Goal: Task Accomplishment & Management: Complete application form

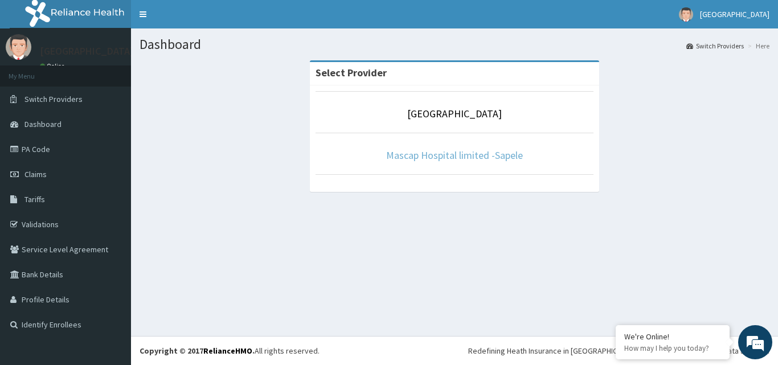
click at [444, 153] on link "Mascap Hospital limited -Sapele" at bounding box center [454, 155] width 137 height 13
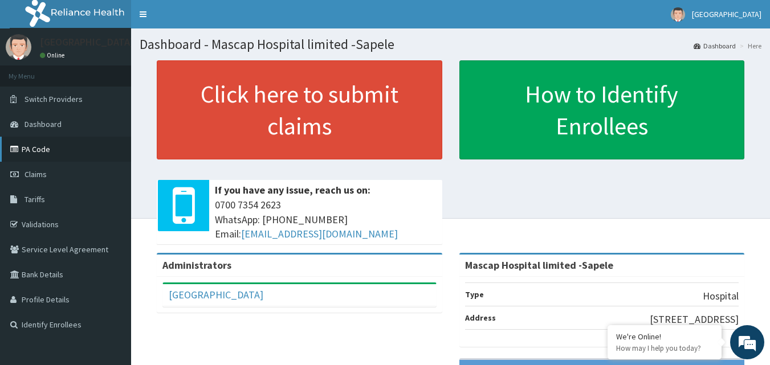
click at [43, 151] on link "PA Code" at bounding box center [65, 149] width 131 height 25
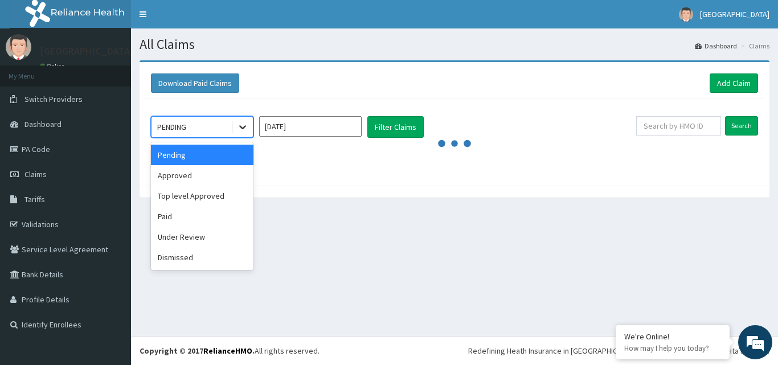
click at [245, 129] on icon at bounding box center [242, 126] width 11 height 11
click at [194, 173] on div "Approved" at bounding box center [202, 175] width 103 height 21
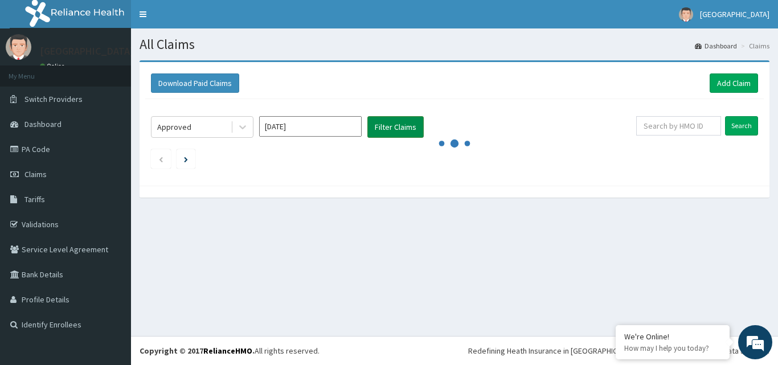
click at [388, 126] on button "Filter Claims" at bounding box center [395, 127] width 56 height 22
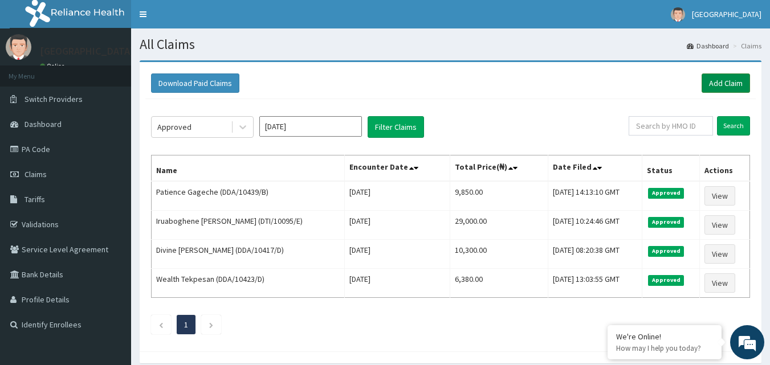
click at [739, 83] on link "Add Claim" at bounding box center [725, 82] width 48 height 19
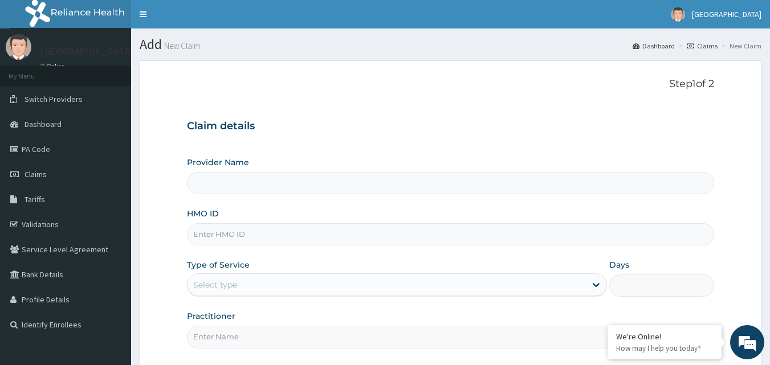
type input "Mascap Hospital limited -Sapele"
click at [328, 239] on input "HMO ID" at bounding box center [451, 234] width 528 height 22
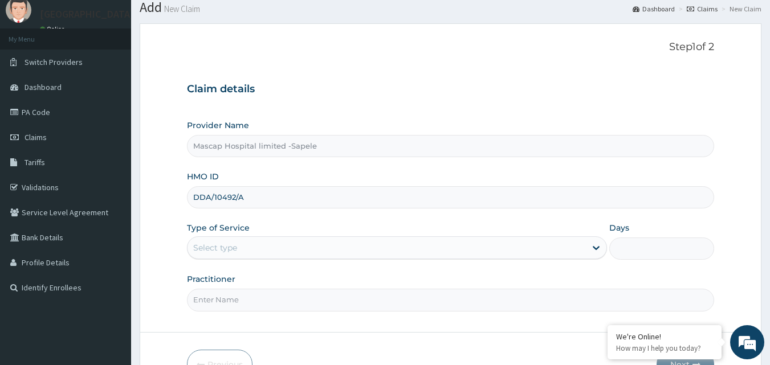
scroll to position [57, 0]
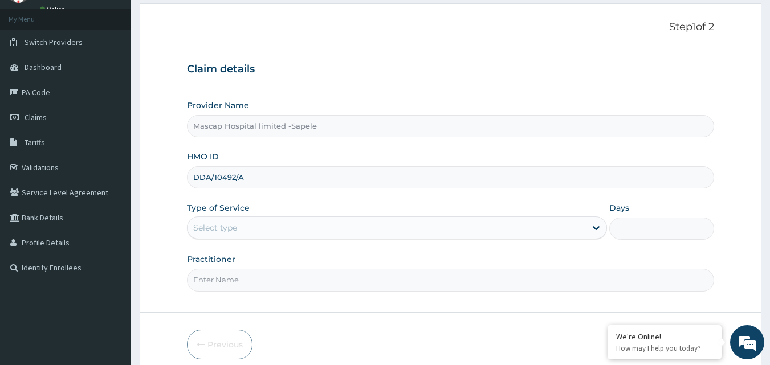
type input "DDA/10492/A"
click at [427, 222] on div "Select type" at bounding box center [386, 228] width 398 height 18
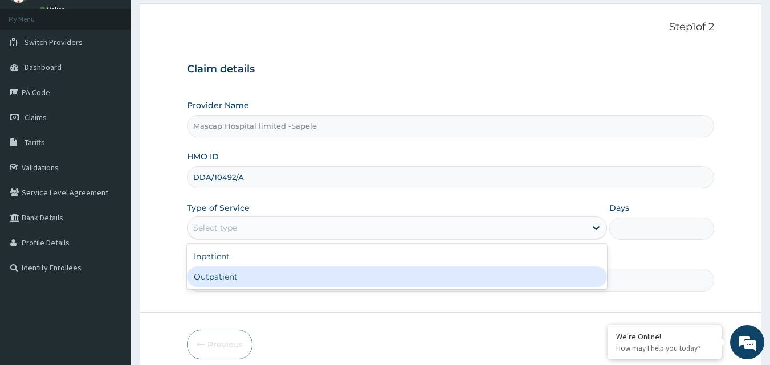
click at [371, 278] on div "Outpatient" at bounding box center [397, 277] width 420 height 21
type input "1"
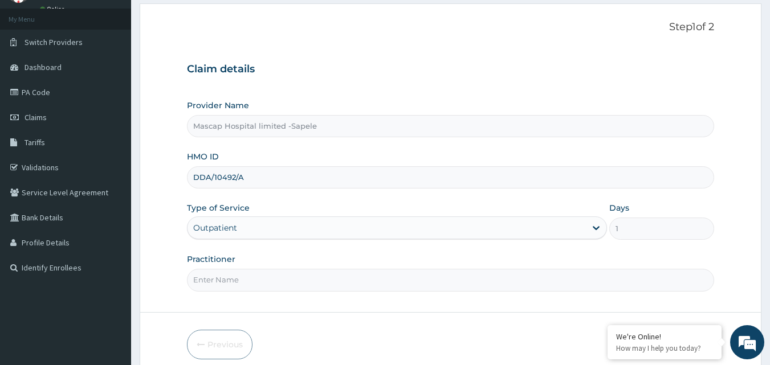
click at [357, 284] on input "Practitioner" at bounding box center [451, 280] width 528 height 22
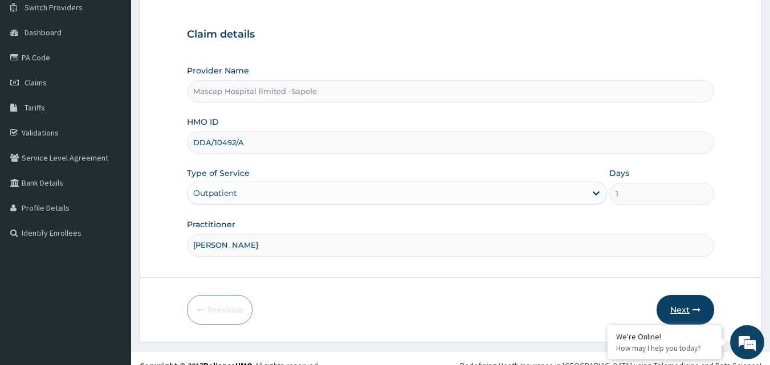
scroll to position [107, 0]
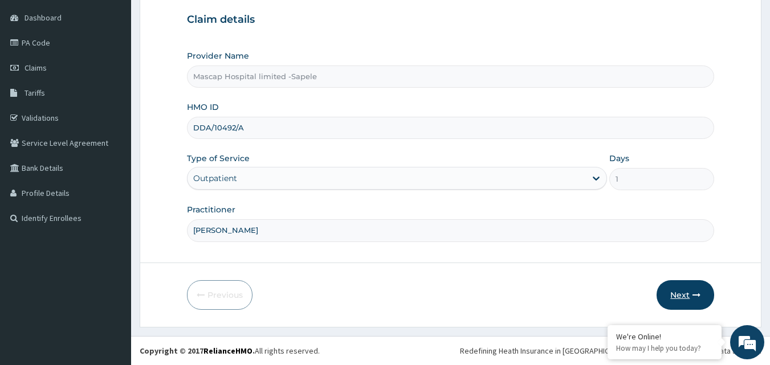
type input "DR HECTOR"
click at [687, 291] on button "Next" at bounding box center [685, 295] width 58 height 30
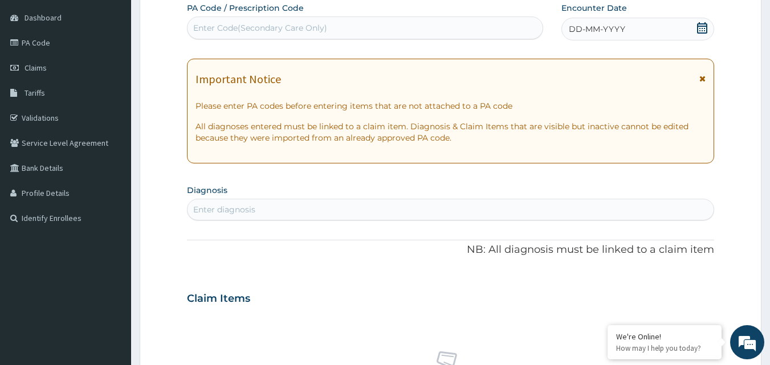
click at [702, 78] on icon at bounding box center [702, 79] width 6 height 8
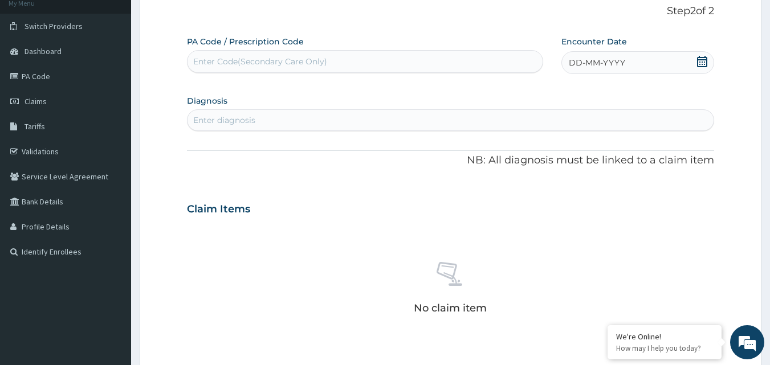
scroll to position [0, 0]
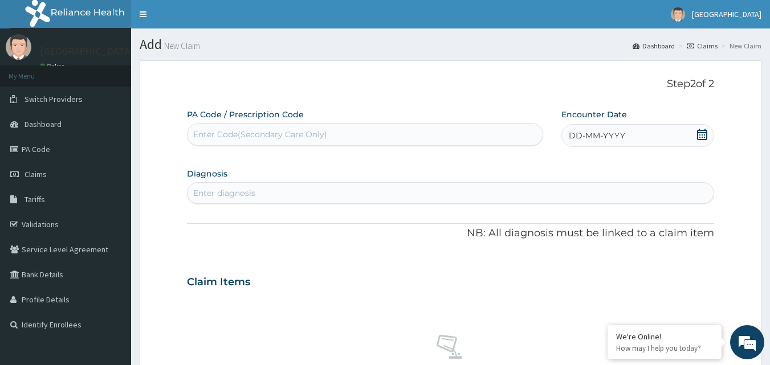
click at [341, 131] on div "Enter Code(Secondary Care Only)" at bounding box center [364, 134] width 355 height 18
type input "PA/6066OA"
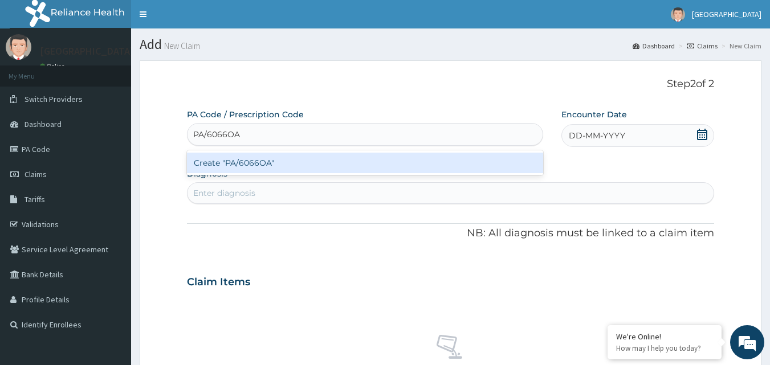
click at [342, 161] on div "Create "PA/6066OA"" at bounding box center [365, 163] width 357 height 21
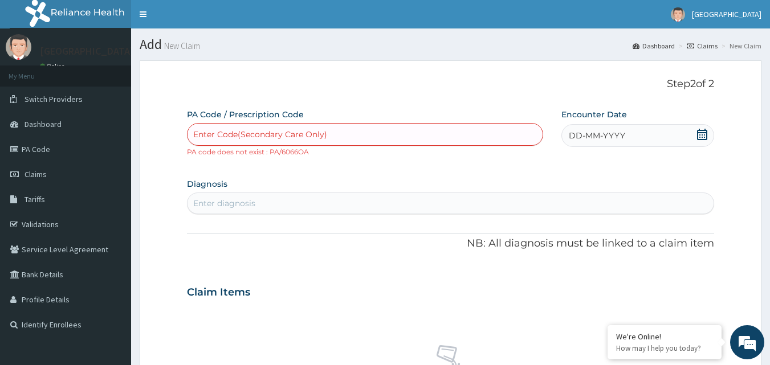
click at [348, 132] on div "Enter Code(Secondary Care Only)" at bounding box center [364, 134] width 355 height 18
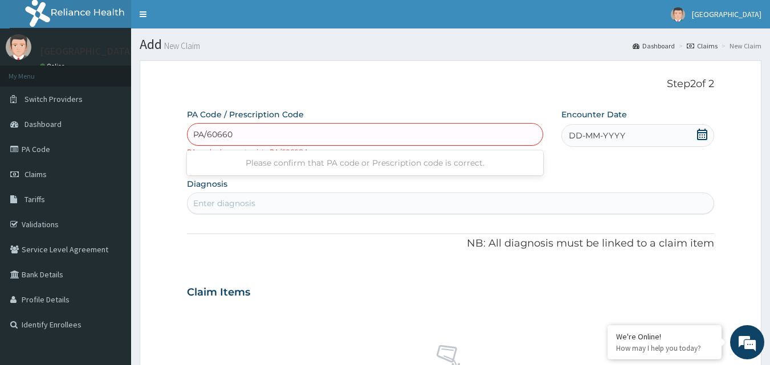
type input "PA/60660A"
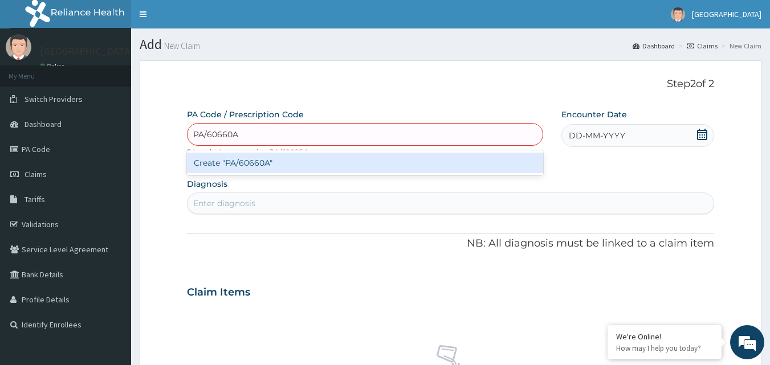
click at [333, 165] on div "Create "PA/60660A"" at bounding box center [365, 163] width 357 height 21
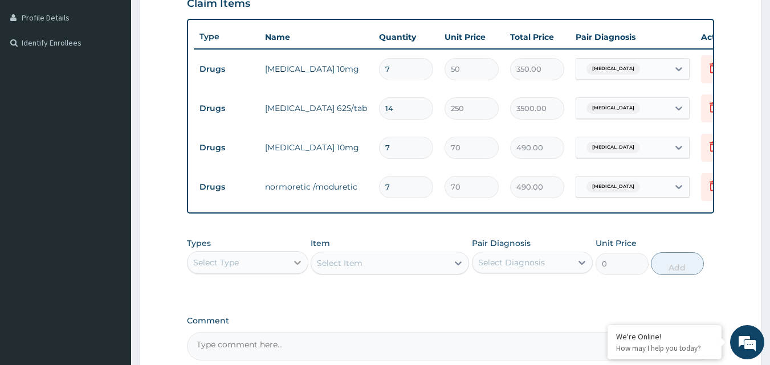
scroll to position [287, 0]
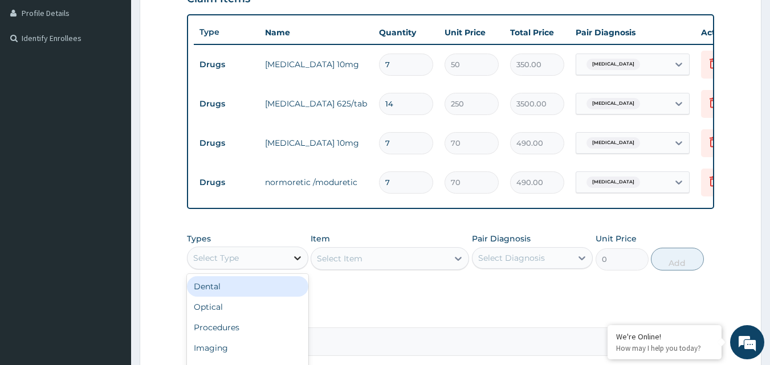
click at [300, 264] on icon at bounding box center [297, 257] width 11 height 11
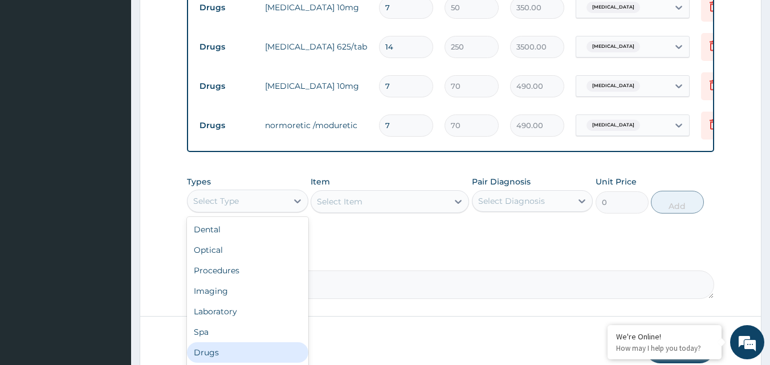
scroll to position [39, 0]
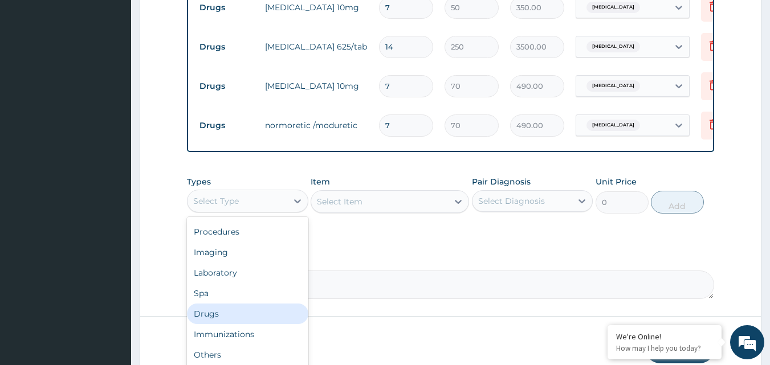
click at [254, 324] on div "Drugs" at bounding box center [247, 314] width 121 height 21
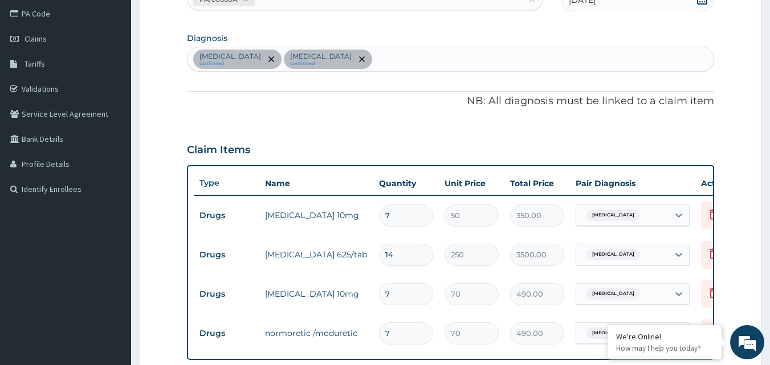
scroll to position [116, 0]
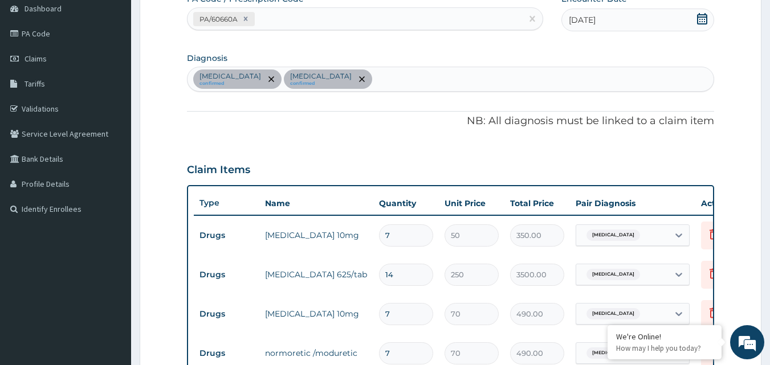
click at [401, 76] on div "Hypertensive urgency confirmed Bacteremia confirmed" at bounding box center [450, 79] width 526 height 24
type input "MALAR"
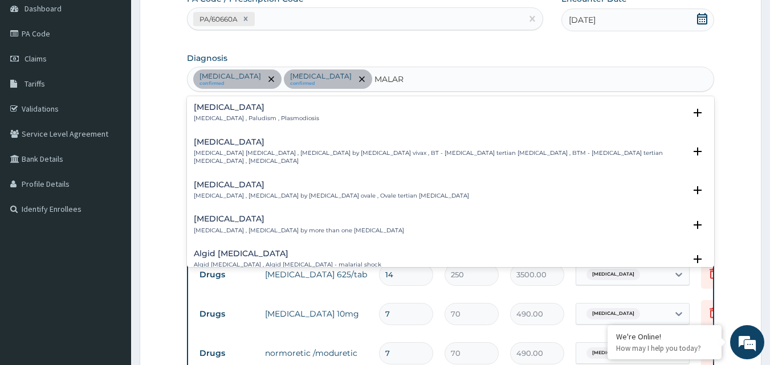
click at [206, 117] on p "Malaria , Paludism , Plasmodiosis" at bounding box center [256, 119] width 125 height 8
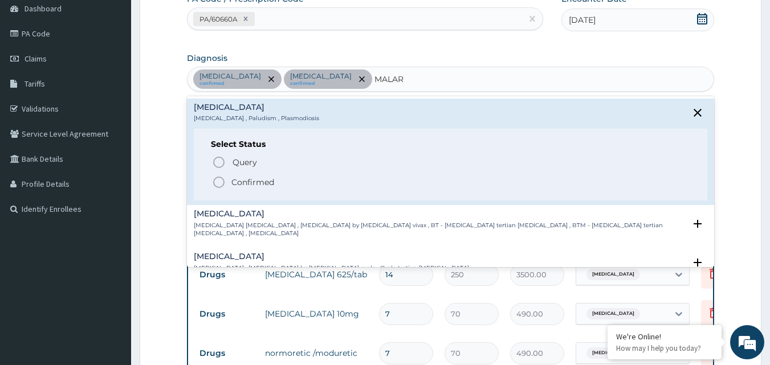
click at [219, 179] on icon "status option filled" at bounding box center [219, 182] width 14 height 14
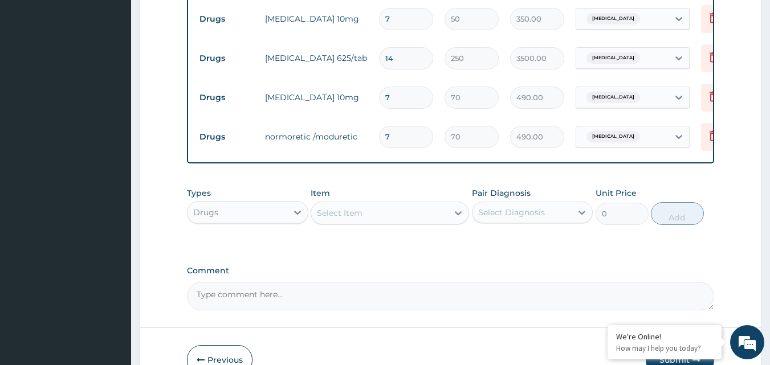
scroll to position [344, 0]
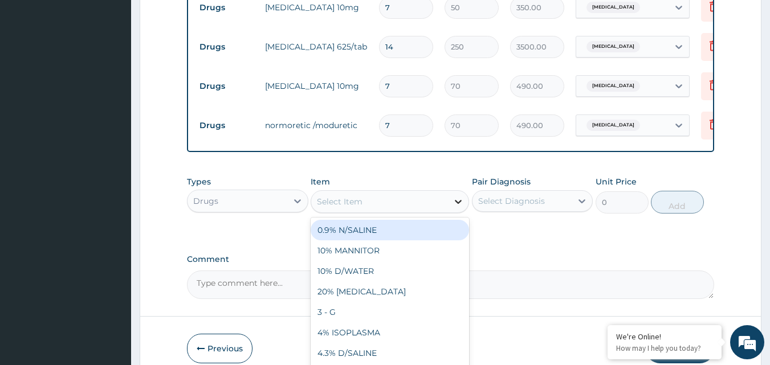
click at [461, 207] on icon at bounding box center [457, 201] width 11 height 11
type input "MAL"
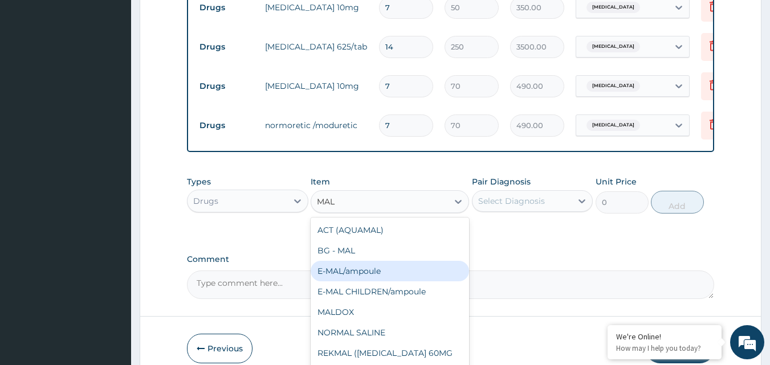
click at [382, 281] on div "E-MAL/ampoule" at bounding box center [389, 271] width 158 height 21
type input "1000"
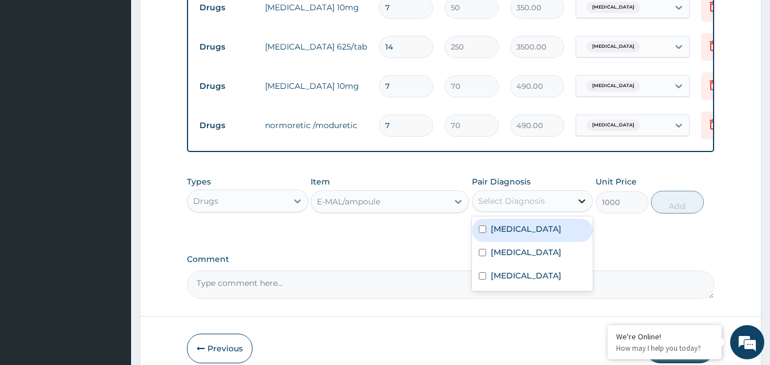
click at [587, 206] on icon at bounding box center [581, 200] width 11 height 11
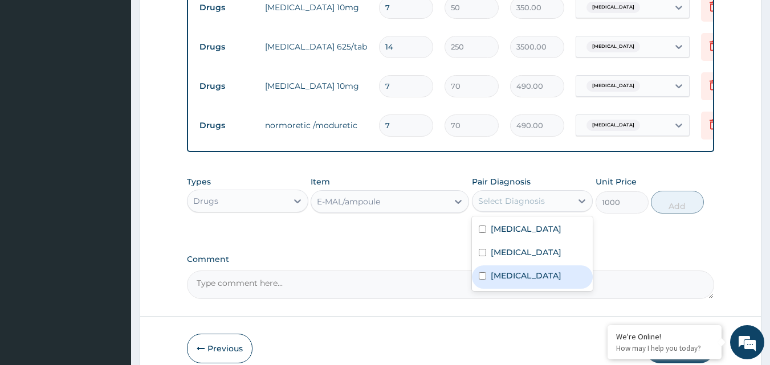
click at [483, 280] on input "checkbox" at bounding box center [482, 275] width 7 height 7
checkbox input "true"
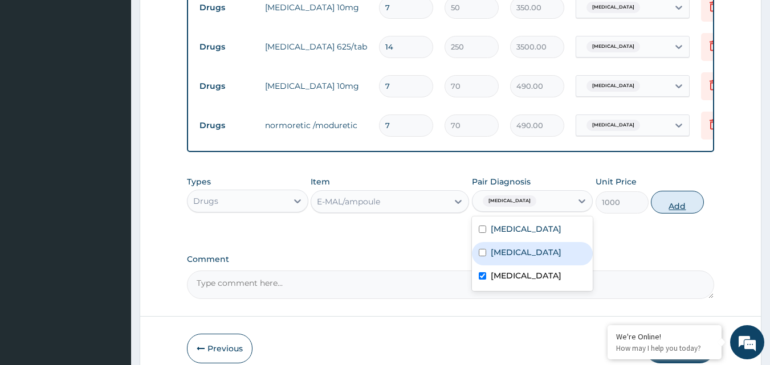
click at [668, 210] on button "Add" at bounding box center [677, 202] width 53 height 23
type input "0"
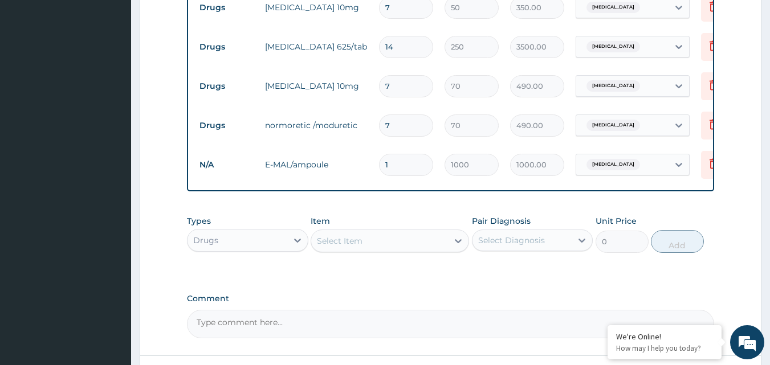
click at [390, 163] on input "1" at bounding box center [406, 165] width 54 height 22
type input "0.00"
type input "3"
type input "3000.00"
type input "2"
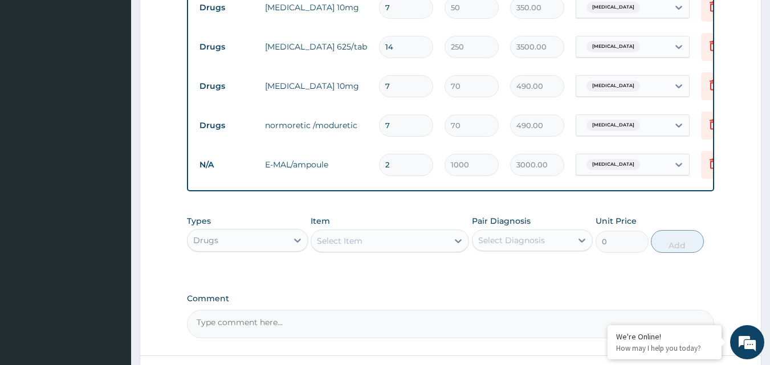
type input "2000.00"
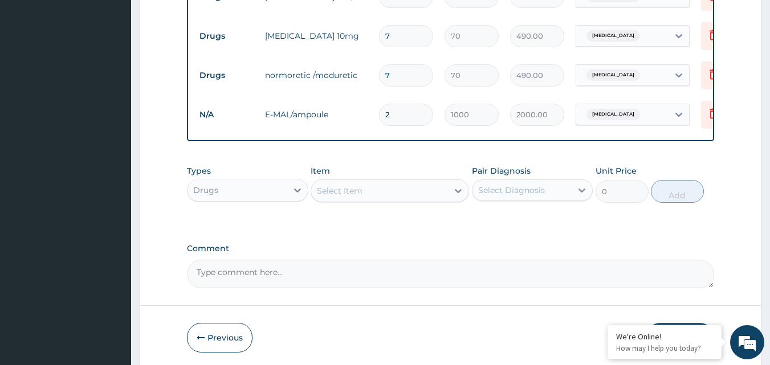
scroll to position [401, 0]
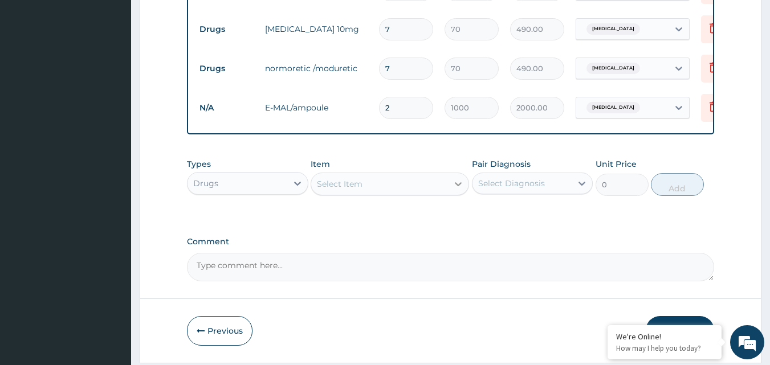
type input "2"
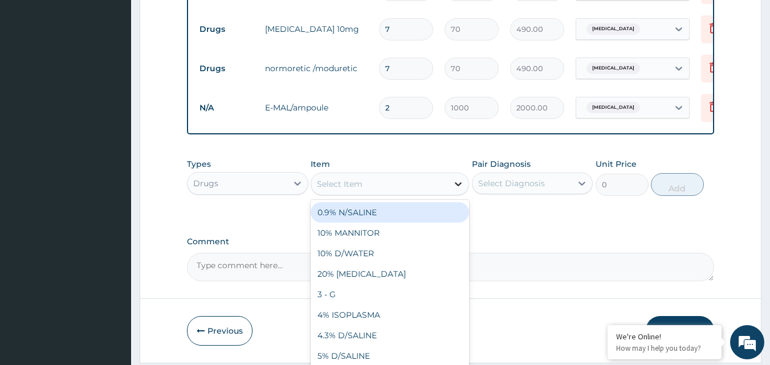
click at [460, 186] on icon at bounding box center [458, 184] width 7 height 4
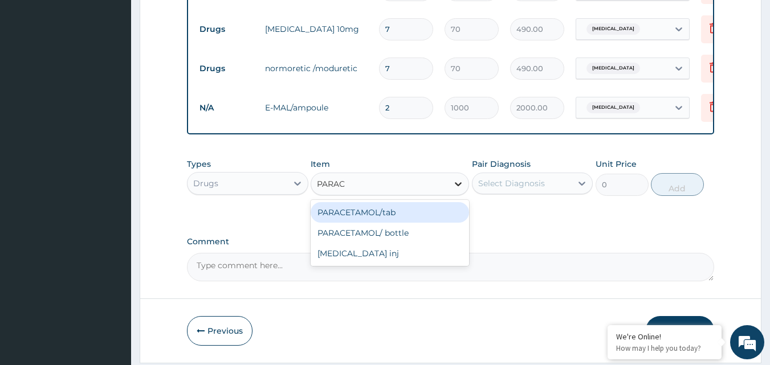
type input "PARACE"
click at [400, 223] on div "PARACETAMOL/tab" at bounding box center [389, 212] width 158 height 21
type input "20"
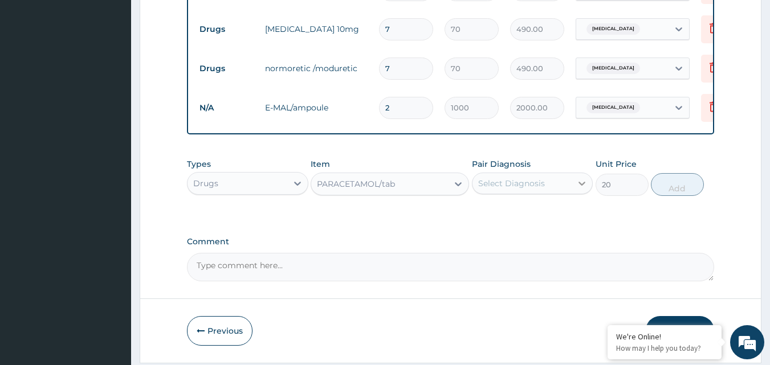
click at [581, 189] on icon at bounding box center [581, 183] width 11 height 11
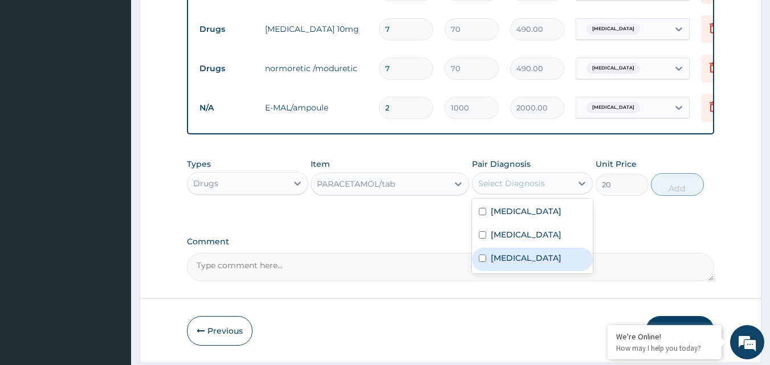
click at [485, 262] on input "checkbox" at bounding box center [482, 258] width 7 height 7
checkbox input "true"
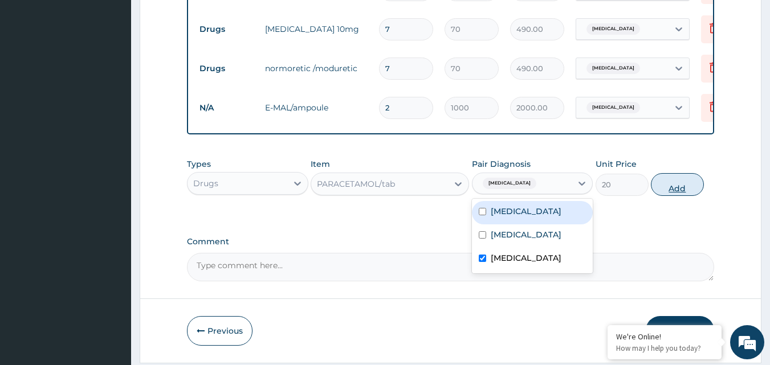
click at [674, 193] on button "Add" at bounding box center [677, 184] width 53 height 23
type input "0"
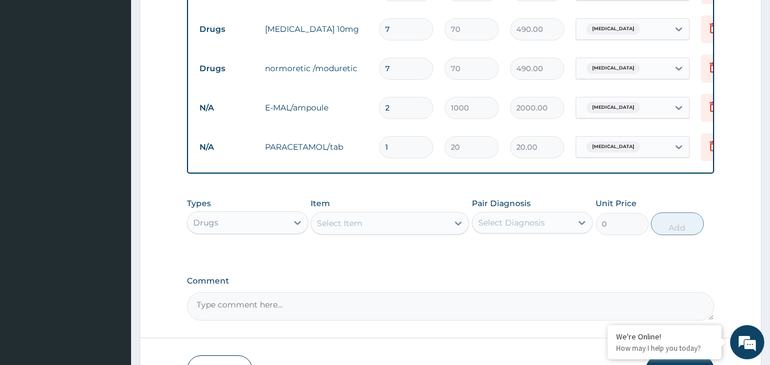
type input "18"
type input "360.00"
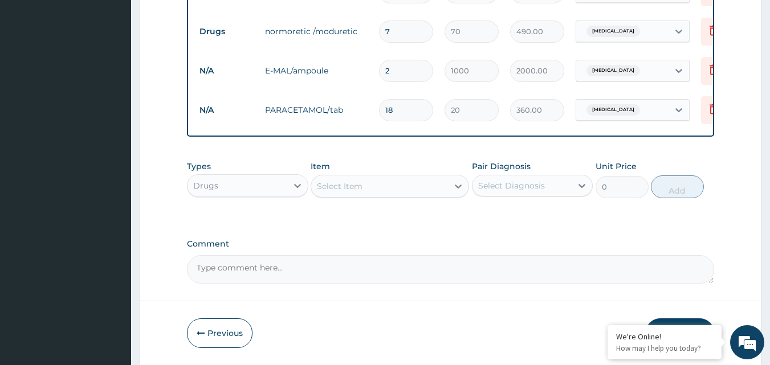
scroll to position [457, 0]
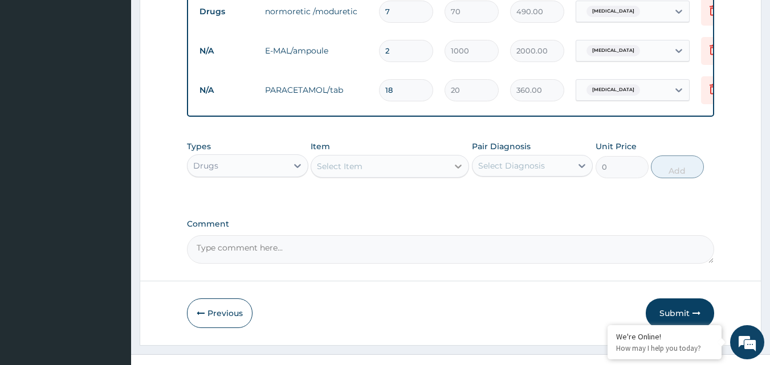
type input "18"
click at [457, 172] on icon at bounding box center [457, 166] width 11 height 11
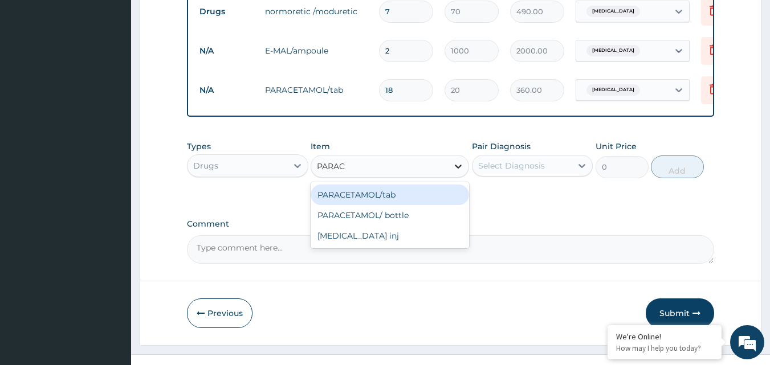
type input "PARACE"
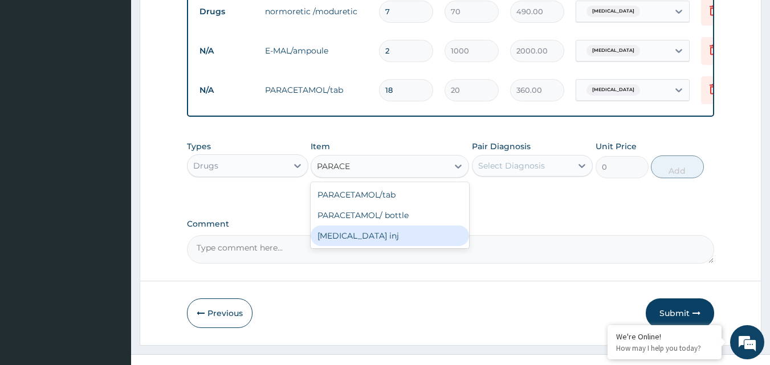
click at [387, 242] on div "PARACETAMOL inj" at bounding box center [389, 236] width 158 height 21
type input "300"
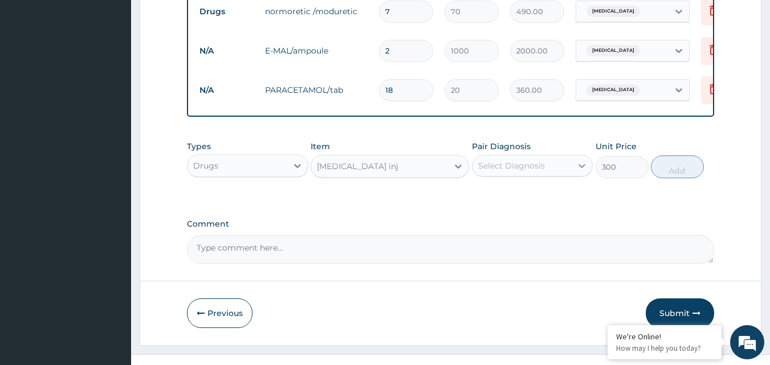
click at [581, 171] on icon at bounding box center [581, 165] width 11 height 11
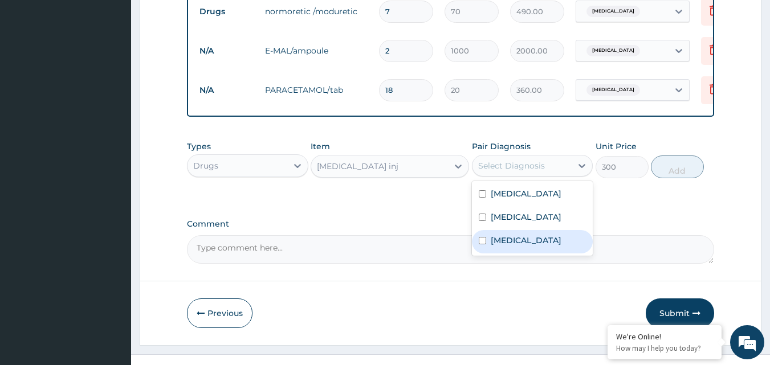
click at [481, 244] on input "checkbox" at bounding box center [482, 240] width 7 height 7
checkbox input "true"
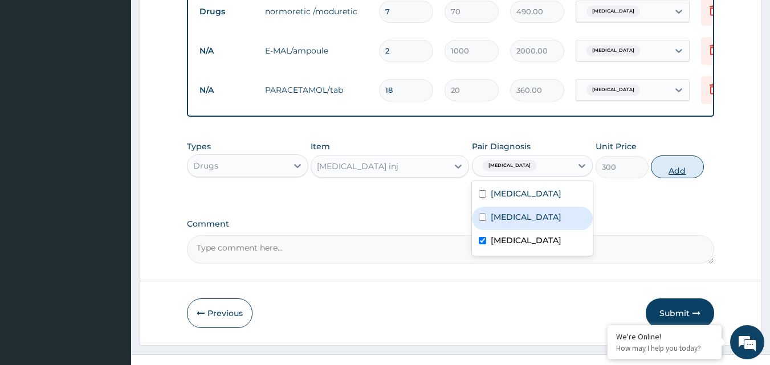
click at [675, 172] on button "Add" at bounding box center [677, 167] width 53 height 23
type input "0"
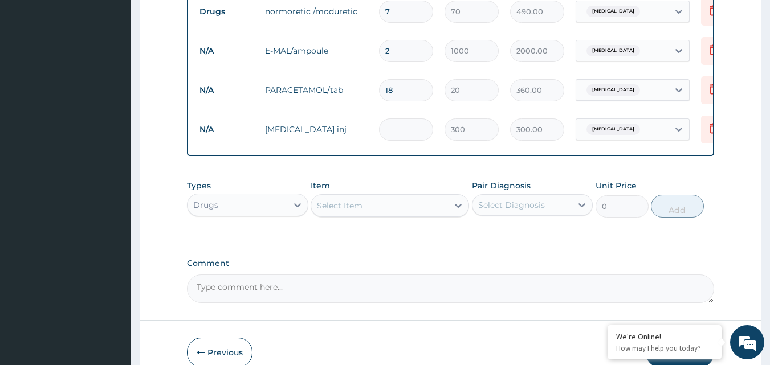
type input "0.00"
type input "2"
type input "600.00"
type input "2"
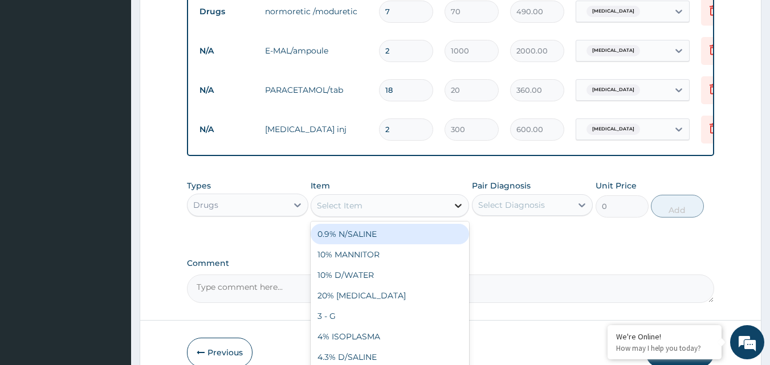
click at [458, 211] on icon at bounding box center [457, 205] width 11 height 11
type input "DICLO"
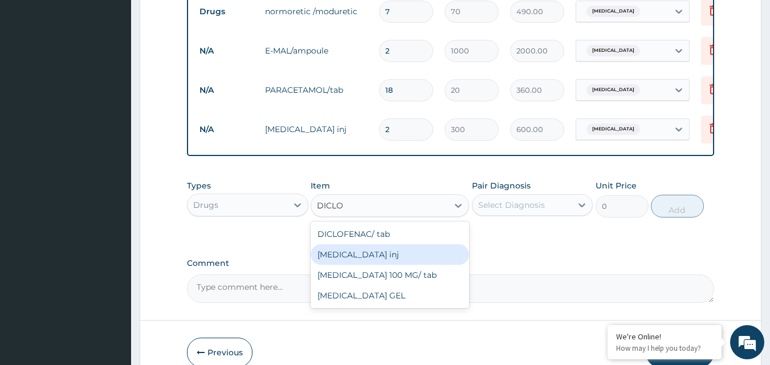
click at [402, 264] on div "DICLOFENAC inj" at bounding box center [389, 254] width 158 height 21
type input "300"
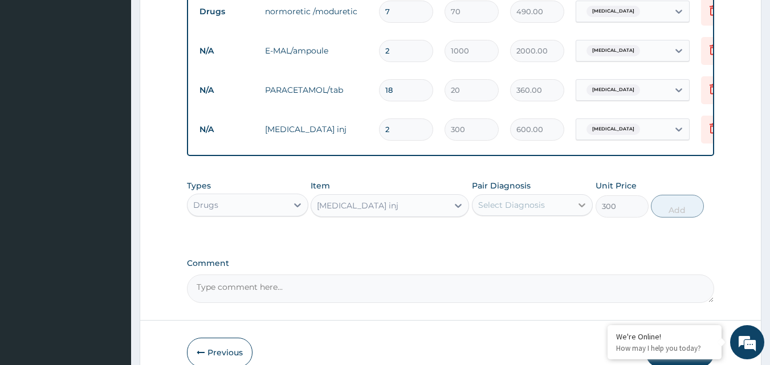
click at [577, 210] on div at bounding box center [581, 205] width 21 height 21
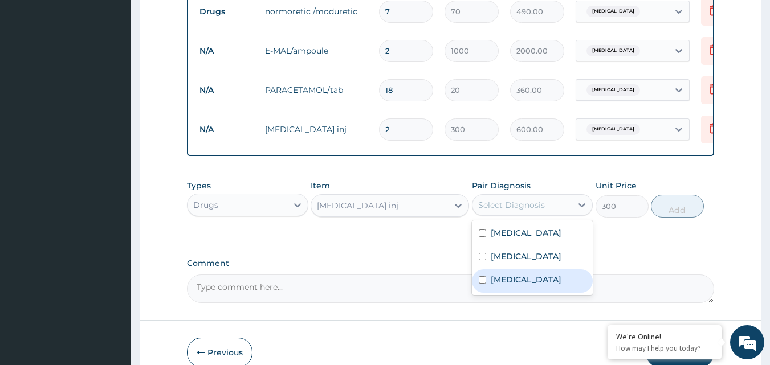
click at [484, 284] on input "checkbox" at bounding box center [482, 279] width 7 height 7
checkbox input "true"
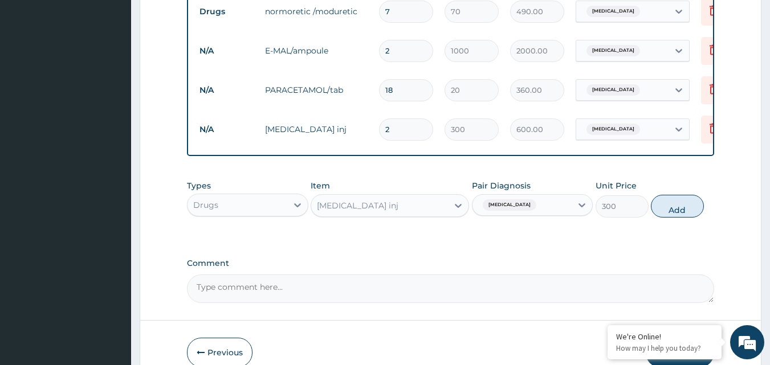
click at [666, 214] on button "Add" at bounding box center [677, 206] width 53 height 23
type input "0"
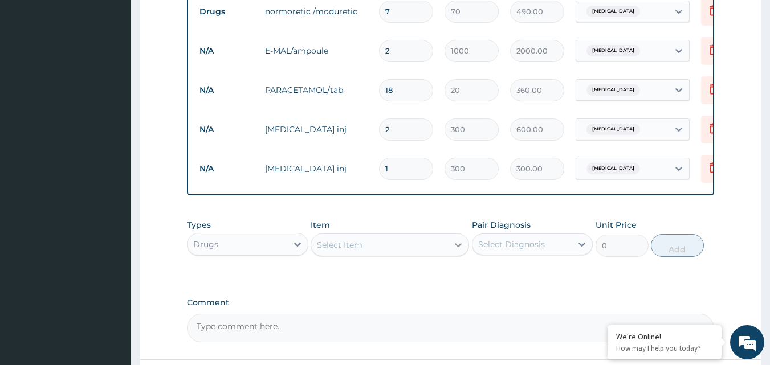
click at [460, 247] on icon at bounding box center [458, 245] width 7 height 4
click at [300, 247] on icon at bounding box center [297, 245] width 7 height 4
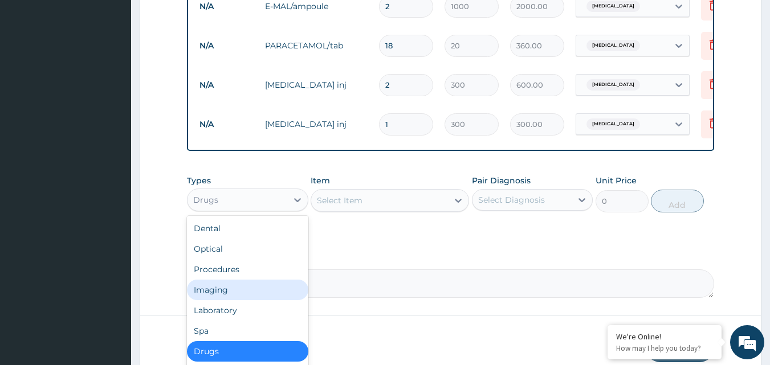
scroll to position [514, 0]
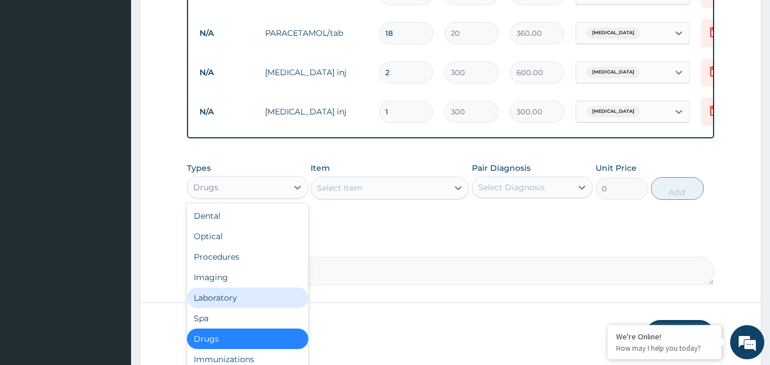
click at [243, 306] on div "Laboratory" at bounding box center [247, 298] width 121 height 21
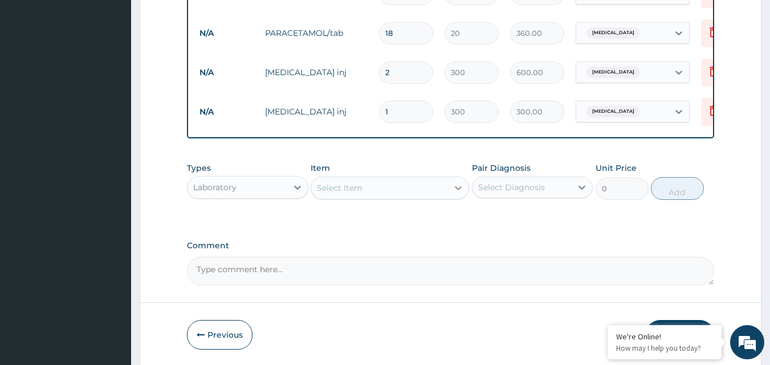
click at [457, 194] on icon at bounding box center [457, 187] width 11 height 11
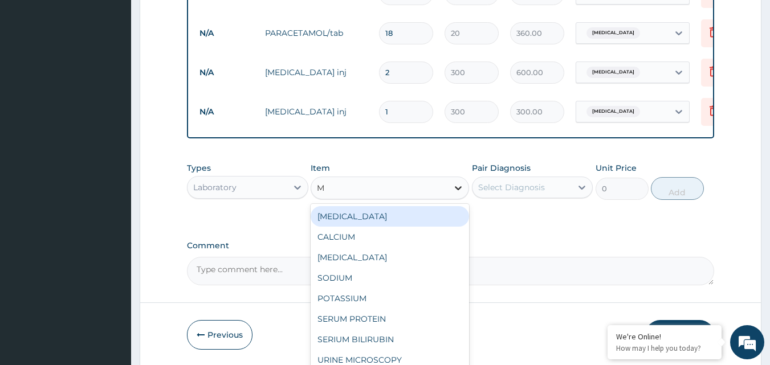
type input "MP"
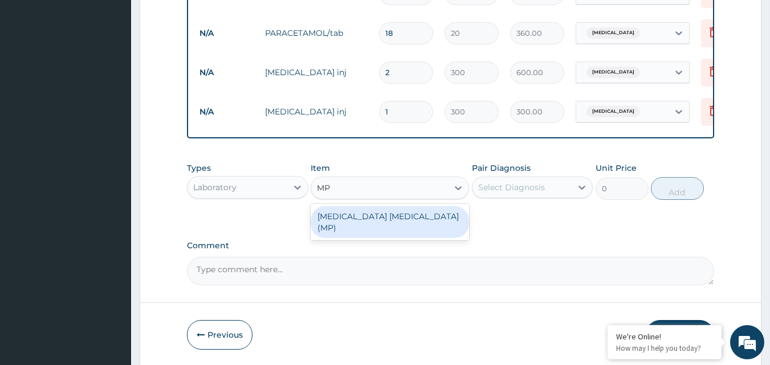
click at [389, 217] on div "MALARIA PARASITE (MP)" at bounding box center [389, 222] width 158 height 32
type input "800"
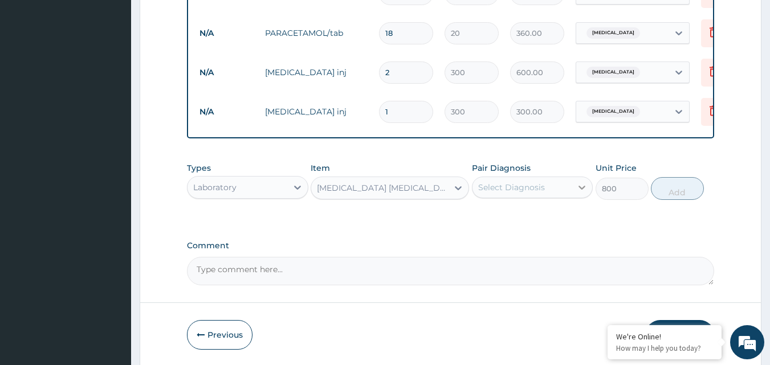
click at [584, 193] on icon at bounding box center [581, 187] width 11 height 11
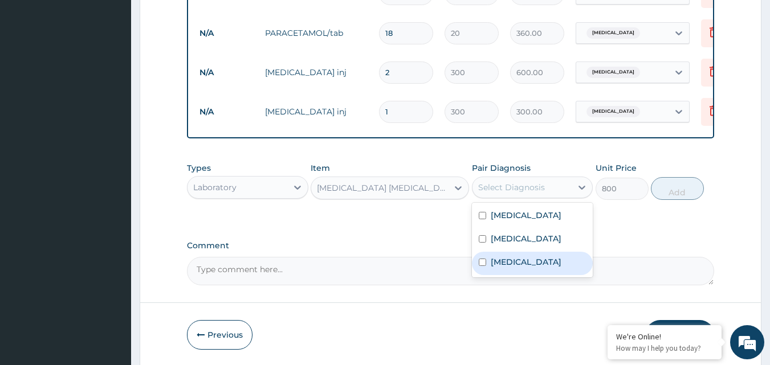
click at [482, 266] on input "checkbox" at bounding box center [482, 262] width 7 height 7
checkbox input "true"
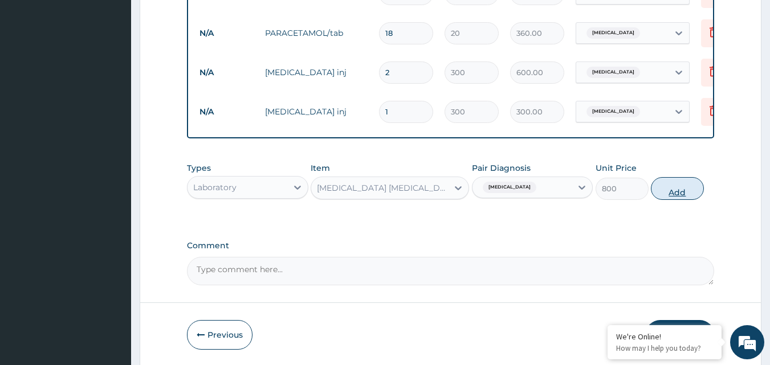
click at [681, 200] on button "Add" at bounding box center [677, 188] width 53 height 23
type input "0"
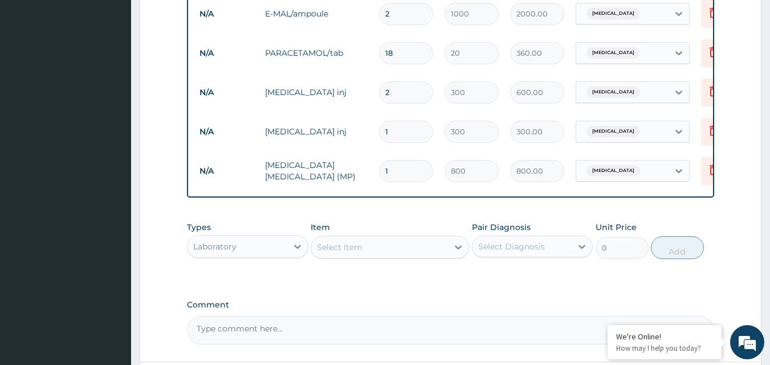
scroll to position [571, 0]
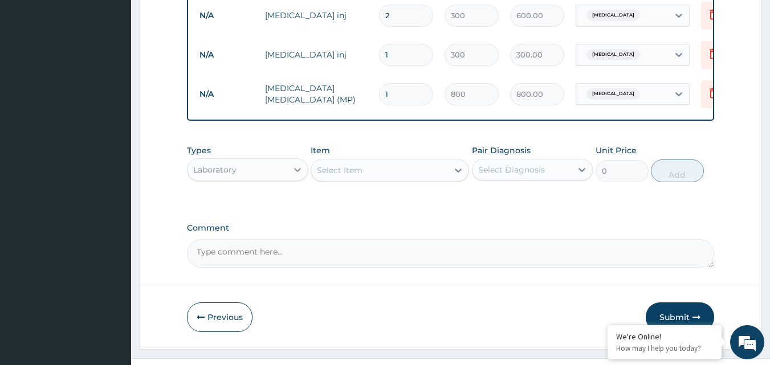
click at [300, 173] on icon at bounding box center [297, 169] width 11 height 11
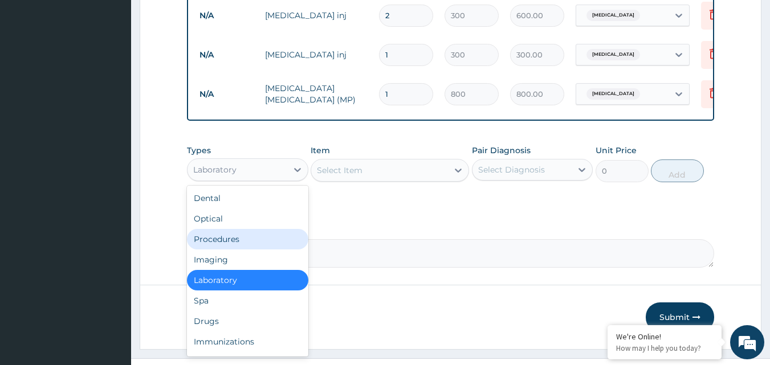
click at [242, 248] on div "Procedures" at bounding box center [247, 239] width 121 height 21
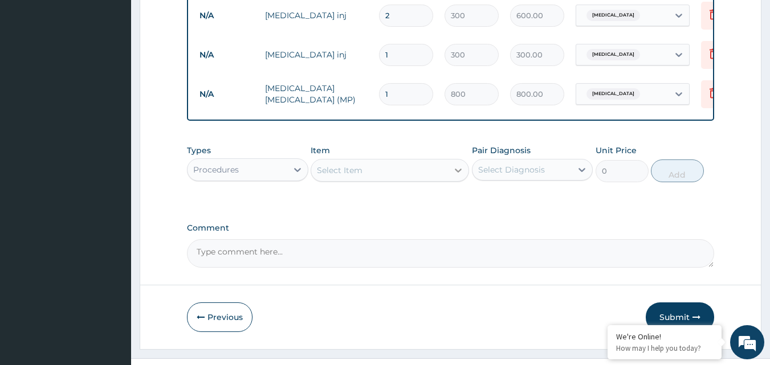
click at [455, 175] on icon at bounding box center [457, 170] width 11 height 11
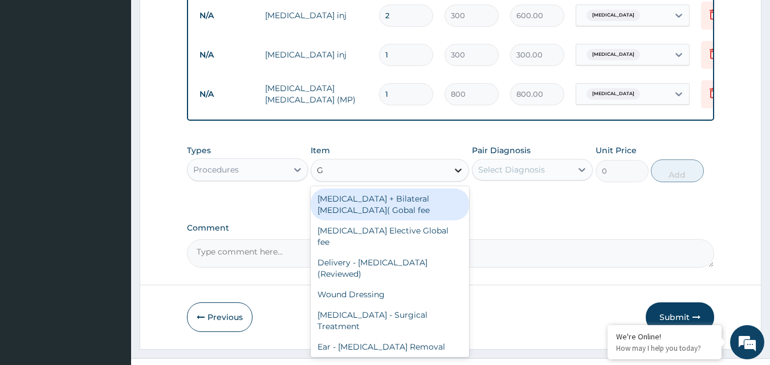
type input "GP"
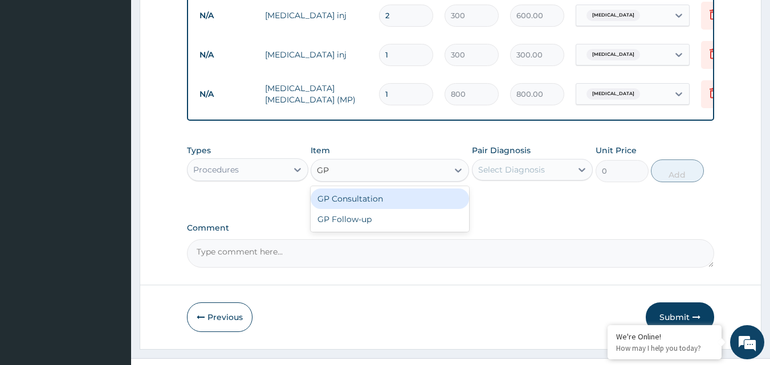
click at [414, 209] on div "GP Consultation" at bounding box center [389, 199] width 158 height 21
type input "1500"
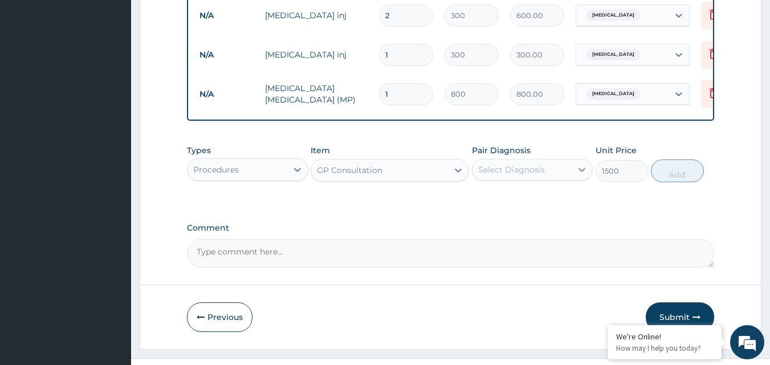
click at [581, 172] on icon at bounding box center [582, 170] width 7 height 4
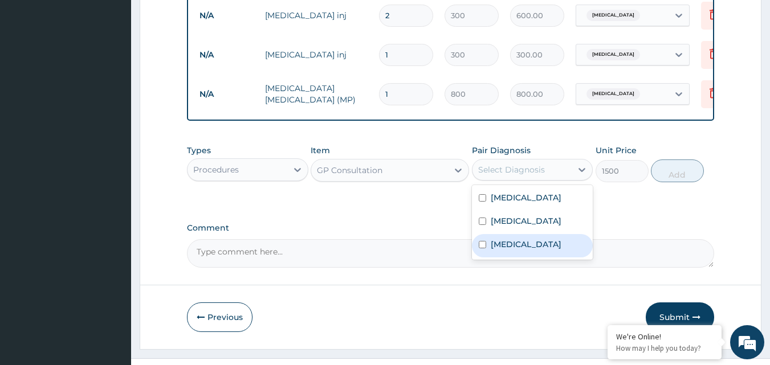
click at [483, 248] on input "checkbox" at bounding box center [482, 244] width 7 height 7
checkbox input "true"
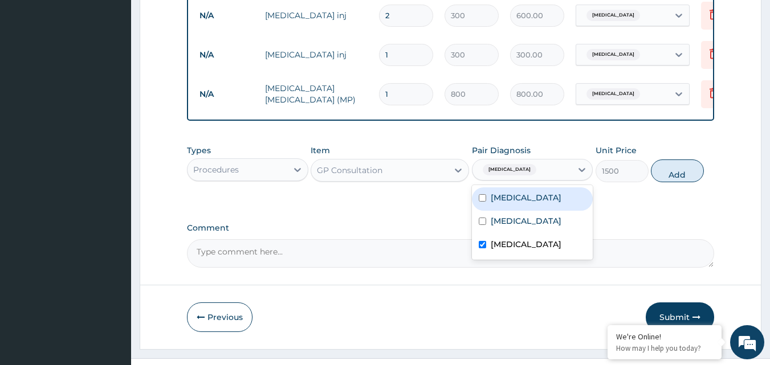
click at [676, 178] on button "Add" at bounding box center [677, 171] width 53 height 23
type input "0"
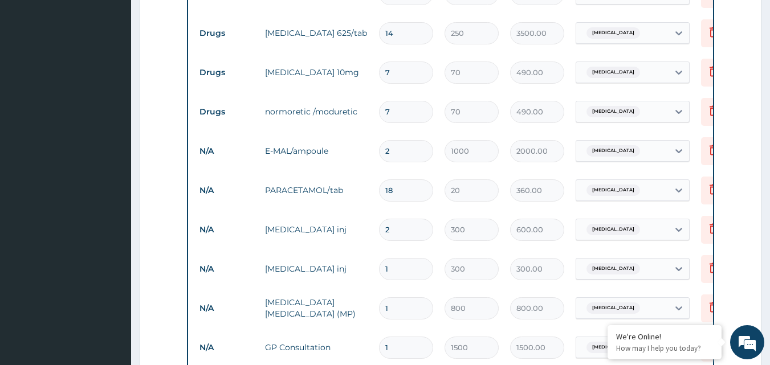
scroll to position [401, 0]
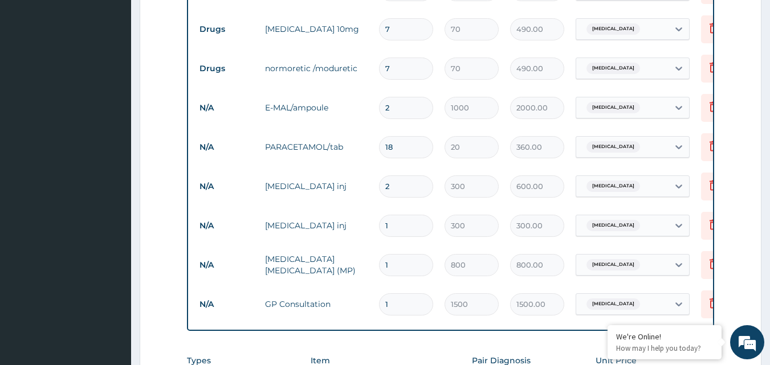
click at [399, 107] on input "2" at bounding box center [406, 108] width 54 height 22
type input "0.00"
type input "3"
type input "3000.00"
type input "4"
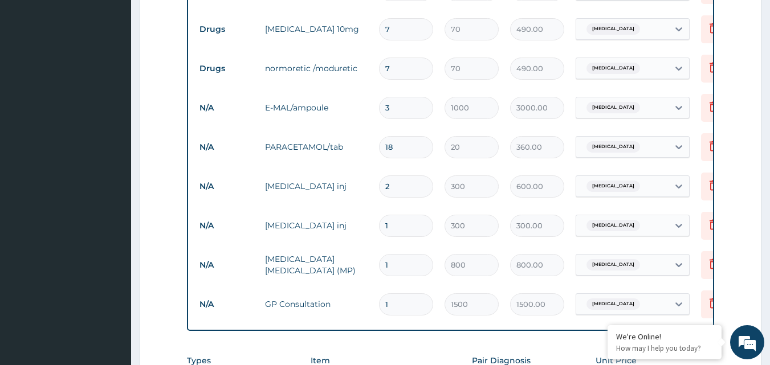
type input "4000.00"
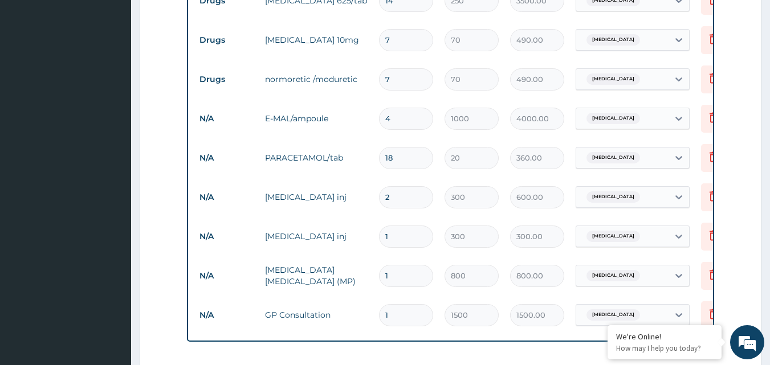
type input "5"
type input "5000.00"
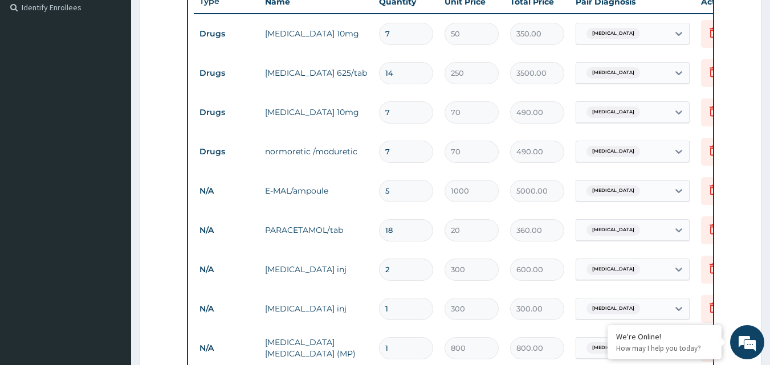
scroll to position [344, 0]
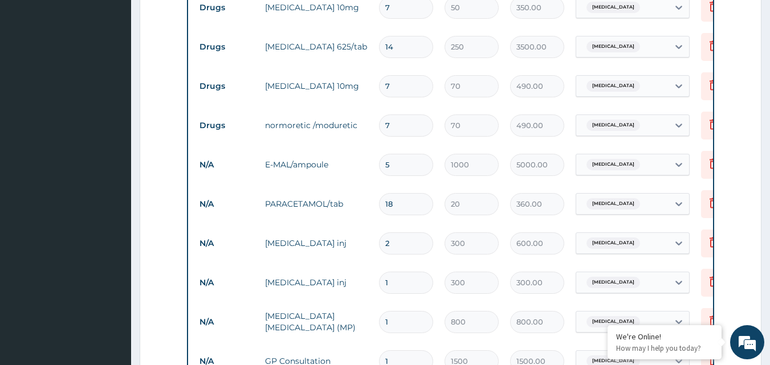
type input "0.00"
type input "3"
type input "3000.00"
type input "2"
type input "2000.00"
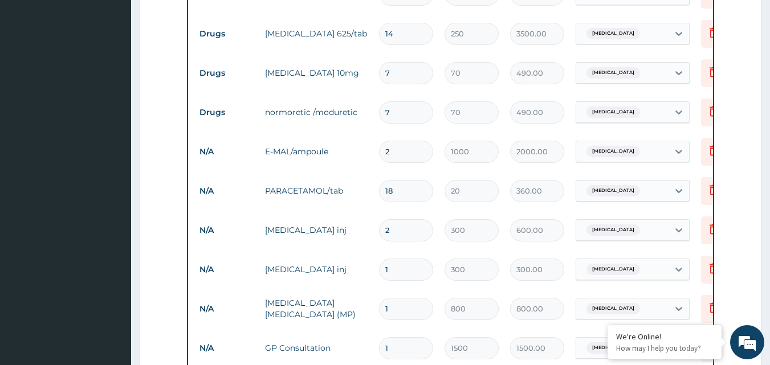
scroll to position [300, 0]
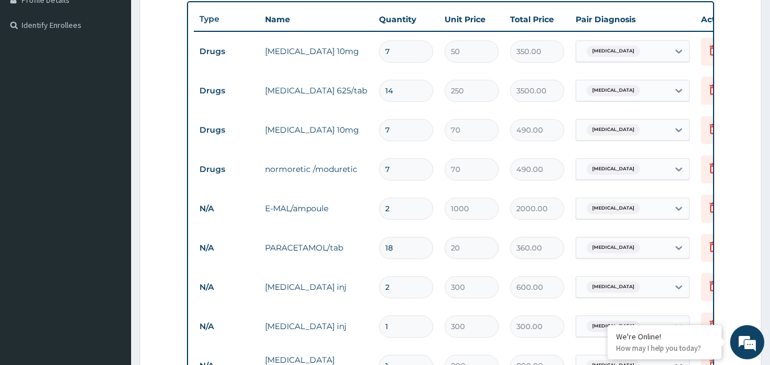
click at [401, 209] on input "2" at bounding box center [406, 209] width 54 height 22
type input "0.00"
type input "3"
type input "3000.00"
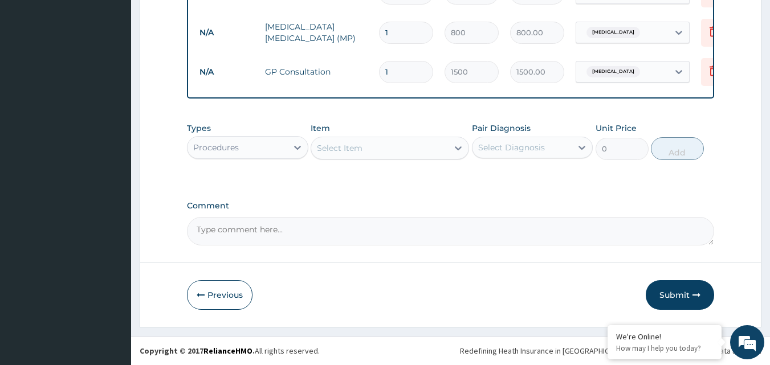
scroll to position [641, 0]
type input "3"
click at [675, 290] on button "Submit" at bounding box center [679, 295] width 68 height 30
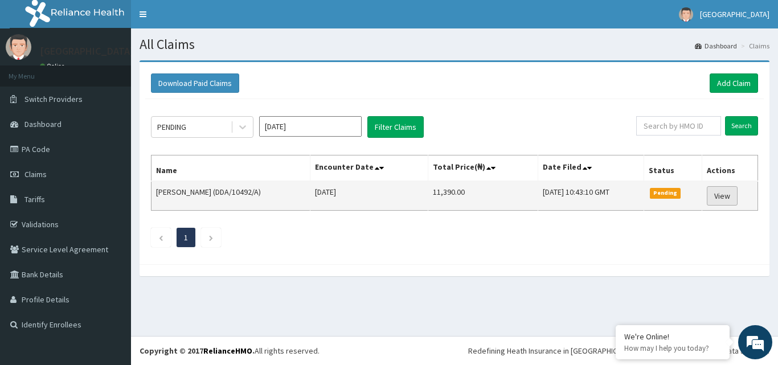
click at [730, 194] on link "View" at bounding box center [722, 195] width 31 height 19
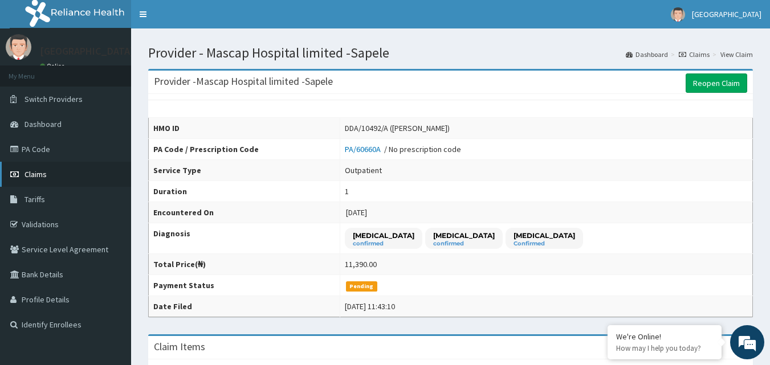
click at [62, 173] on link "Claims" at bounding box center [65, 174] width 131 height 25
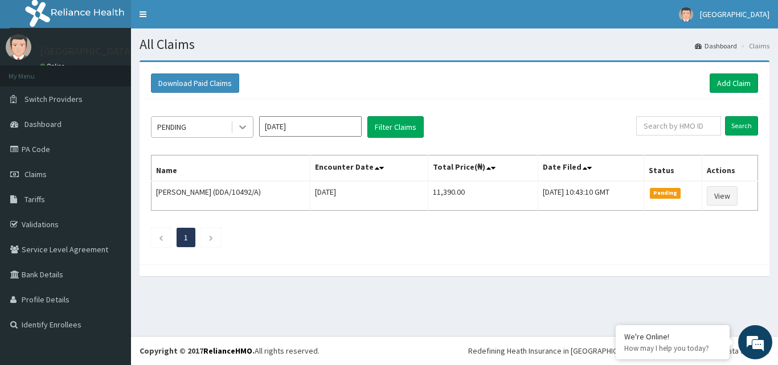
click at [243, 129] on icon at bounding box center [242, 126] width 11 height 11
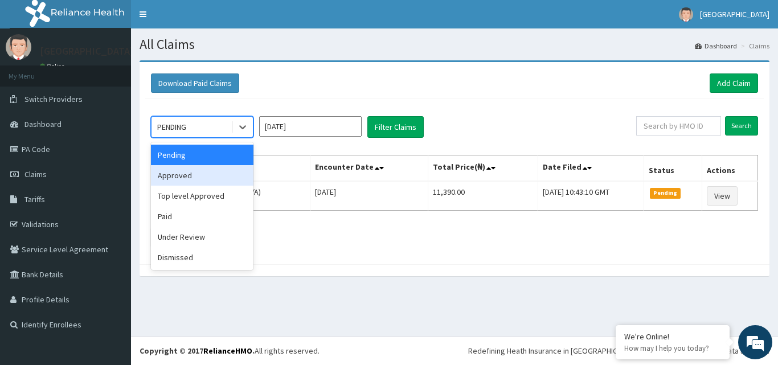
click at [204, 177] on div "Approved" at bounding box center [202, 175] width 103 height 21
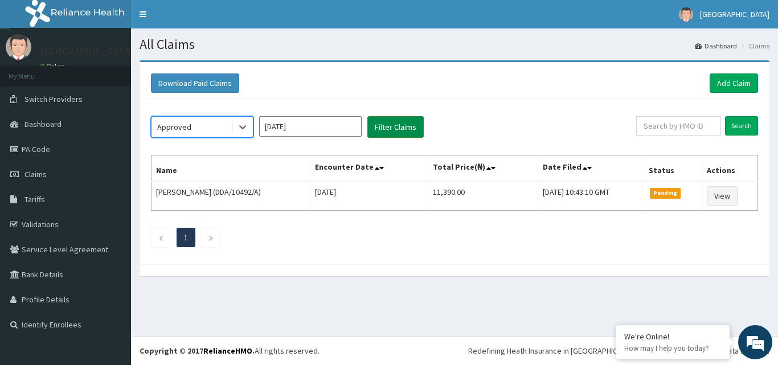
click at [397, 126] on button "Filter Claims" at bounding box center [395, 127] width 56 height 22
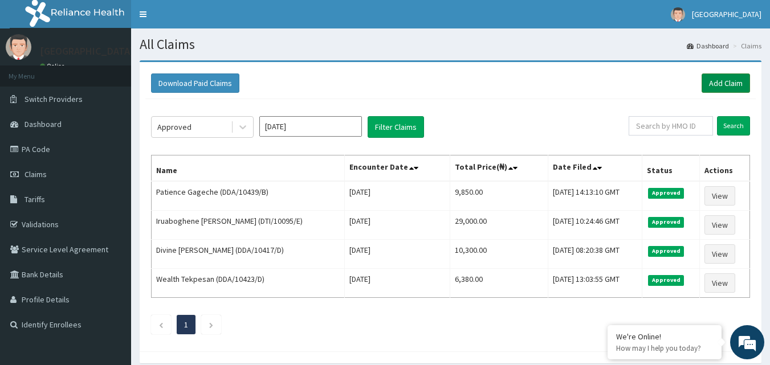
click at [723, 81] on link "Add Claim" at bounding box center [725, 82] width 48 height 19
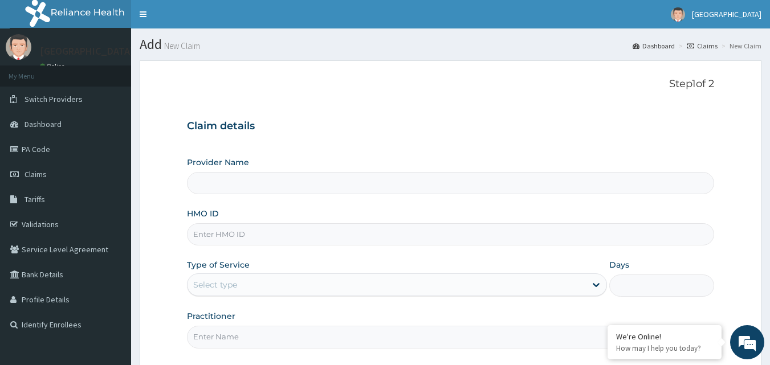
type input "Mascap Hospital limited -Sapele"
click at [385, 237] on input "HMO ID" at bounding box center [451, 234] width 528 height 22
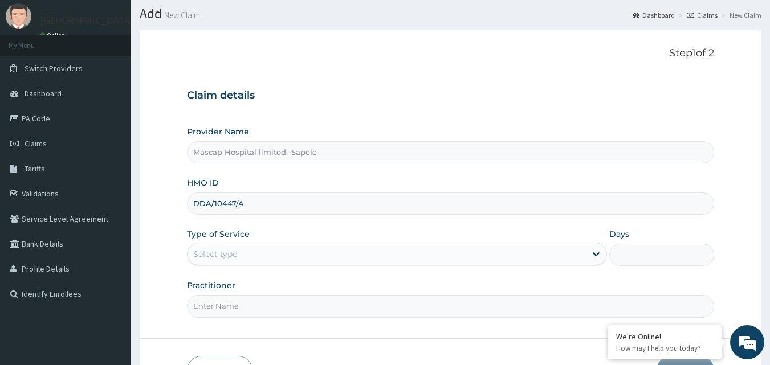
scroll to position [57, 0]
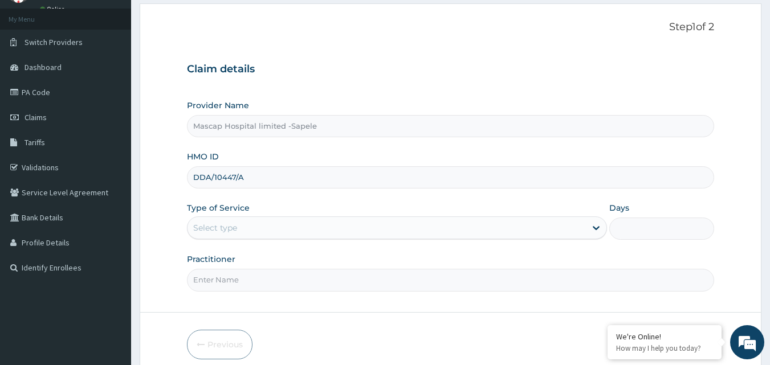
type input "DDA/10447/A"
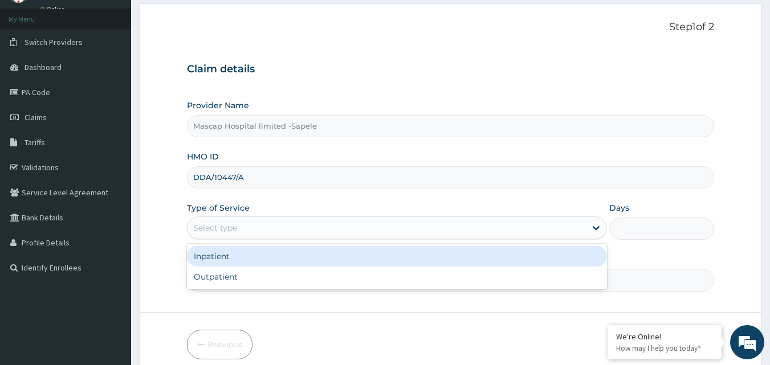
click at [372, 227] on div "Select type" at bounding box center [386, 228] width 398 height 18
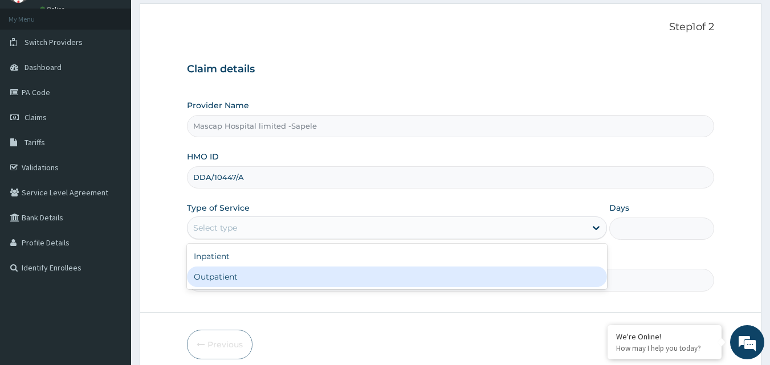
click at [343, 275] on div "Outpatient" at bounding box center [397, 277] width 420 height 21
type input "1"
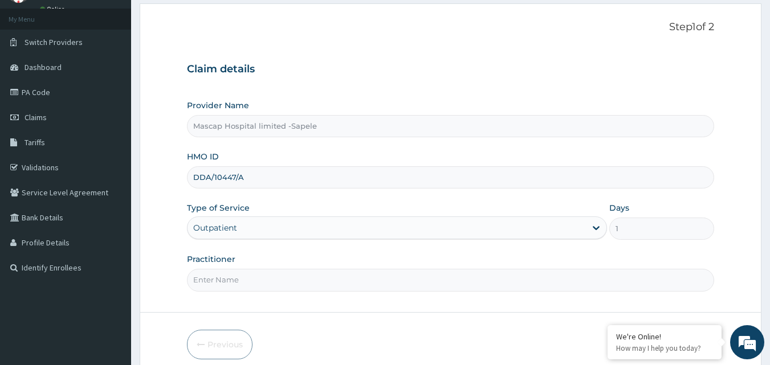
click at [337, 275] on input "Practitioner" at bounding box center [451, 280] width 528 height 22
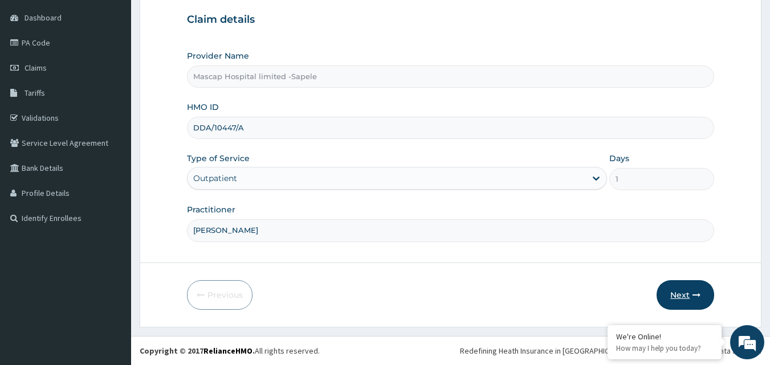
type input "DR JAMES"
click at [687, 291] on button "Next" at bounding box center [685, 295] width 58 height 30
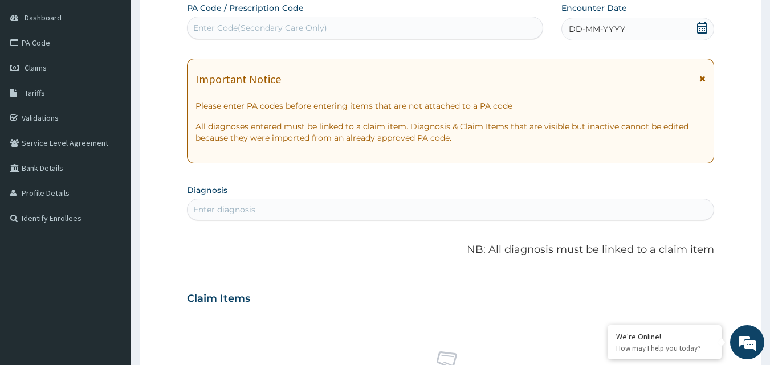
click at [704, 77] on icon at bounding box center [702, 79] width 6 height 8
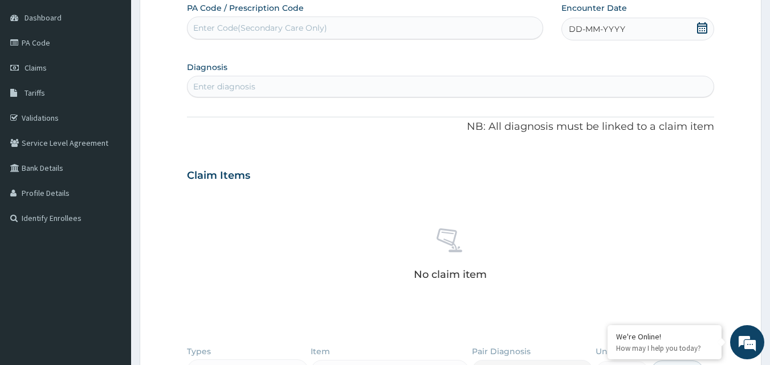
click at [707, 26] on icon at bounding box center [702, 27] width 10 height 11
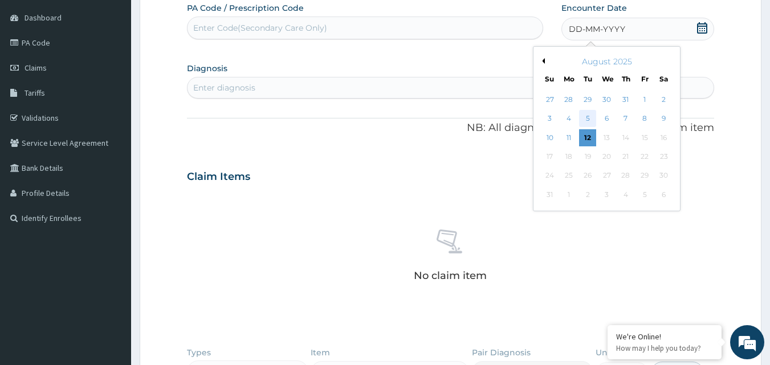
click at [585, 116] on div "5" at bounding box center [587, 119] width 17 height 17
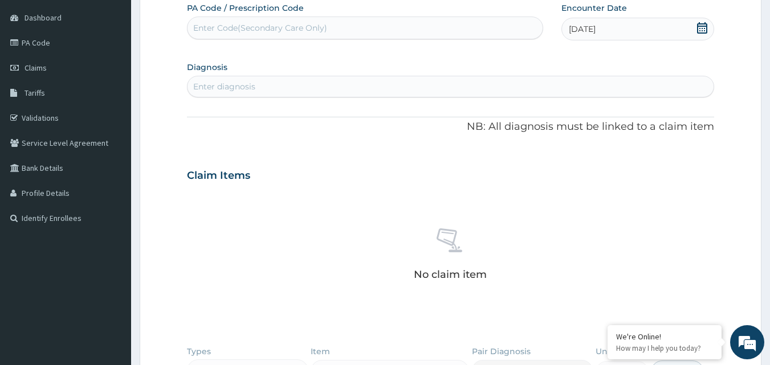
scroll to position [50, 0]
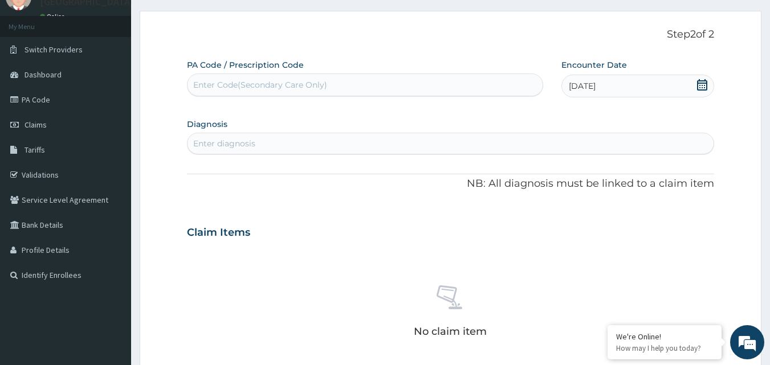
click at [338, 144] on div "Enter diagnosis" at bounding box center [450, 143] width 526 height 18
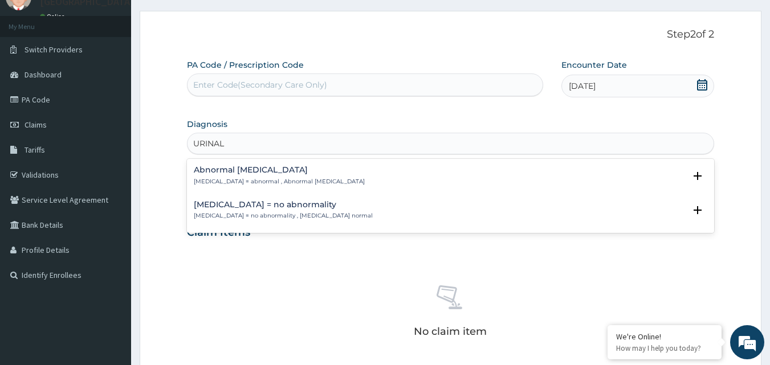
scroll to position [0, 0]
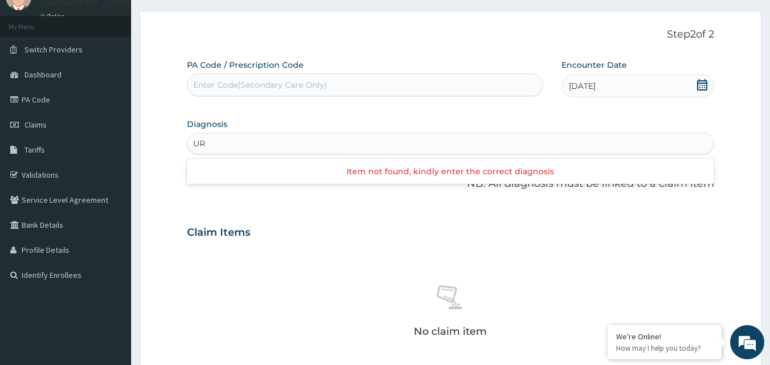
type input "U"
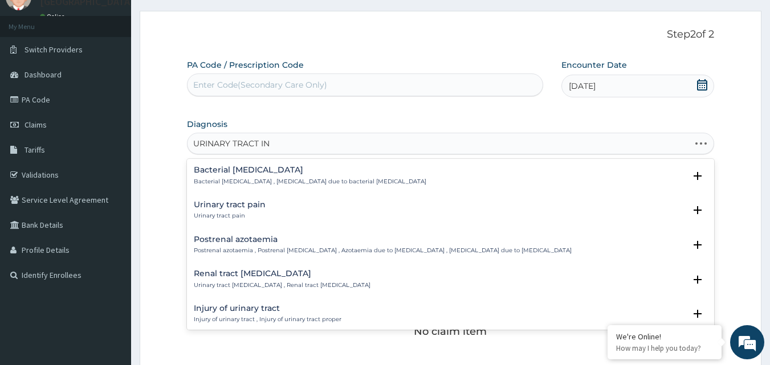
type input "URINARY TRACT INF"
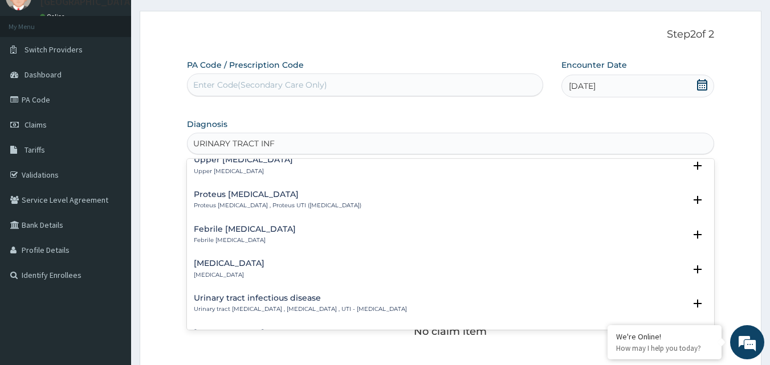
scroll to position [171, 0]
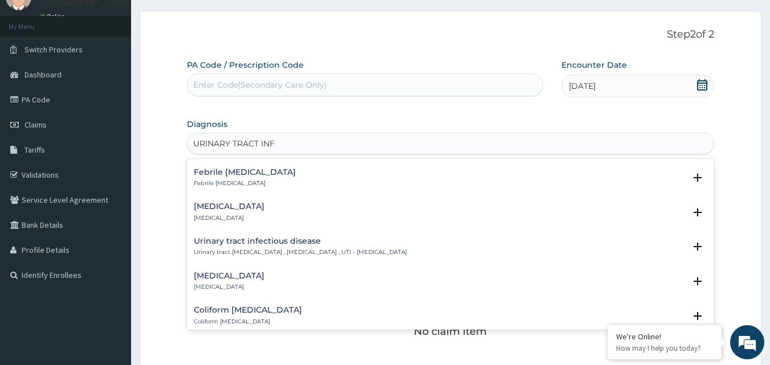
click at [329, 252] on p "Urinary tract infectious disease , Urinary tract infection , UTI - Urinary trac…" at bounding box center [300, 252] width 213 height 8
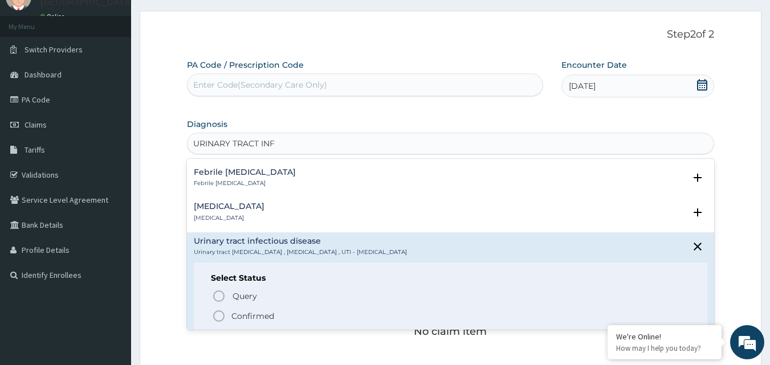
click at [223, 317] on circle "status option filled" at bounding box center [219, 316] width 10 height 10
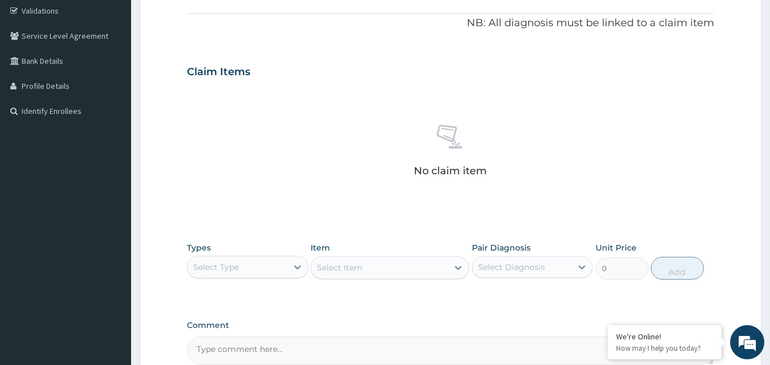
scroll to position [220, 0]
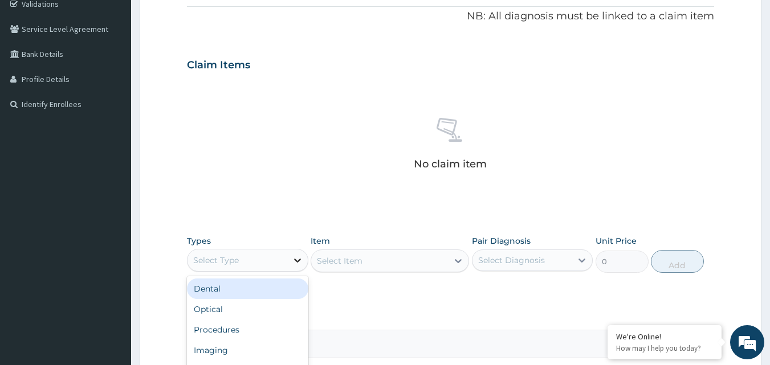
click at [292, 265] on icon at bounding box center [297, 260] width 11 height 11
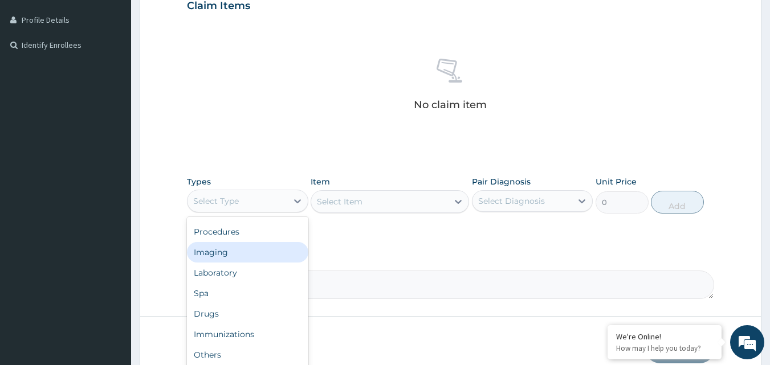
scroll to position [276, 0]
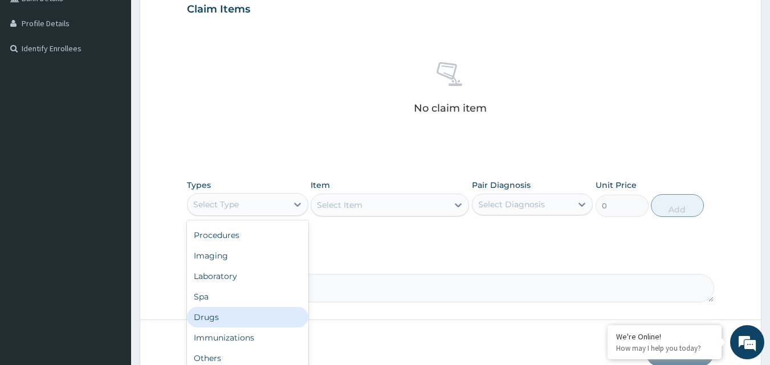
click at [231, 324] on div "Drugs" at bounding box center [247, 317] width 121 height 21
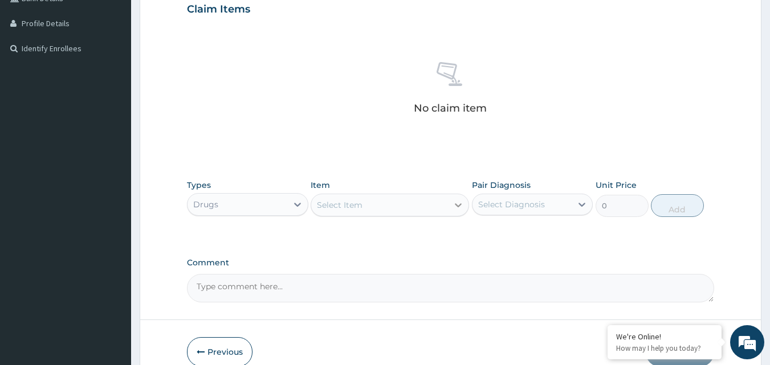
click at [456, 205] on icon at bounding box center [458, 205] width 7 height 4
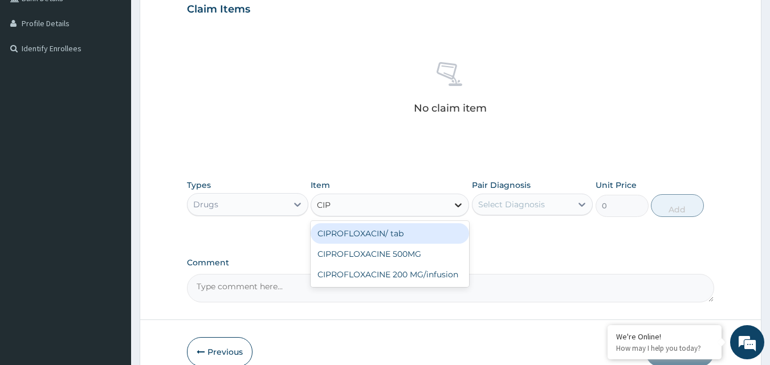
type input "CIPR"
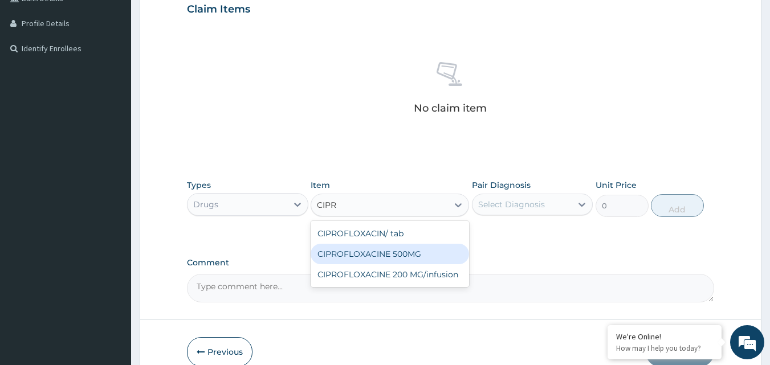
click at [417, 255] on div "CIPROFLOXACINE 500MG" at bounding box center [389, 254] width 158 height 21
type input "120"
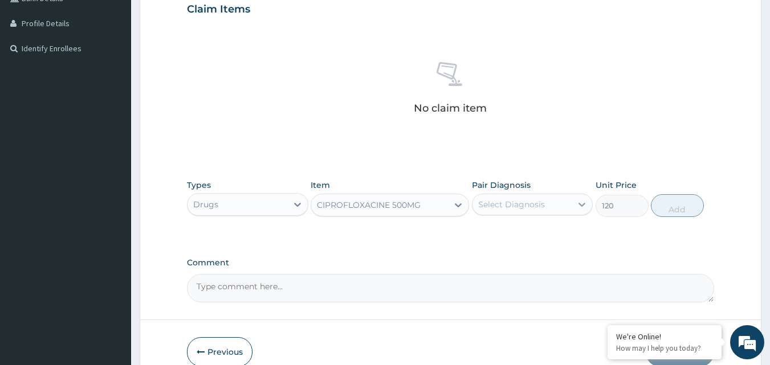
click at [577, 206] on icon at bounding box center [581, 204] width 11 height 11
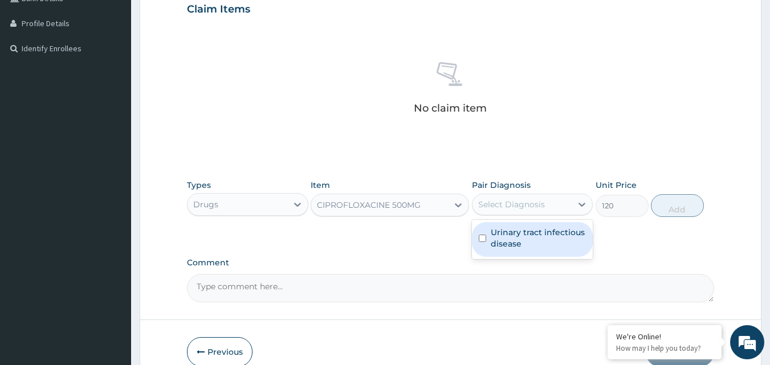
click at [482, 239] on input "checkbox" at bounding box center [482, 238] width 7 height 7
checkbox input "true"
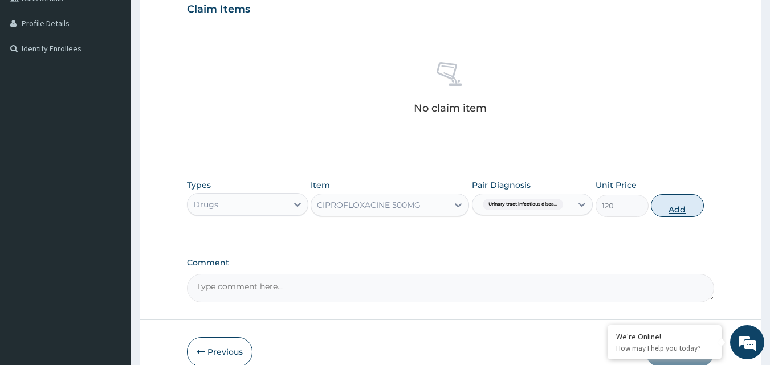
click at [677, 206] on button "Add" at bounding box center [677, 205] width 53 height 23
type input "0"
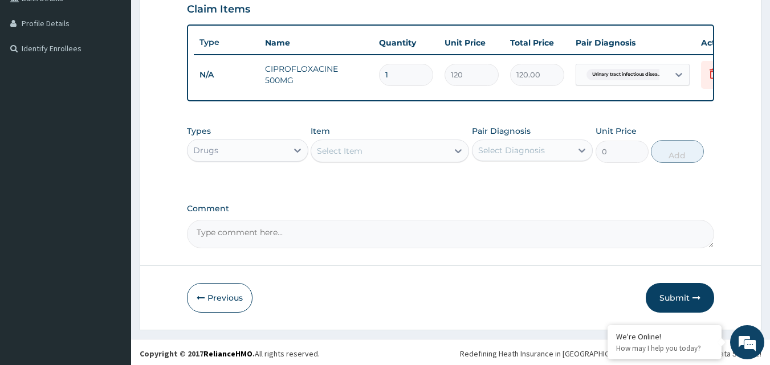
type input "10"
type input "1200.00"
type input "10"
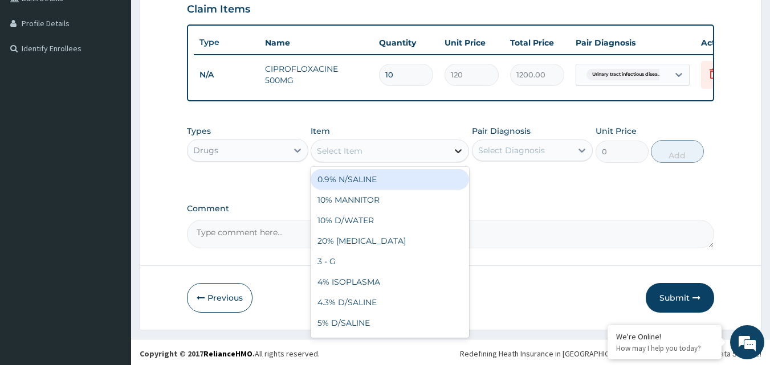
click at [457, 157] on icon at bounding box center [457, 150] width 11 height 11
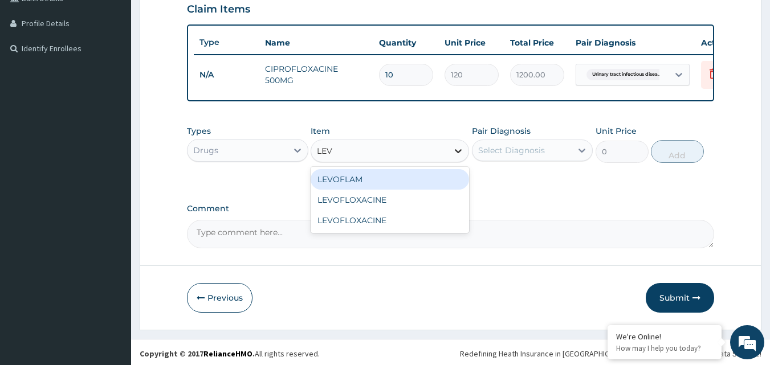
type input "LEVO"
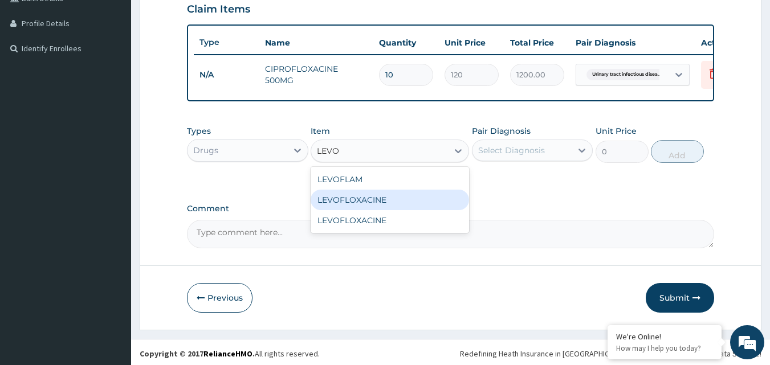
click at [387, 210] on div "LEVOFLOXACINE" at bounding box center [389, 200] width 158 height 21
type input "100"
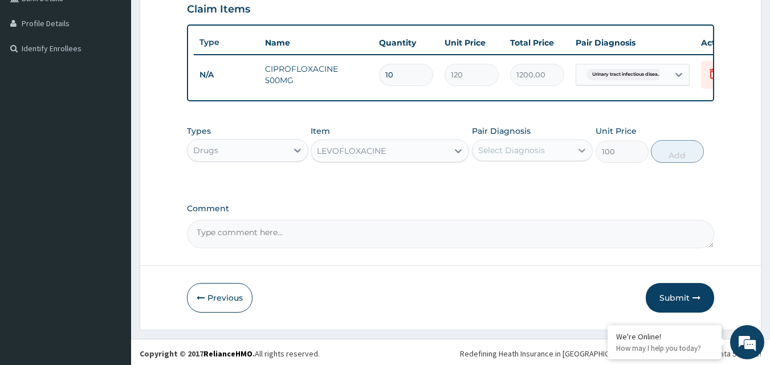
click at [585, 153] on icon at bounding box center [581, 150] width 11 height 11
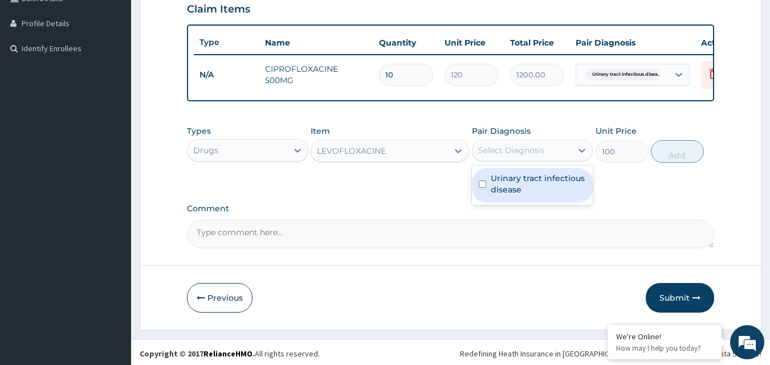
click at [482, 188] on input "checkbox" at bounding box center [482, 184] width 7 height 7
checkbox input "true"
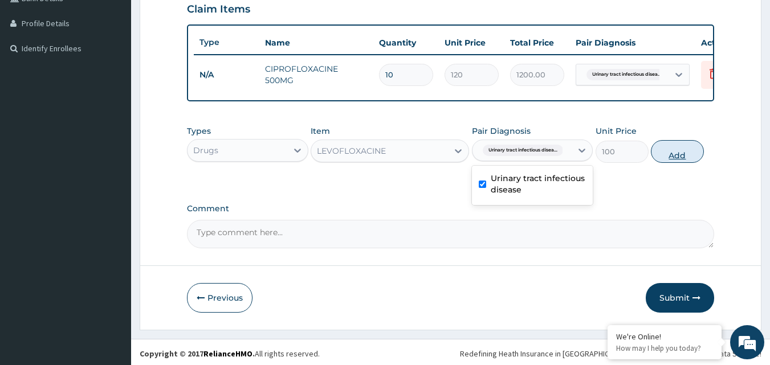
click at [675, 158] on button "Add" at bounding box center [677, 151] width 53 height 23
type input "0"
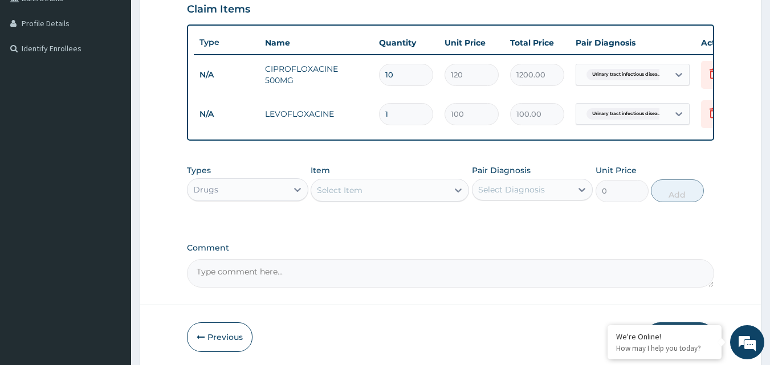
type input "10"
type input "1000.00"
type input "10"
click at [460, 196] on icon at bounding box center [457, 190] width 11 height 11
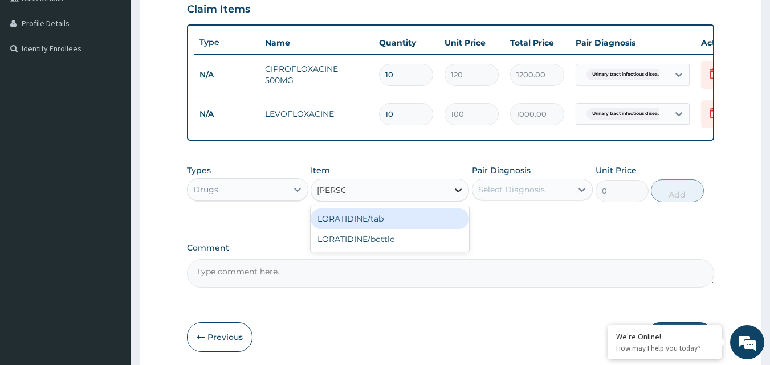
type input "LORAT"
click at [429, 229] on div "LORATIDINE/tab" at bounding box center [389, 219] width 158 height 21
type input "30"
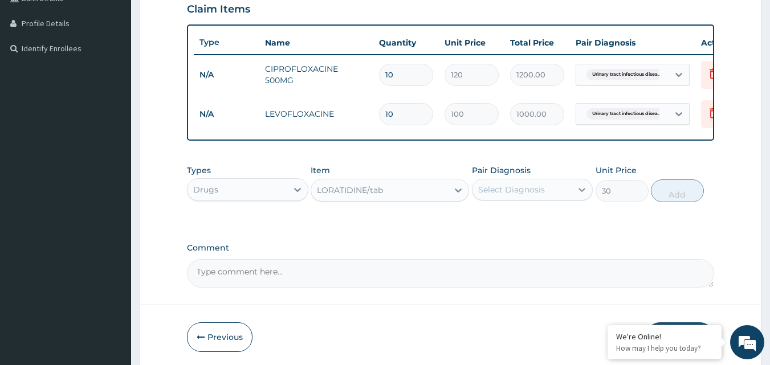
click at [584, 192] on icon at bounding box center [582, 190] width 7 height 4
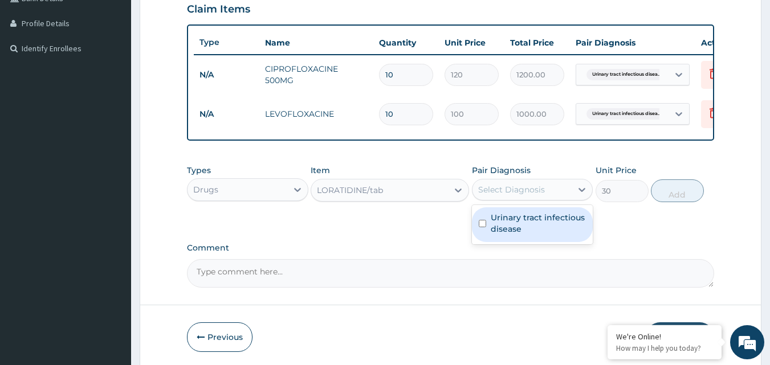
click at [480, 227] on input "checkbox" at bounding box center [482, 223] width 7 height 7
checkbox input "true"
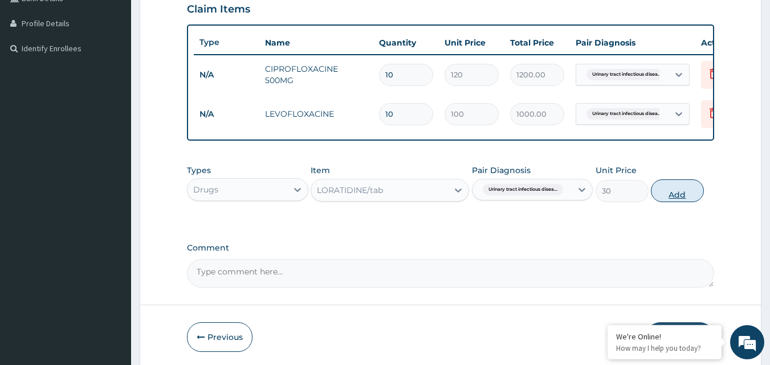
click at [677, 202] on button "Add" at bounding box center [677, 190] width 53 height 23
type input "0"
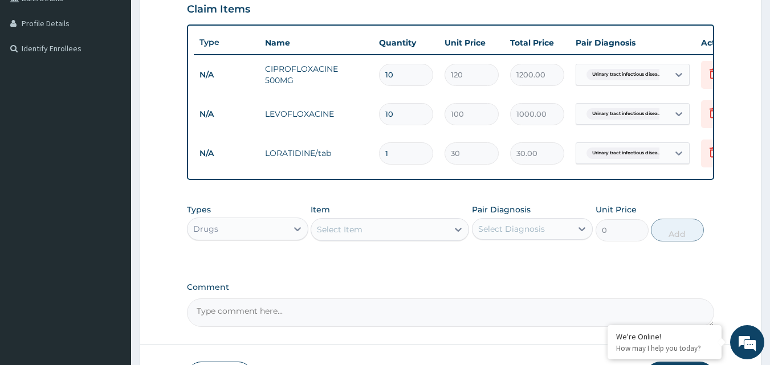
type input "0.00"
type input "5"
type input "150.00"
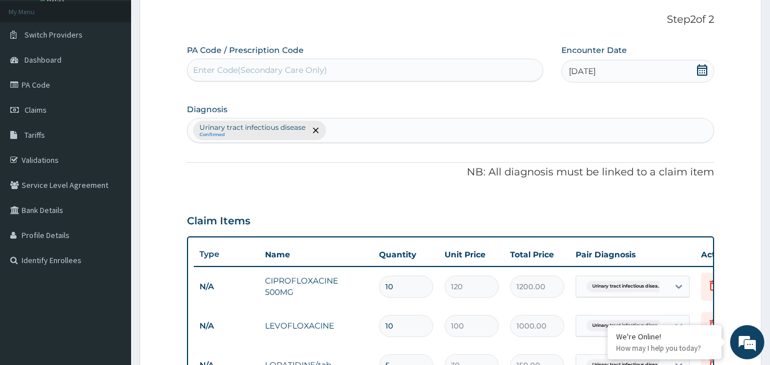
scroll to position [48, 0]
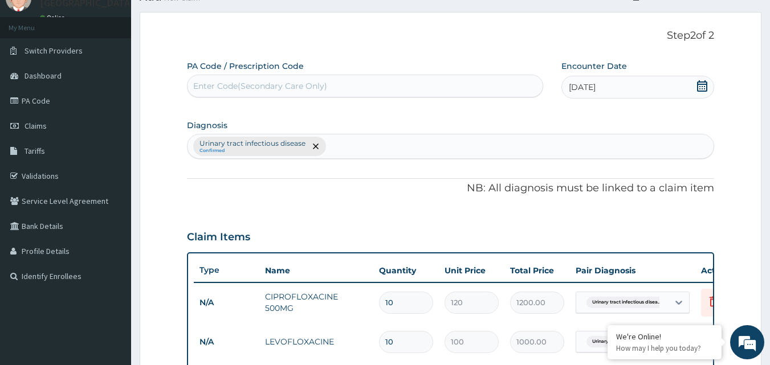
type input "5"
click at [347, 146] on div "Urinary tract infectious disease Confirmed" at bounding box center [450, 146] width 526 height 24
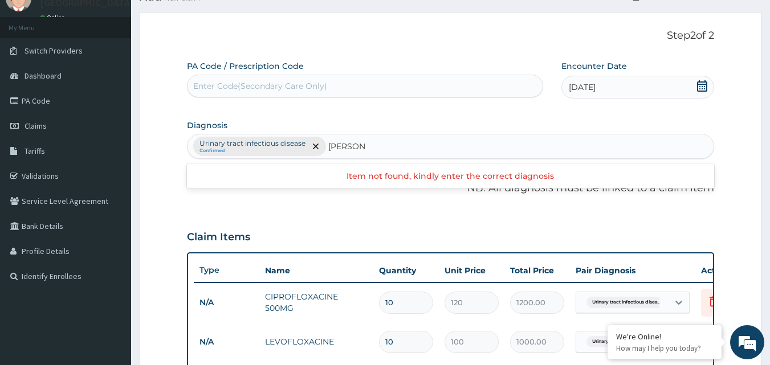
type input "MALAR"
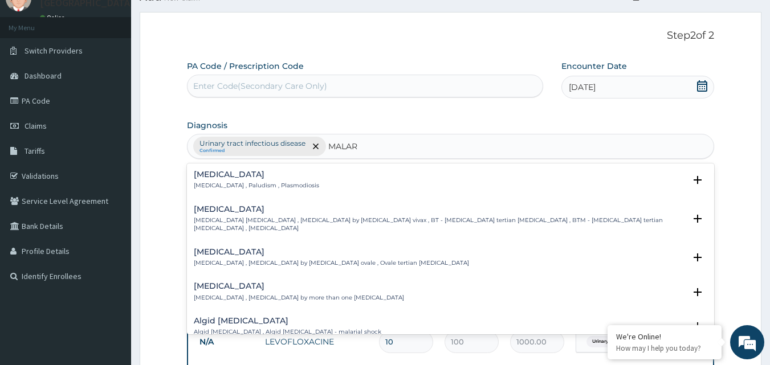
click at [203, 182] on p "[MEDICAL_DATA] , Paludism , Plasmodiosis" at bounding box center [256, 186] width 125 height 8
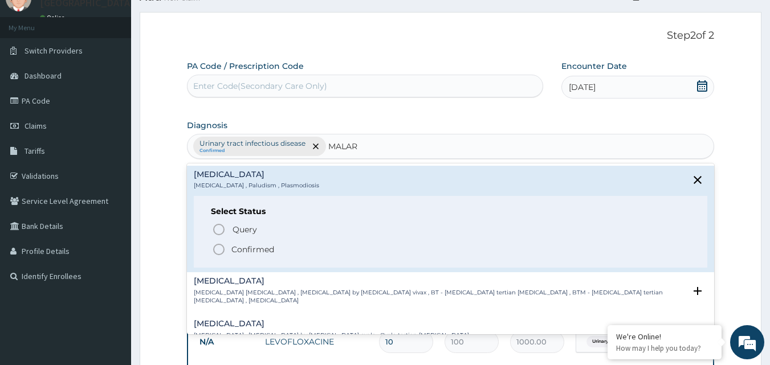
click at [219, 247] on icon "status option filled" at bounding box center [219, 250] width 14 height 14
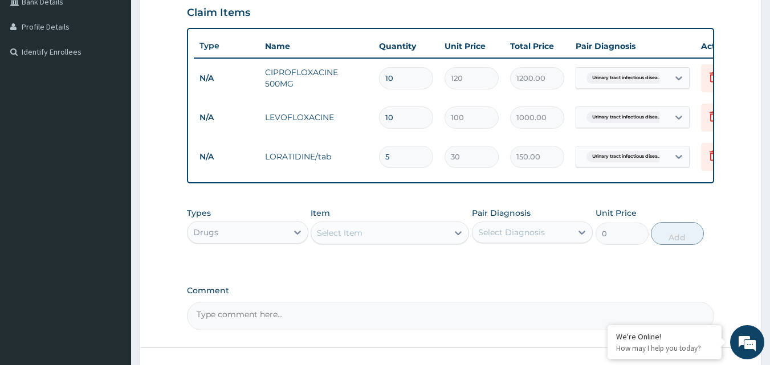
scroll to position [333, 0]
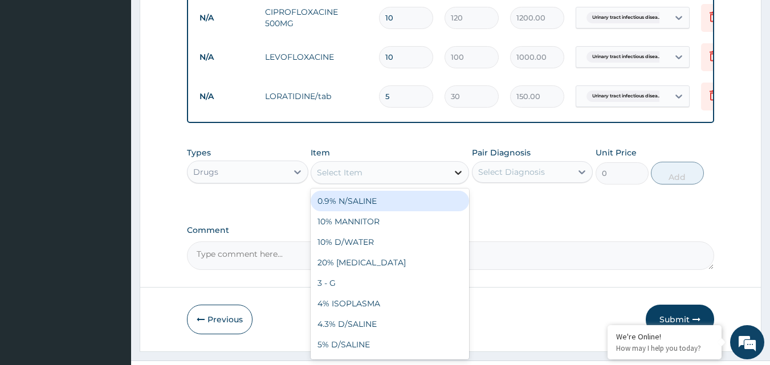
click at [458, 175] on icon at bounding box center [458, 173] width 7 height 4
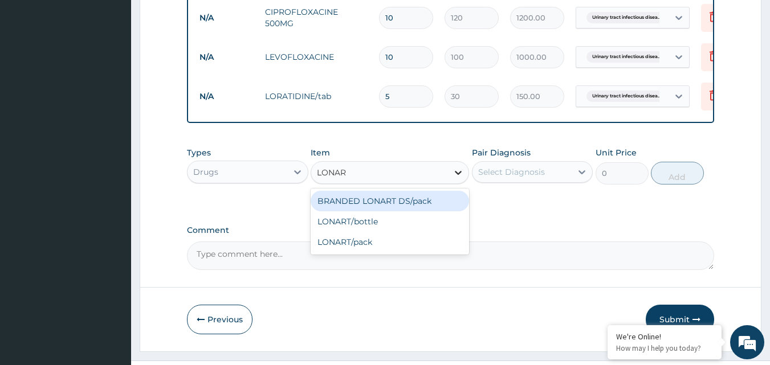
type input "LONART"
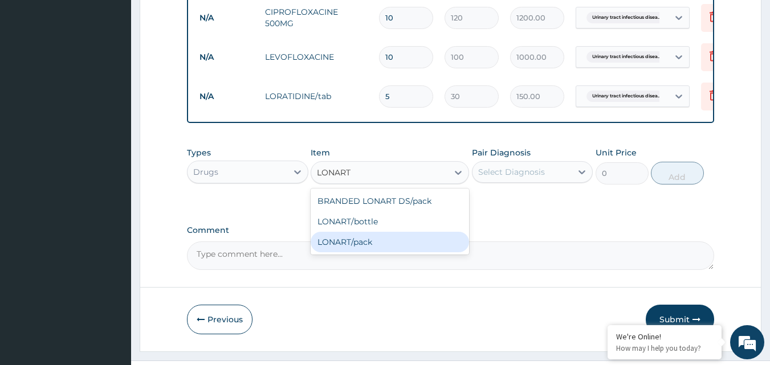
click at [369, 251] on div "LONART/pack" at bounding box center [389, 242] width 158 height 21
type input "1500"
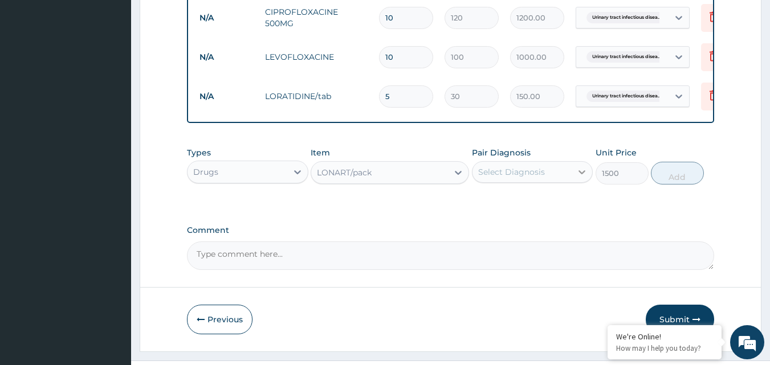
click at [582, 178] on icon at bounding box center [581, 171] width 11 height 11
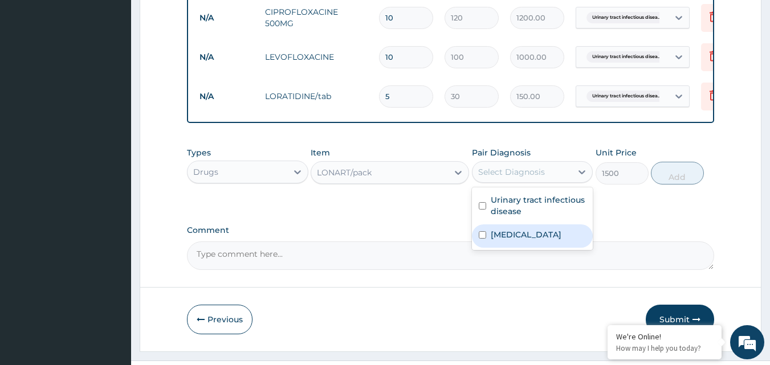
click at [480, 239] on input "checkbox" at bounding box center [482, 234] width 7 height 7
checkbox input "true"
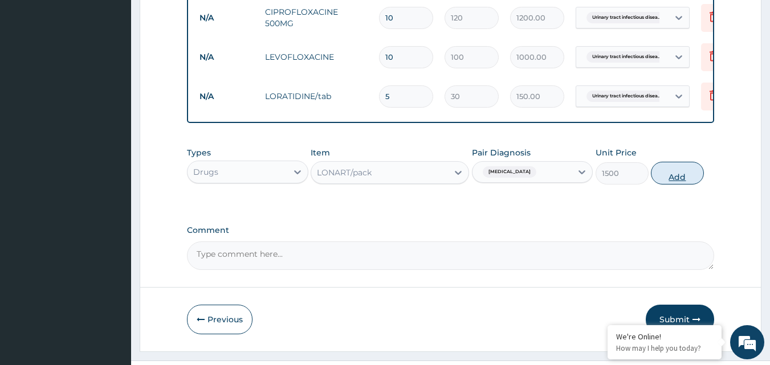
click at [673, 180] on button "Add" at bounding box center [677, 173] width 53 height 23
type input "0"
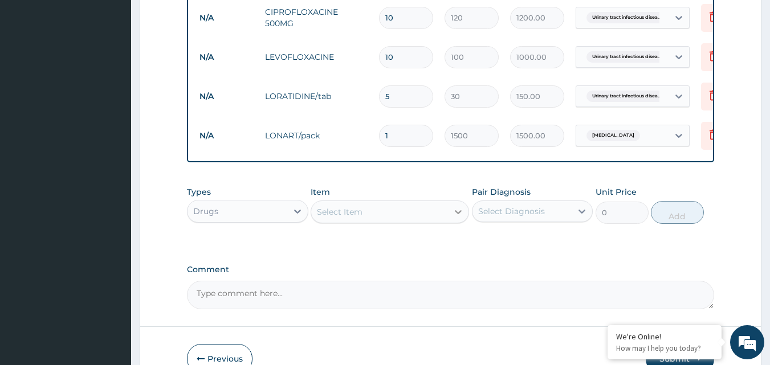
click at [461, 218] on icon at bounding box center [457, 211] width 11 height 11
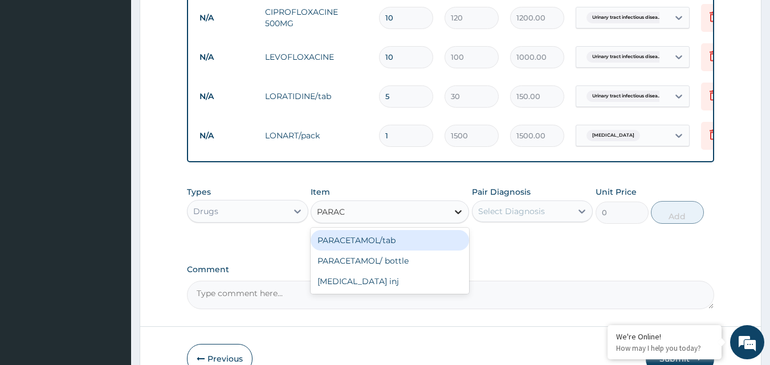
type input "PARACE"
click at [407, 250] on div "PARACETAMOL/tab" at bounding box center [389, 240] width 158 height 21
type input "20"
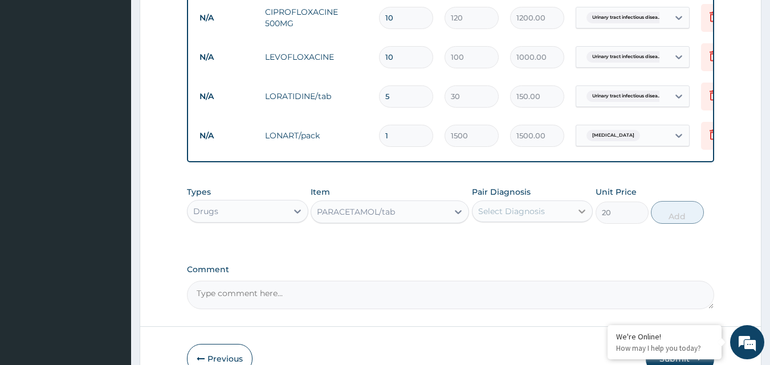
drag, startPoint x: 572, startPoint y: 215, endPoint x: 575, endPoint y: 221, distance: 6.6
click at [575, 219] on div at bounding box center [581, 211] width 21 height 21
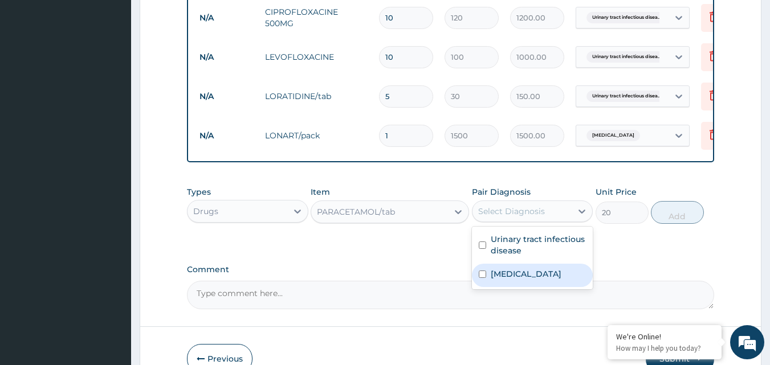
click at [482, 278] on input "checkbox" at bounding box center [482, 274] width 7 height 7
checkbox input "true"
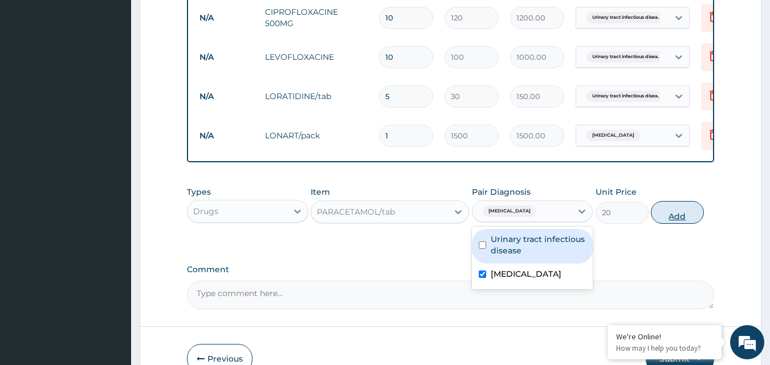
click at [665, 216] on button "Add" at bounding box center [677, 212] width 53 height 23
type input "0"
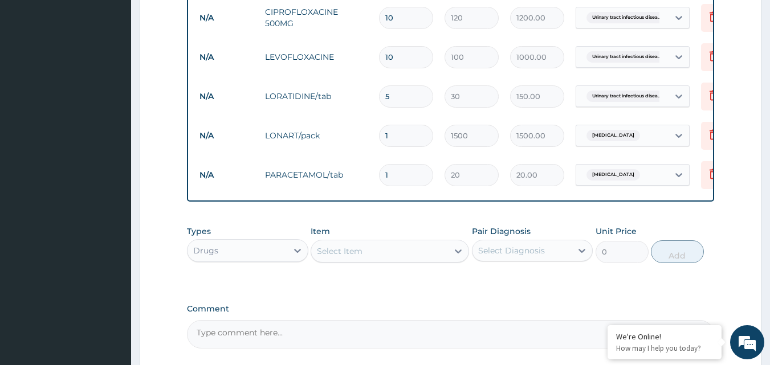
type input "18"
type input "360.00"
type input "18"
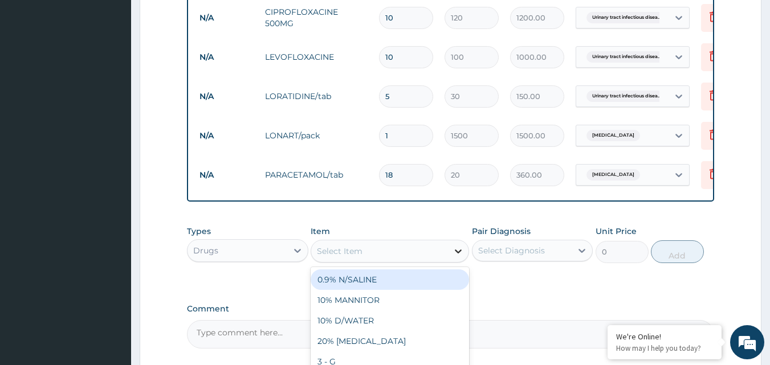
click at [460, 254] on icon at bounding box center [458, 252] width 7 height 4
type input "METRO"
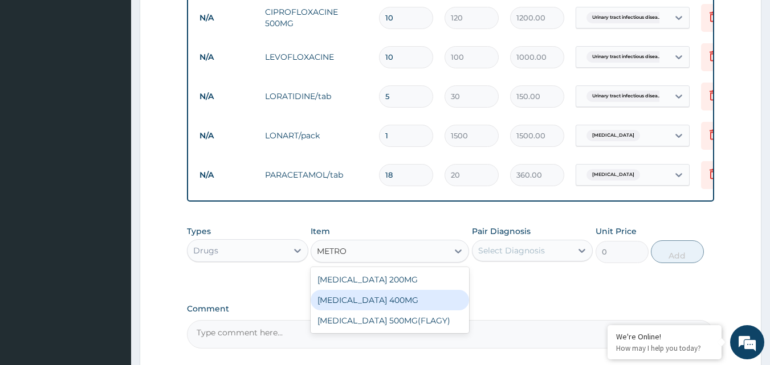
click at [419, 310] on div "[MEDICAL_DATA] 400MG" at bounding box center [389, 300] width 158 height 21
type input "30"
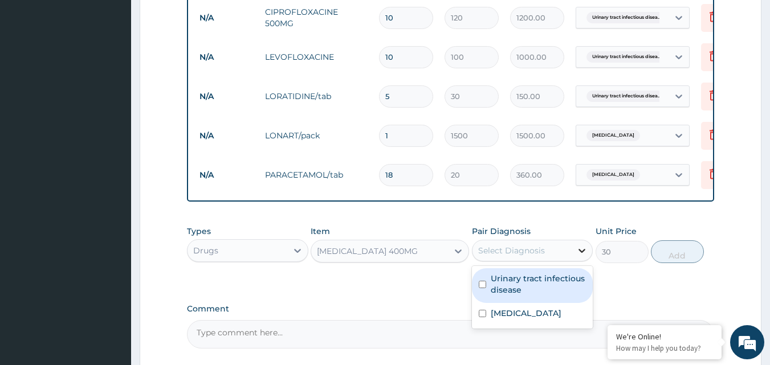
click at [581, 256] on icon at bounding box center [581, 250] width 11 height 11
click at [484, 288] on input "checkbox" at bounding box center [482, 284] width 7 height 7
checkbox input "true"
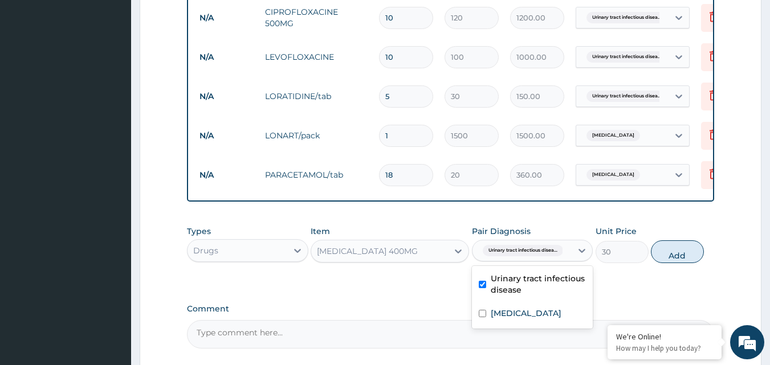
click at [676, 259] on button "Add" at bounding box center [677, 251] width 53 height 23
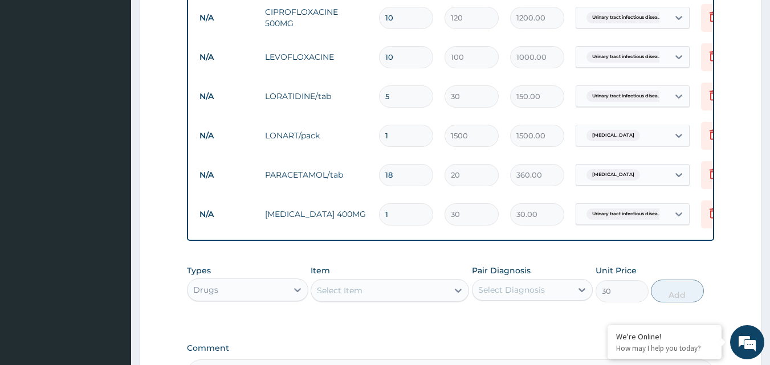
type input "0"
click at [394, 212] on input "1" at bounding box center [406, 214] width 54 height 22
type input "0.00"
type input "3"
type input "90.00"
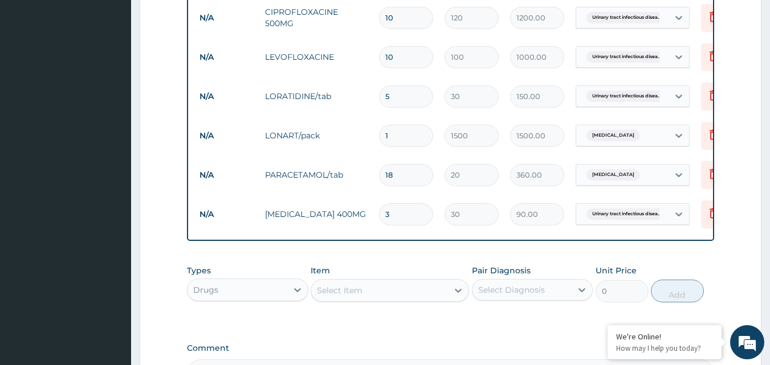
type input "30"
type input "900.00"
type input "29"
type input "870.00"
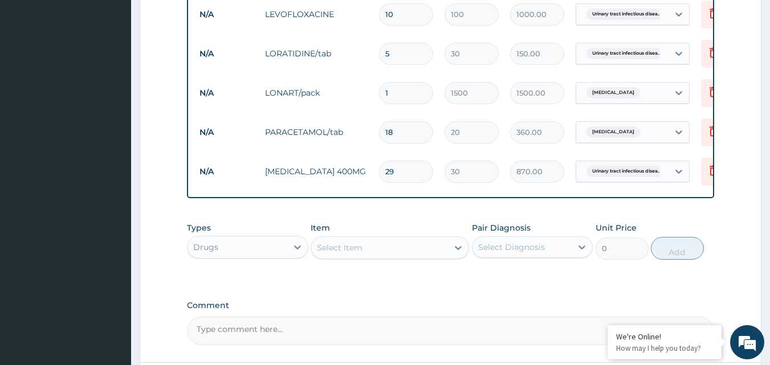
scroll to position [390, 0]
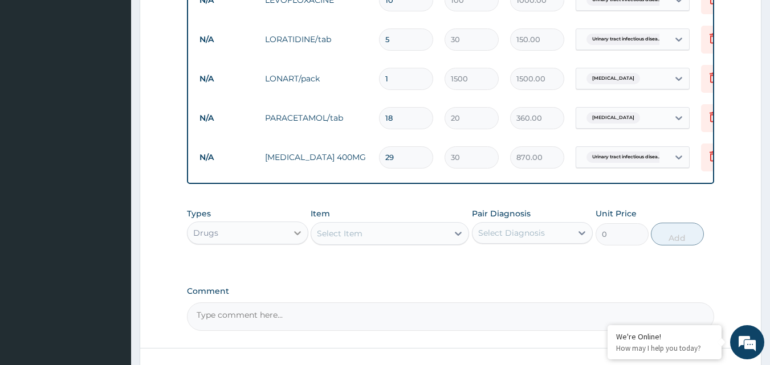
type input "29"
click at [296, 239] on icon at bounding box center [297, 232] width 11 height 11
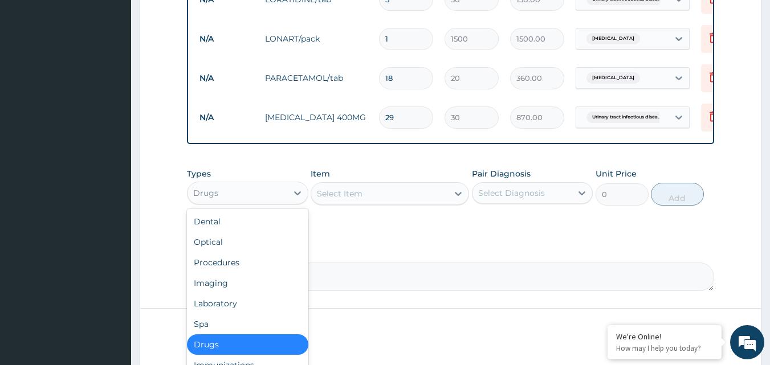
scroll to position [447, 0]
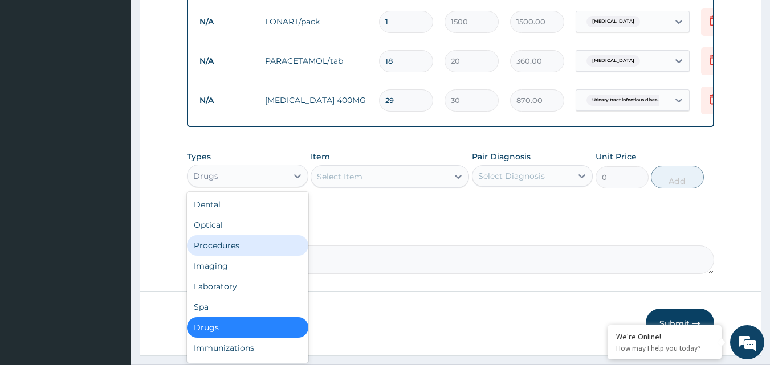
click at [244, 253] on div "Procedures" at bounding box center [247, 245] width 121 height 21
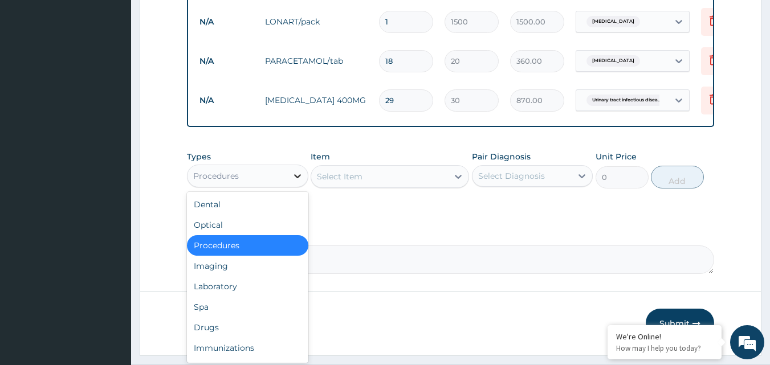
click at [297, 182] on icon at bounding box center [297, 175] width 11 height 11
click at [242, 293] on div "Laboratory" at bounding box center [247, 286] width 121 height 21
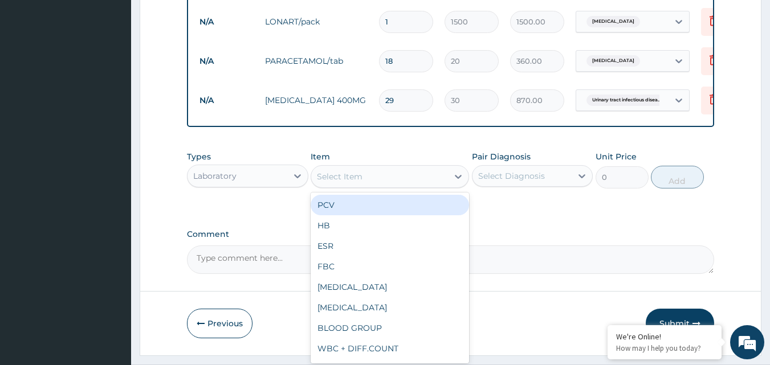
click at [455, 182] on icon at bounding box center [457, 176] width 11 height 11
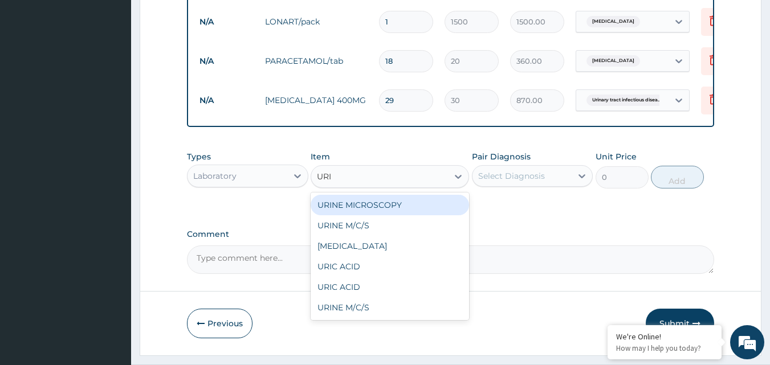
type input "URIN"
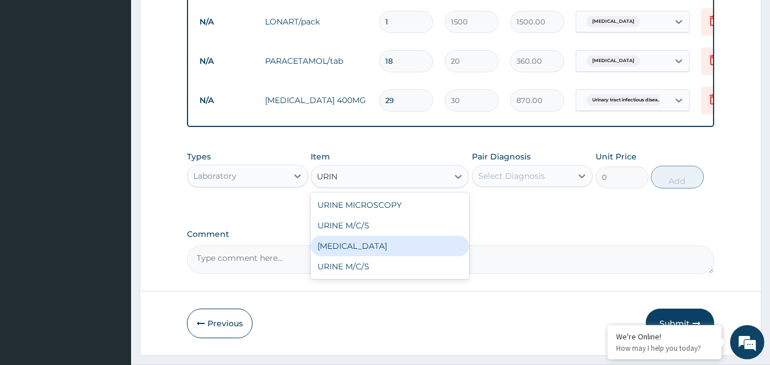
click at [385, 254] on div "[MEDICAL_DATA]" at bounding box center [389, 246] width 158 height 21
type input "750"
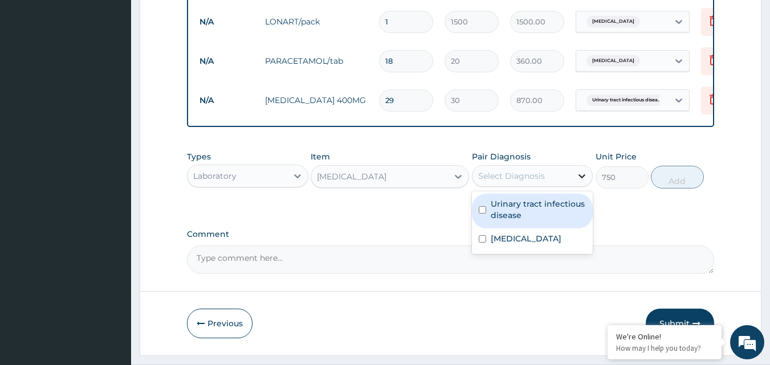
click at [580, 182] on icon at bounding box center [581, 175] width 11 height 11
click at [483, 214] on input "checkbox" at bounding box center [482, 209] width 7 height 7
checkbox input "true"
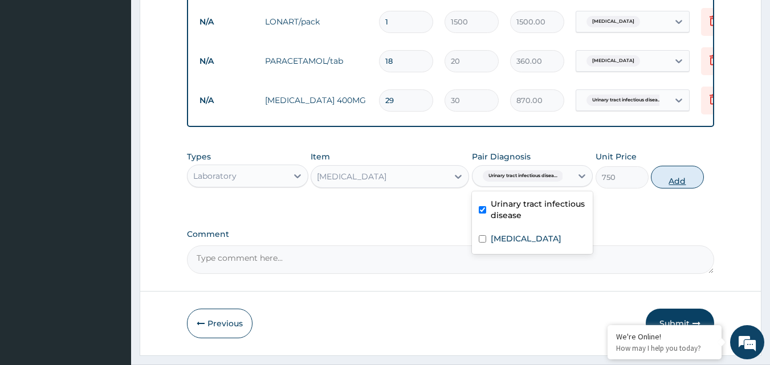
click at [683, 185] on button "Add" at bounding box center [677, 177] width 53 height 23
type input "0"
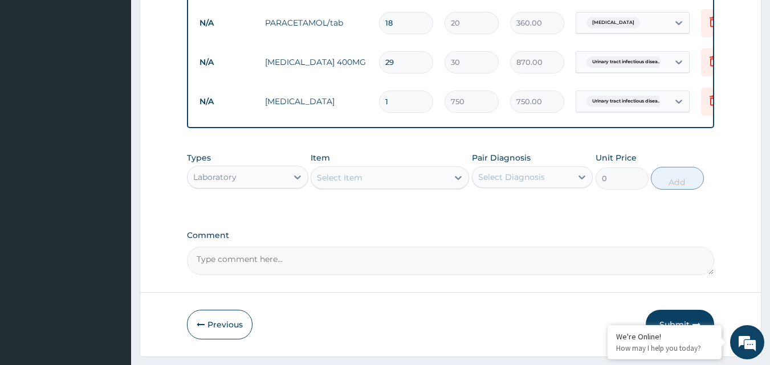
scroll to position [504, 0]
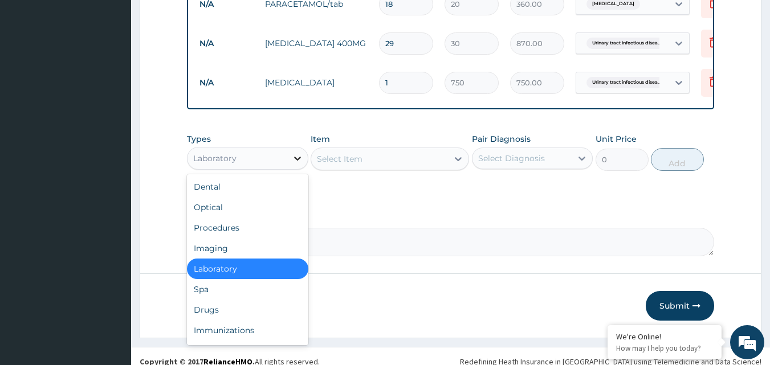
click at [298, 162] on icon at bounding box center [297, 158] width 11 height 11
click at [251, 237] on div "Procedures" at bounding box center [247, 228] width 121 height 21
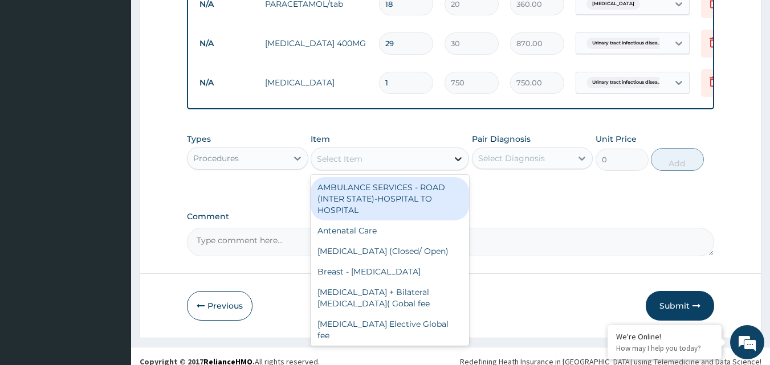
click at [462, 164] on icon at bounding box center [457, 158] width 11 height 11
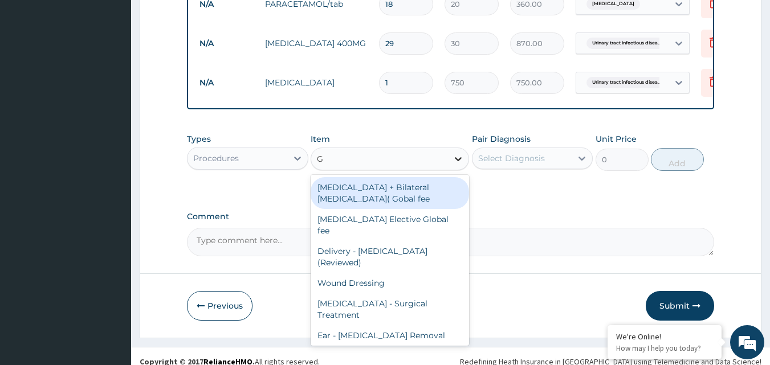
type input "GP"
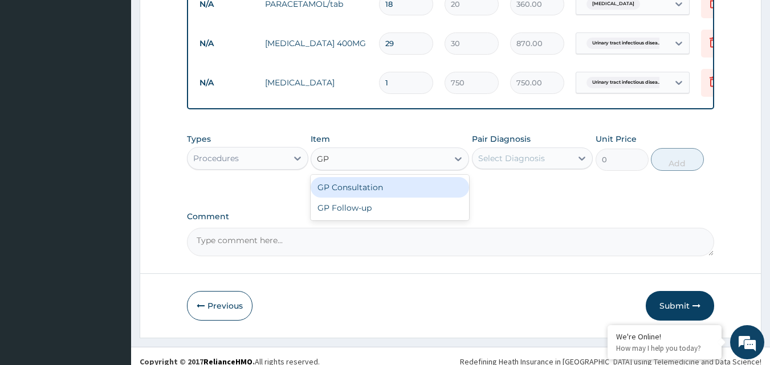
click at [398, 194] on div "GP Consultation" at bounding box center [389, 187] width 158 height 21
type input "1500"
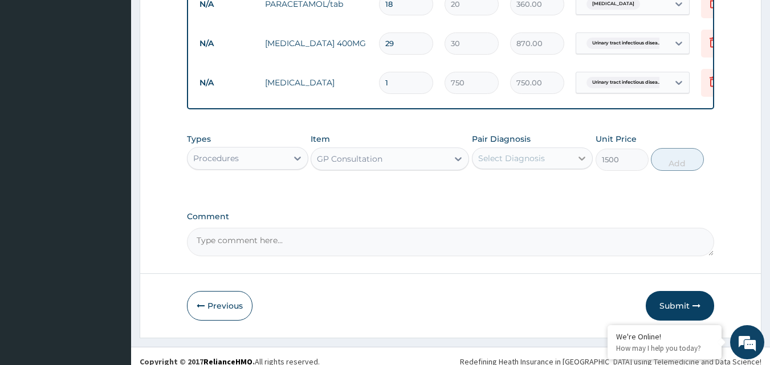
click at [577, 164] on icon at bounding box center [581, 158] width 11 height 11
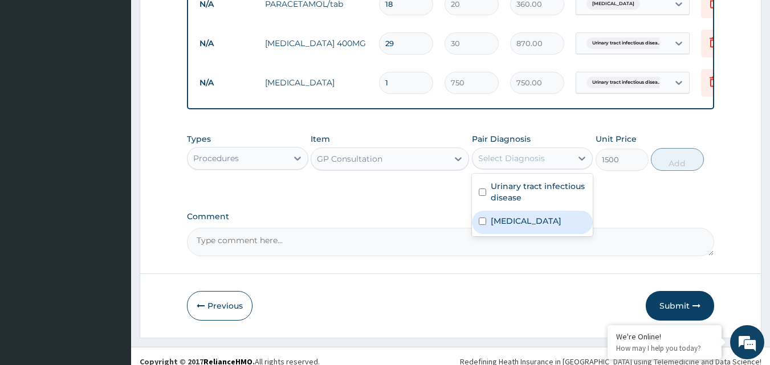
click at [481, 225] on input "checkbox" at bounding box center [482, 221] width 7 height 7
checkbox input "true"
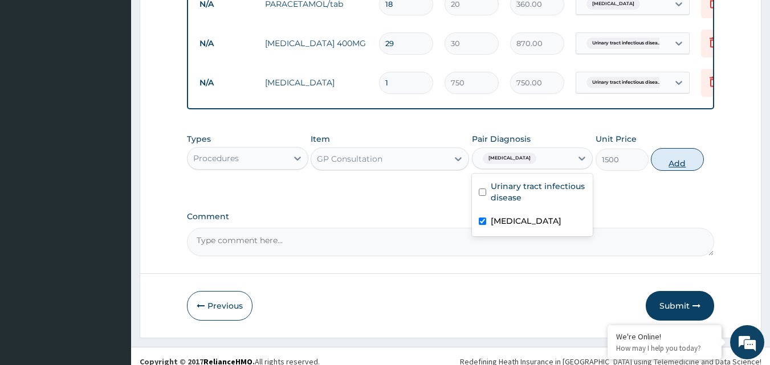
click at [672, 167] on button "Add" at bounding box center [677, 159] width 53 height 23
type input "0"
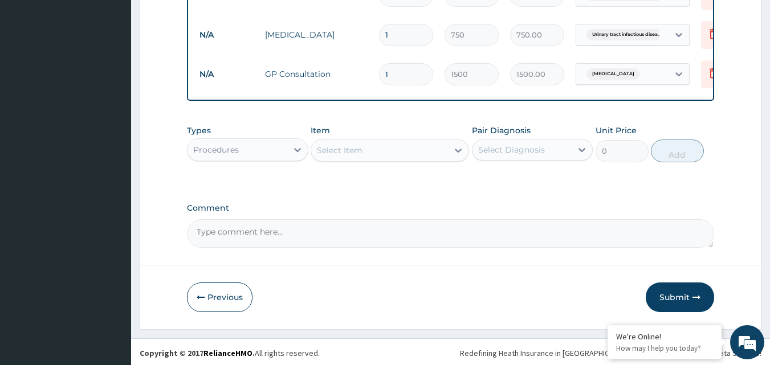
scroll to position [561, 0]
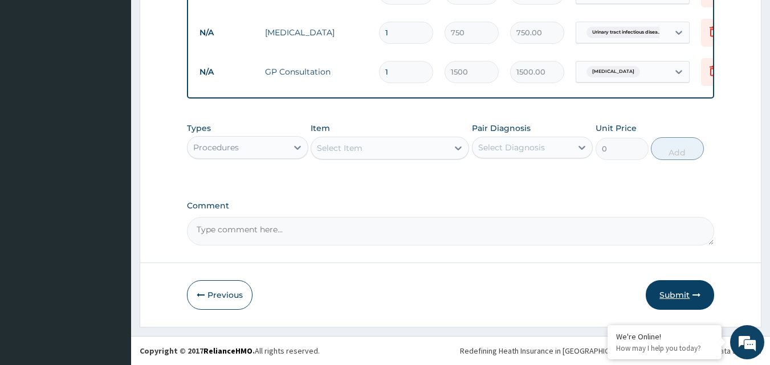
click at [675, 299] on button "Submit" at bounding box center [679, 295] width 68 height 30
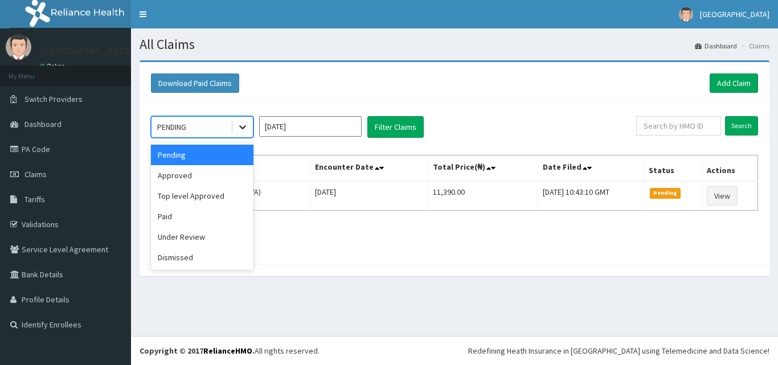
click at [244, 128] on icon at bounding box center [242, 128] width 7 height 4
click at [204, 174] on div "Approved" at bounding box center [202, 175] width 103 height 21
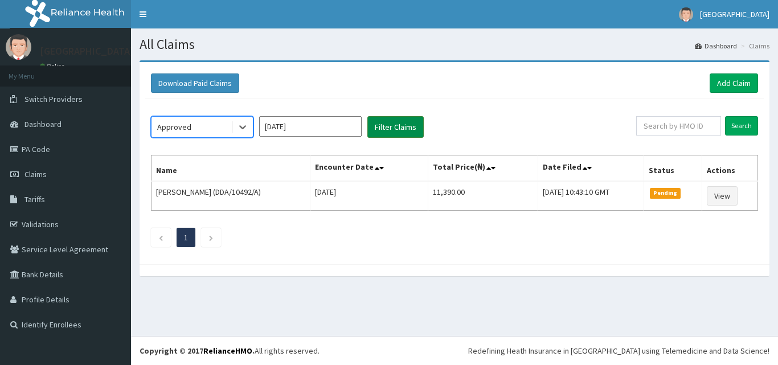
click at [387, 128] on button "Filter Claims" at bounding box center [395, 127] width 56 height 22
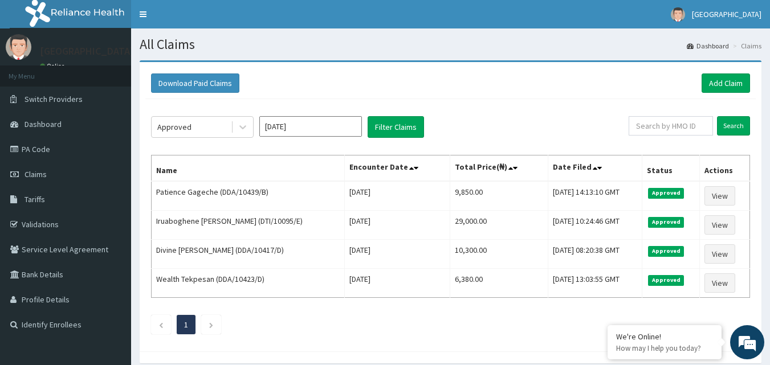
click at [449, 317] on ul "1" at bounding box center [450, 324] width 599 height 19
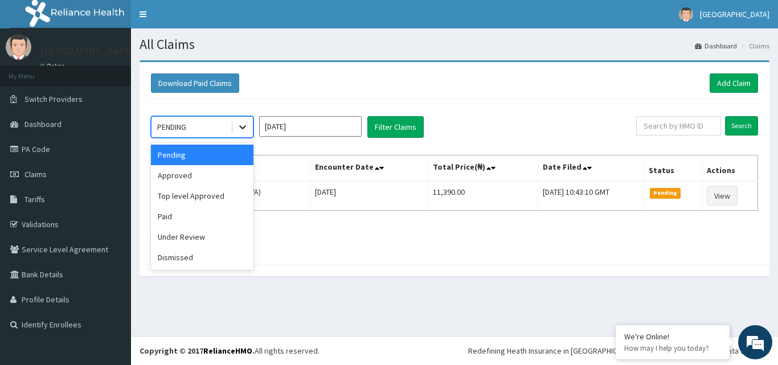
click at [243, 124] on icon at bounding box center [242, 126] width 11 height 11
click at [203, 179] on div "Approved" at bounding box center [202, 175] width 103 height 21
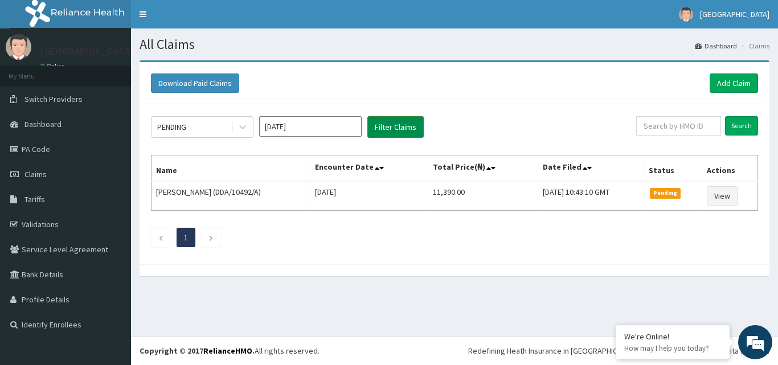
click at [401, 124] on button "Filter Claims" at bounding box center [395, 127] width 56 height 22
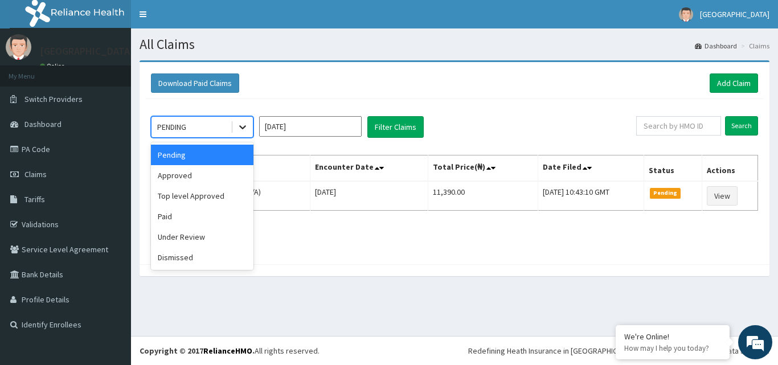
click at [246, 125] on icon at bounding box center [242, 126] width 11 height 11
click at [206, 181] on div "Approved" at bounding box center [202, 175] width 103 height 21
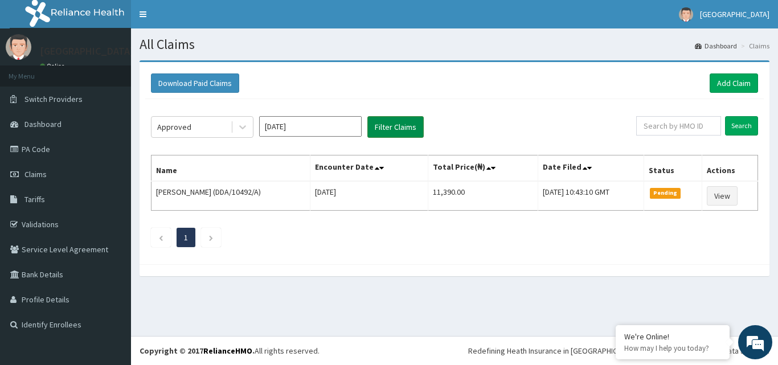
click at [393, 130] on button "Filter Claims" at bounding box center [395, 127] width 56 height 22
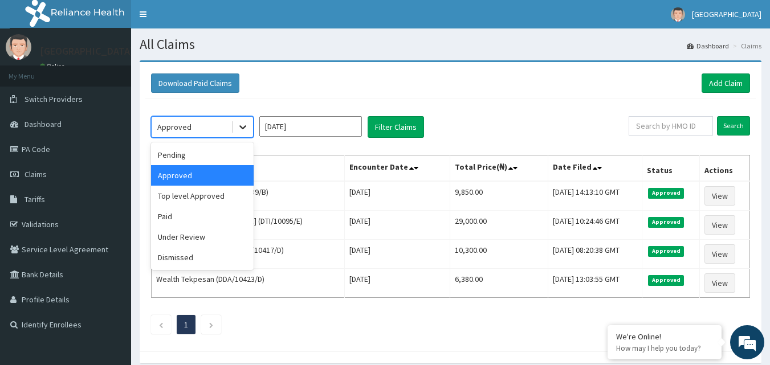
click at [240, 123] on icon at bounding box center [242, 126] width 11 height 11
click at [214, 235] on div "Under Review" at bounding box center [202, 237] width 103 height 21
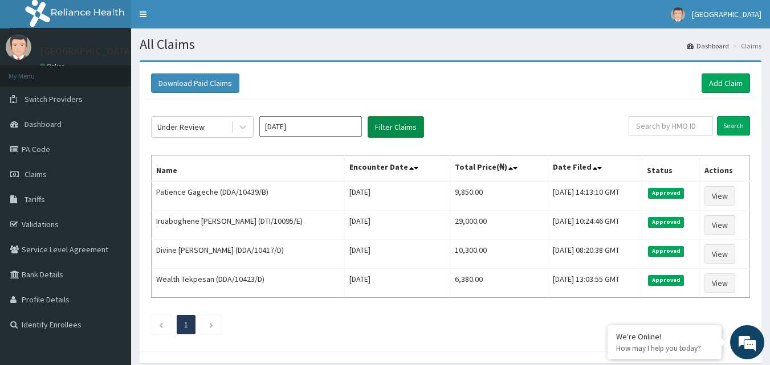
click at [395, 128] on button "Filter Claims" at bounding box center [395, 127] width 56 height 22
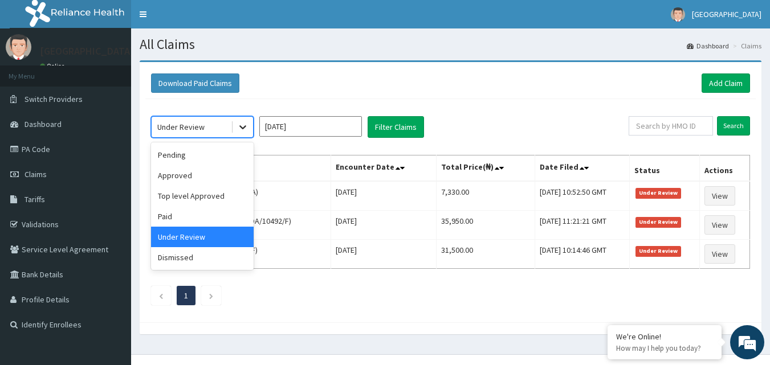
click at [242, 120] on div at bounding box center [242, 127] width 21 height 21
click at [195, 174] on div "Approved" at bounding box center [202, 175] width 103 height 21
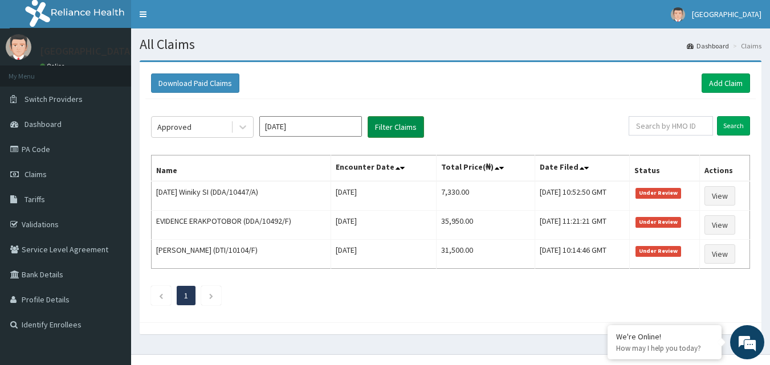
click at [404, 128] on button "Filter Claims" at bounding box center [395, 127] width 56 height 22
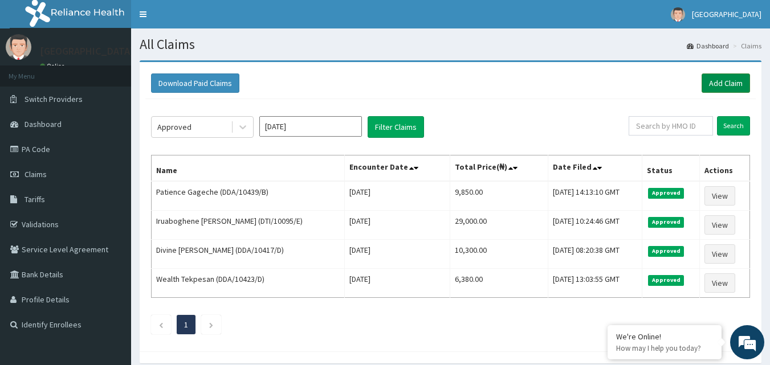
click at [732, 81] on link "Add Claim" at bounding box center [725, 82] width 48 height 19
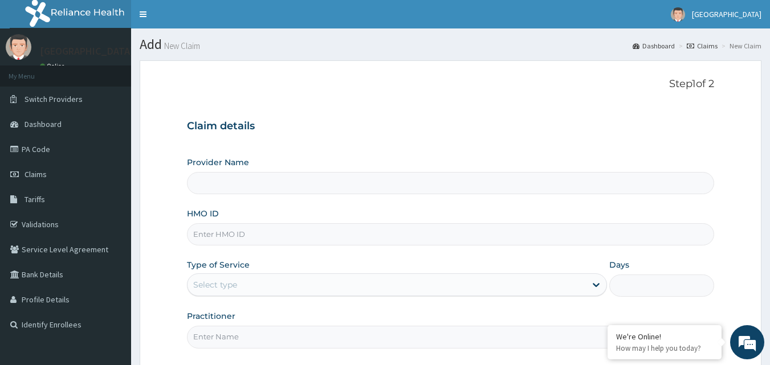
click at [401, 234] on input "HMO ID" at bounding box center [451, 234] width 528 height 22
type input "Mascap Hospital limited -Sapele"
click at [284, 231] on input "HMO ID" at bounding box center [451, 234] width 528 height 22
type input "DDA/10016/A"
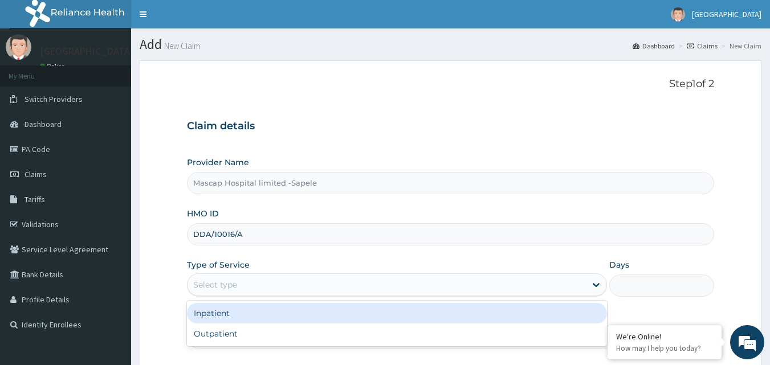
click at [336, 282] on div "Select type" at bounding box center [386, 285] width 398 height 18
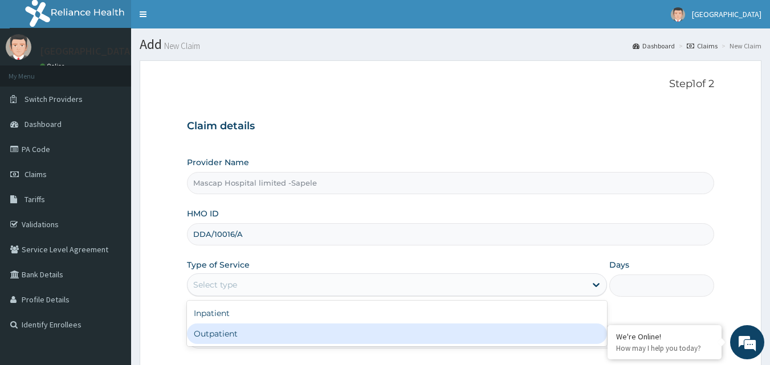
click at [328, 333] on div "Outpatient" at bounding box center [397, 334] width 420 height 21
type input "1"
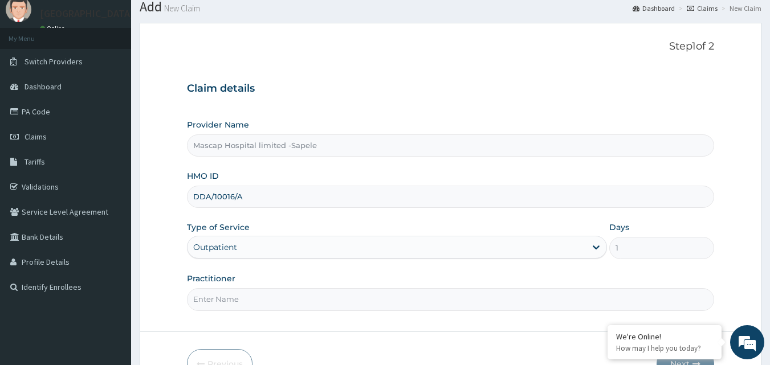
scroll to position [57, 0]
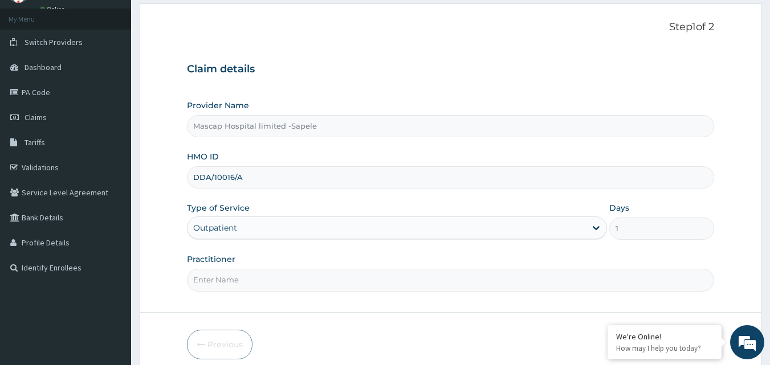
click at [383, 285] on input "Practitioner" at bounding box center [451, 280] width 528 height 22
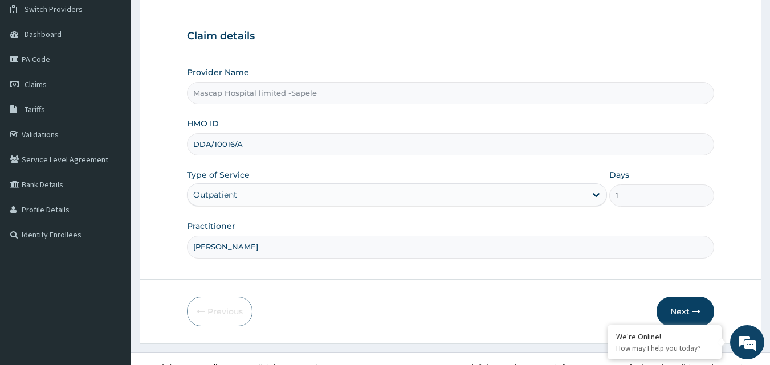
scroll to position [107, 0]
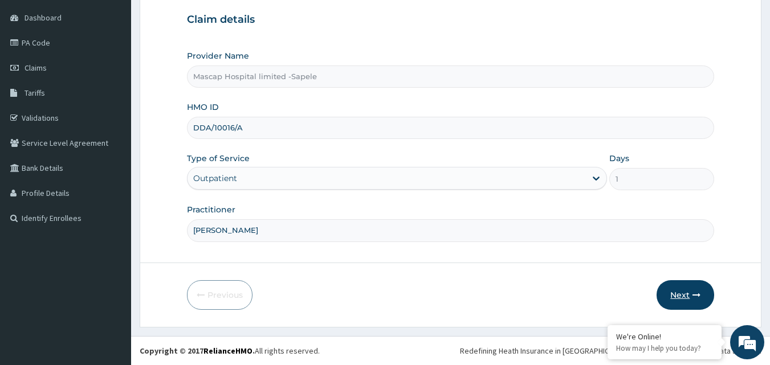
type input "[PERSON_NAME]"
click at [678, 298] on button "Next" at bounding box center [685, 295] width 58 height 30
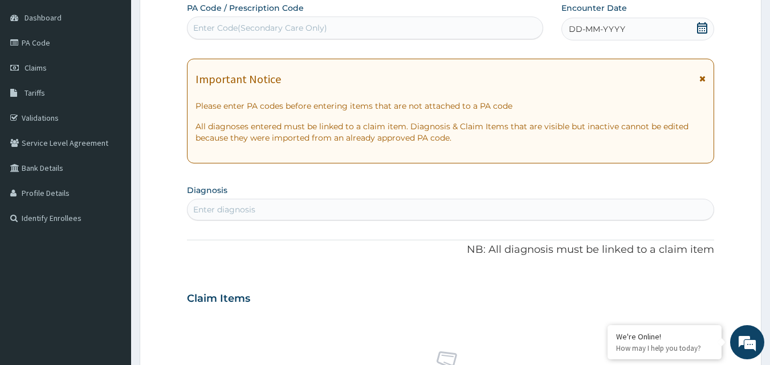
click at [702, 78] on icon at bounding box center [702, 79] width 6 height 8
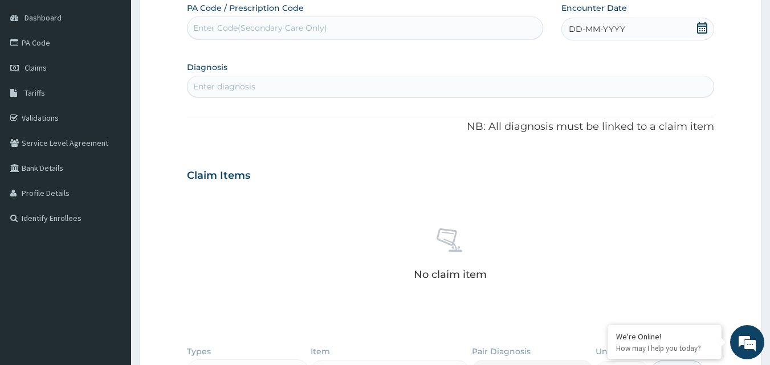
click at [694, 27] on div "DD-MM-YYYY" at bounding box center [637, 29] width 153 height 23
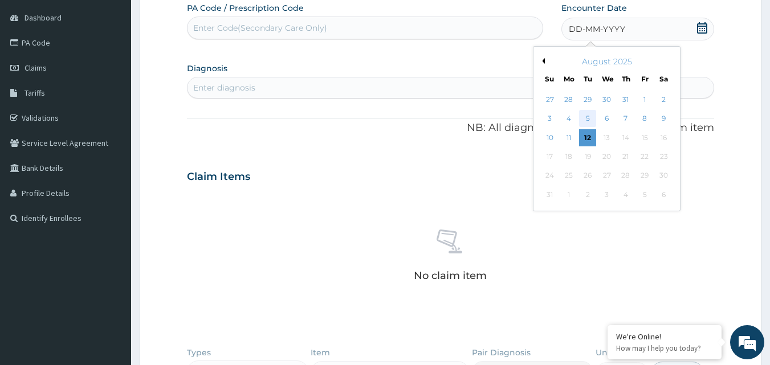
click at [589, 120] on div "5" at bounding box center [587, 119] width 17 height 17
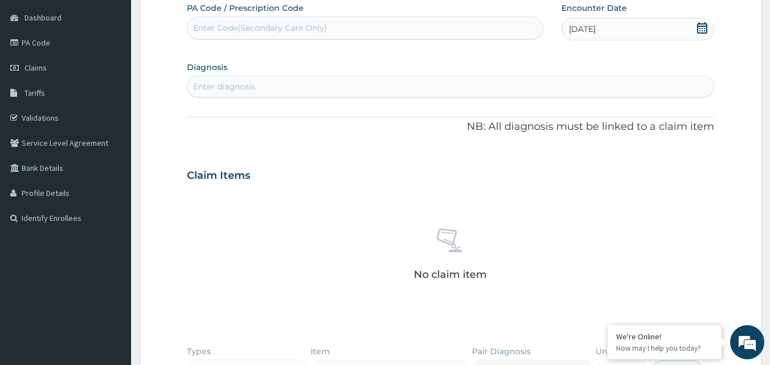
click at [329, 89] on div "Enter diagnosis" at bounding box center [450, 86] width 526 height 18
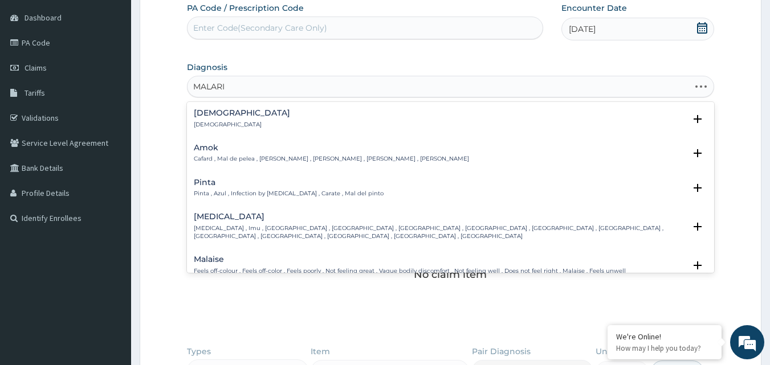
type input "MALARIA"
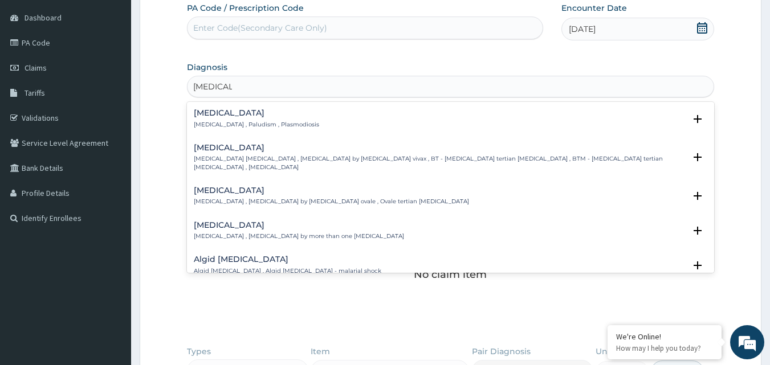
click at [202, 126] on p "Malaria , Paludism , Plasmodiosis" at bounding box center [256, 125] width 125 height 8
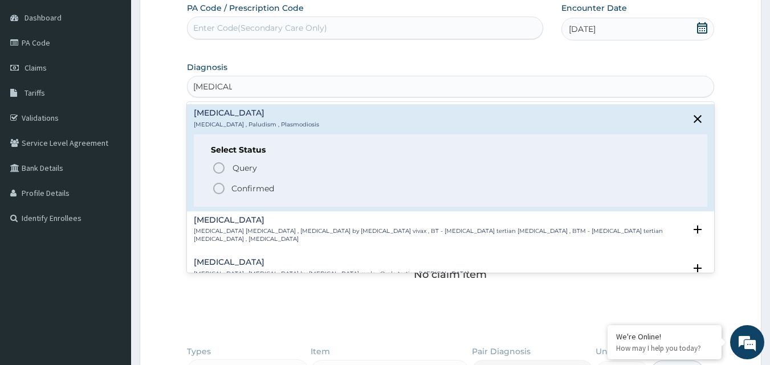
click at [218, 188] on icon "status option filled" at bounding box center [219, 189] width 14 height 14
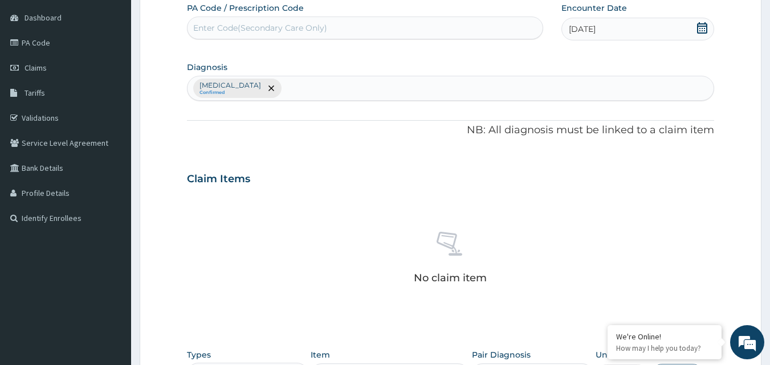
type input "E"
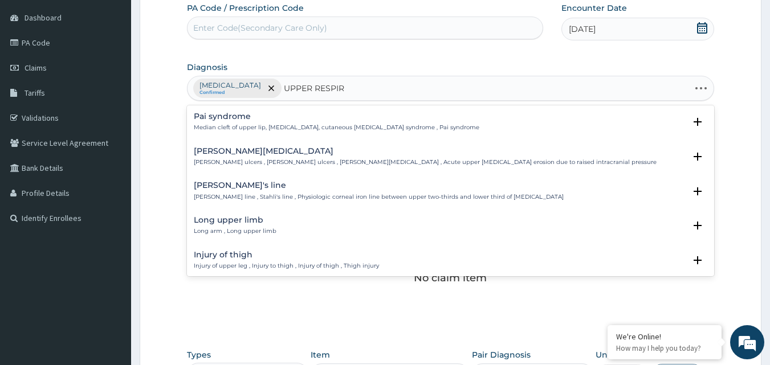
type input "UPPER RESPIRA"
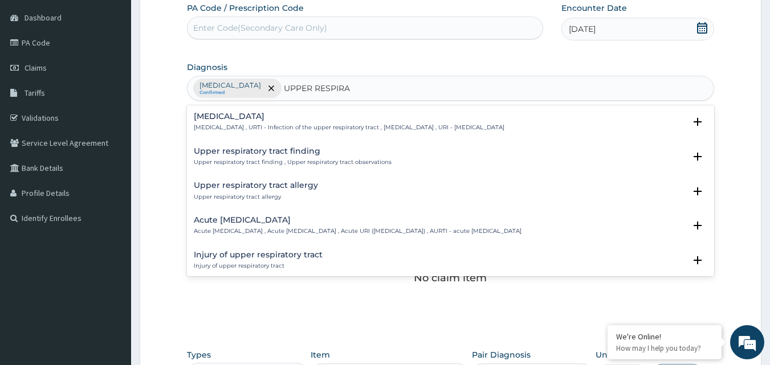
click at [340, 232] on p "Acute upper respiratory infection , Acute upper respiratory tract infection , A…" at bounding box center [358, 231] width 328 height 8
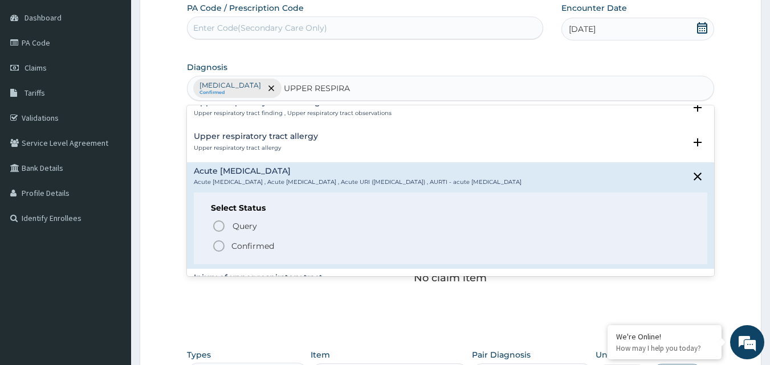
scroll to position [114, 0]
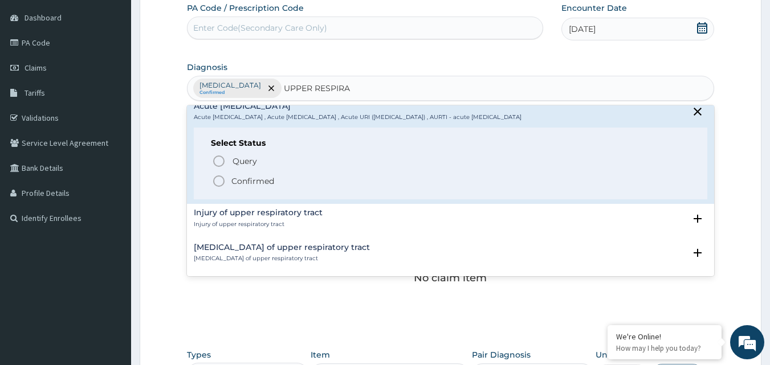
click at [218, 178] on icon "status option filled" at bounding box center [219, 181] width 14 height 14
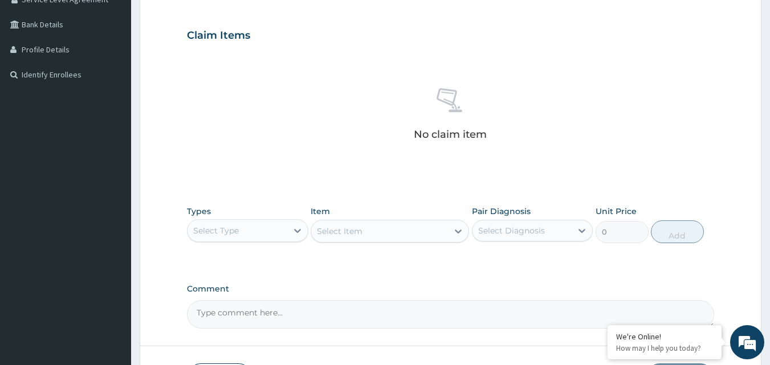
scroll to position [277, 0]
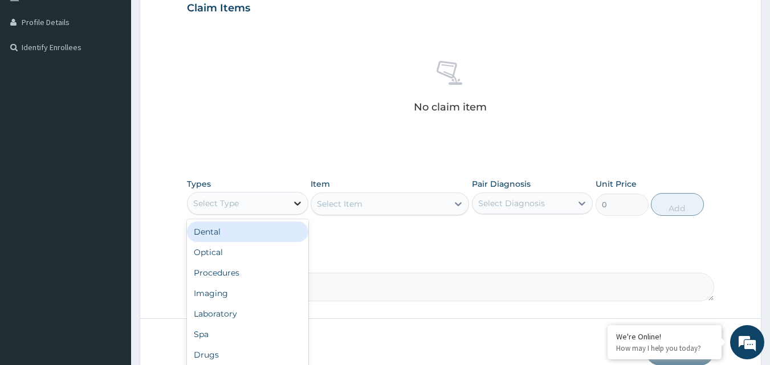
click at [300, 203] on icon at bounding box center [297, 203] width 11 height 11
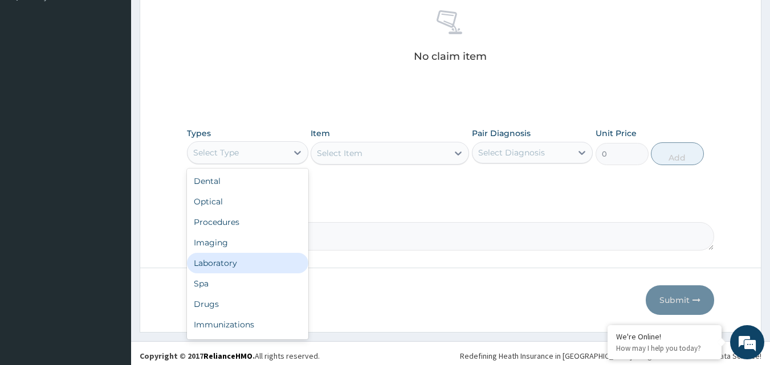
scroll to position [333, 0]
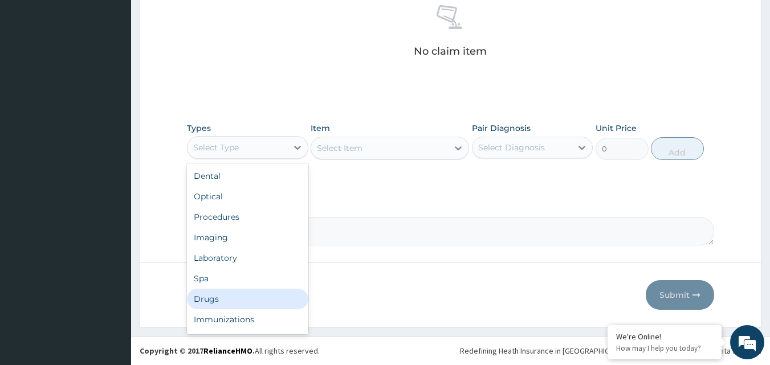
click at [247, 298] on div "Drugs" at bounding box center [247, 299] width 121 height 21
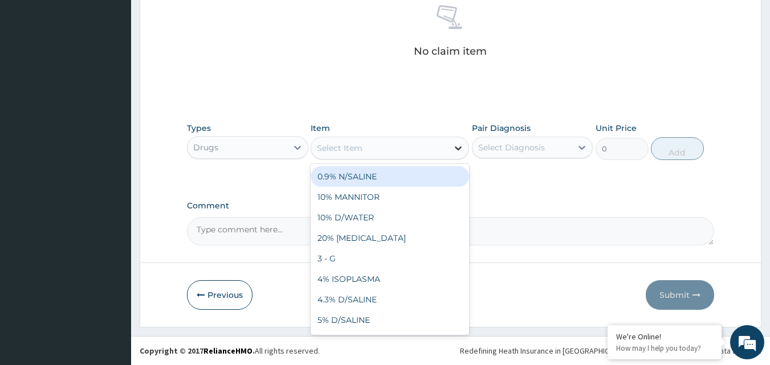
click at [452, 148] on icon at bounding box center [457, 147] width 11 height 11
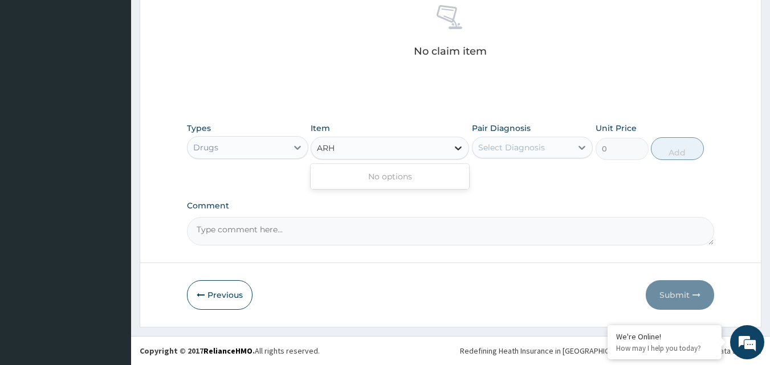
type input "AR"
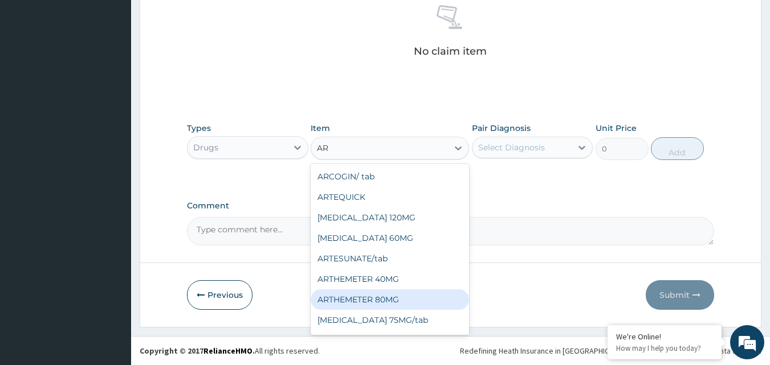
click at [389, 302] on div "ARTHEMETER 80MG" at bounding box center [389, 299] width 158 height 21
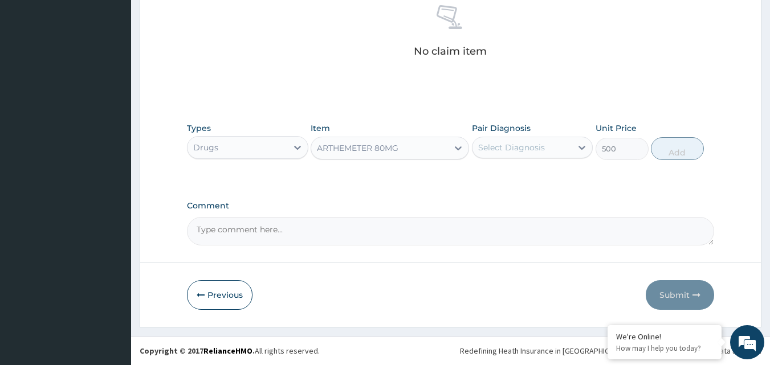
type input "500"
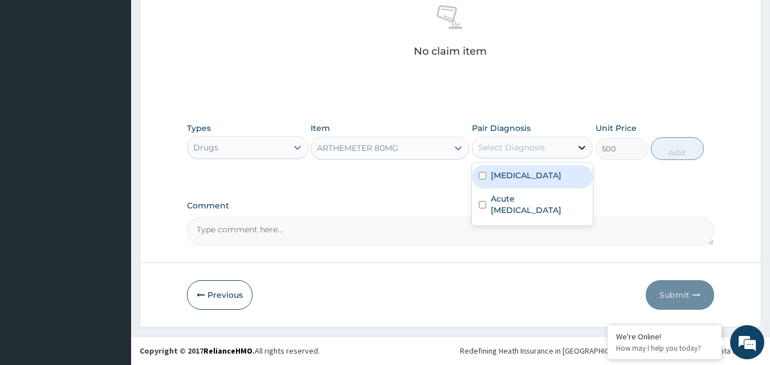
click at [579, 146] on icon at bounding box center [582, 148] width 7 height 4
click at [485, 174] on input "checkbox" at bounding box center [482, 175] width 7 height 7
checkbox input "true"
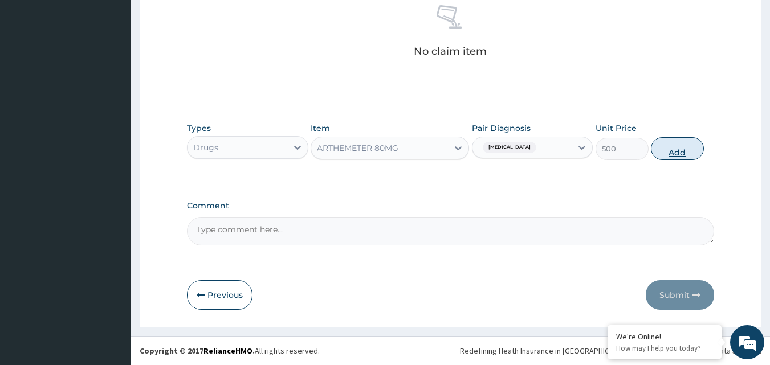
click at [672, 151] on button "Add" at bounding box center [677, 148] width 53 height 23
type input "0"
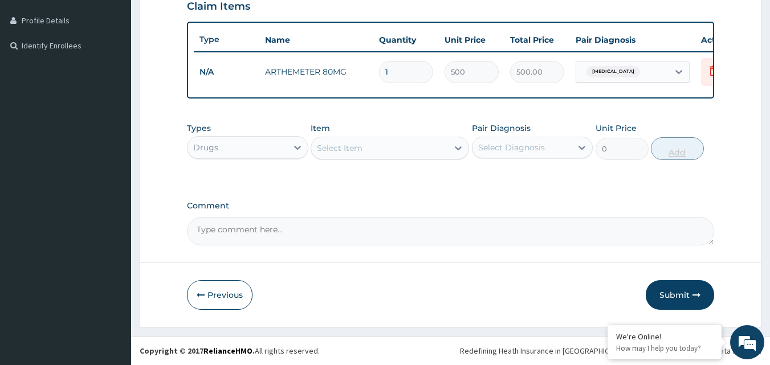
scroll to position [288, 0]
type input "0.00"
type input "6"
type input "3000.00"
type input "6"
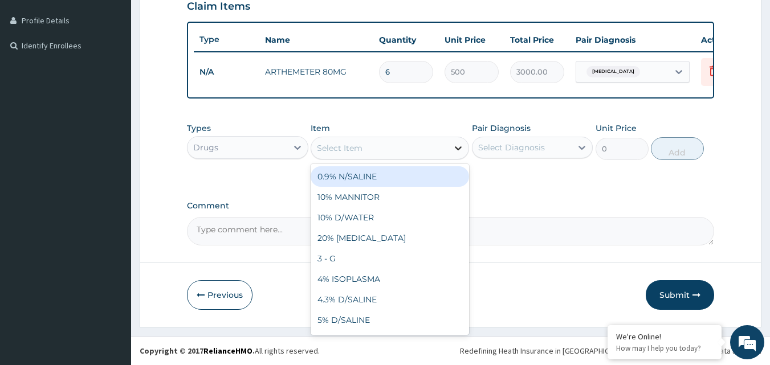
click at [457, 145] on icon at bounding box center [457, 147] width 11 height 11
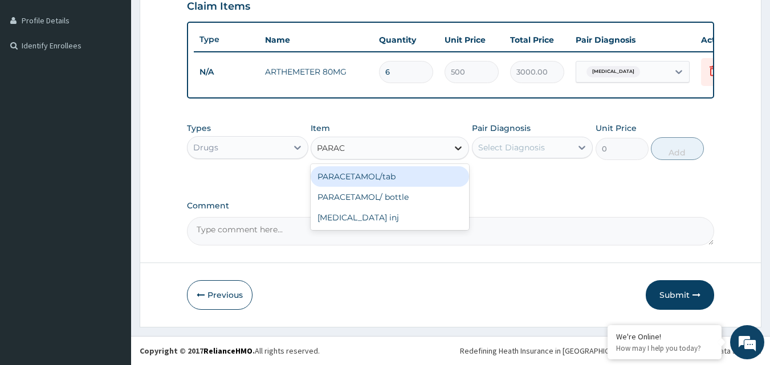
type input "PARACE"
click at [380, 171] on div "PARACETAMOL/tab" at bounding box center [389, 176] width 158 height 21
type input "20"
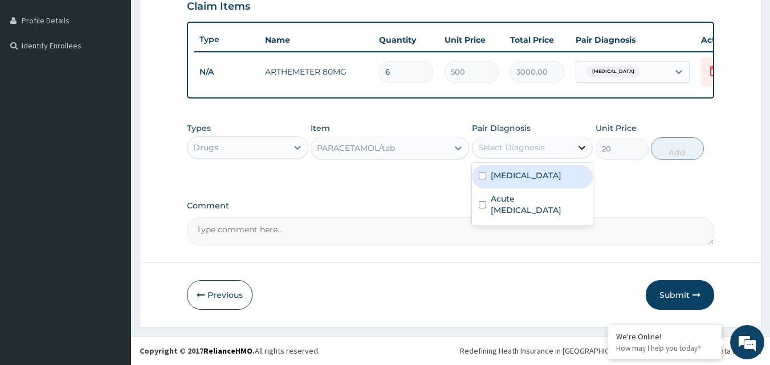
click at [577, 148] on icon at bounding box center [581, 147] width 11 height 11
click at [480, 175] on input "checkbox" at bounding box center [482, 175] width 7 height 7
checkbox input "true"
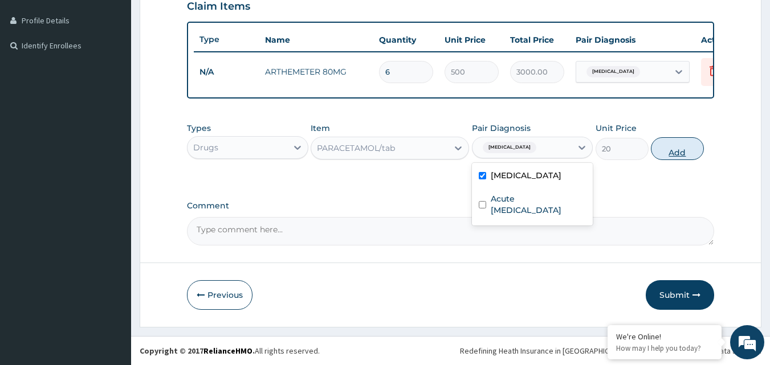
click at [678, 146] on button "Add" at bounding box center [677, 148] width 53 height 23
type input "0"
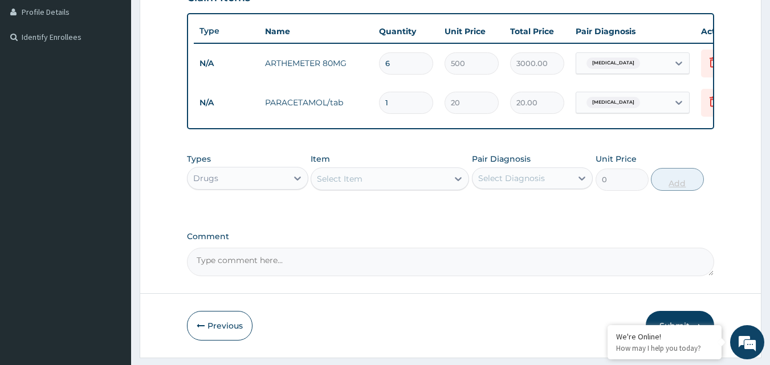
type input "18"
type input "360.00"
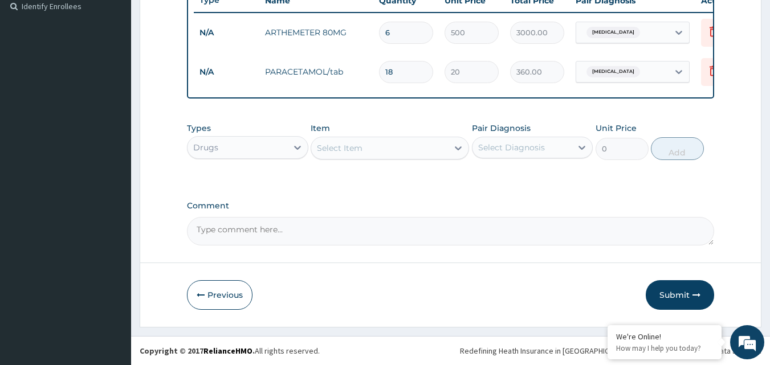
scroll to position [270, 0]
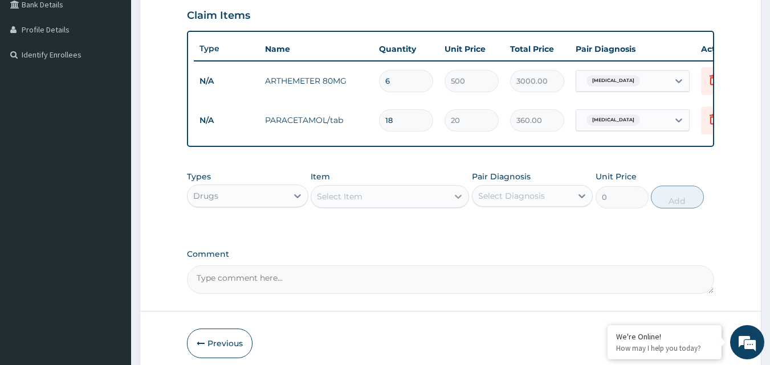
type input "18"
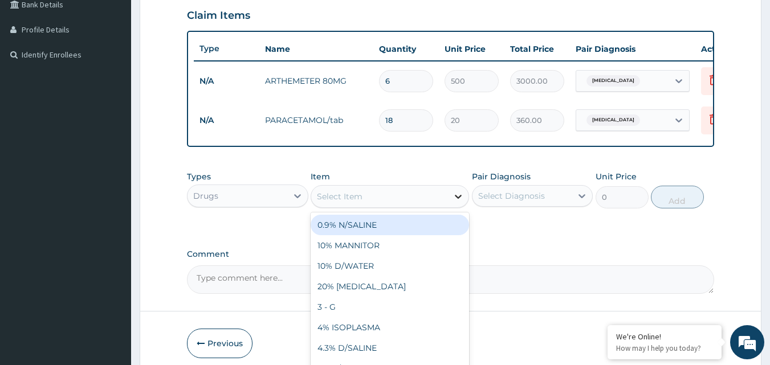
click at [455, 202] on icon at bounding box center [457, 196] width 11 height 11
type input "DICLO"
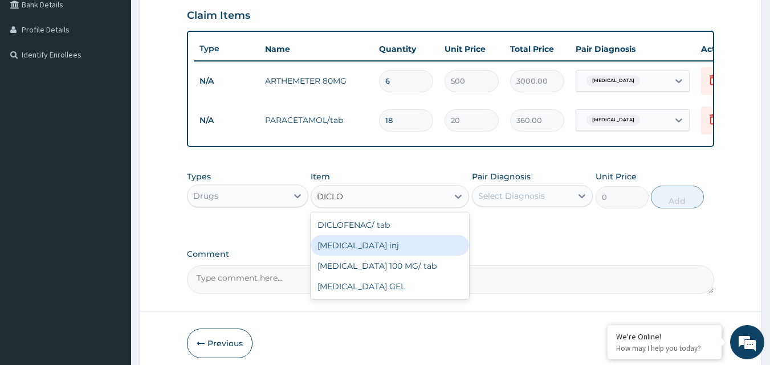
click at [390, 256] on div "[MEDICAL_DATA] inj" at bounding box center [389, 245] width 158 height 21
type input "300"
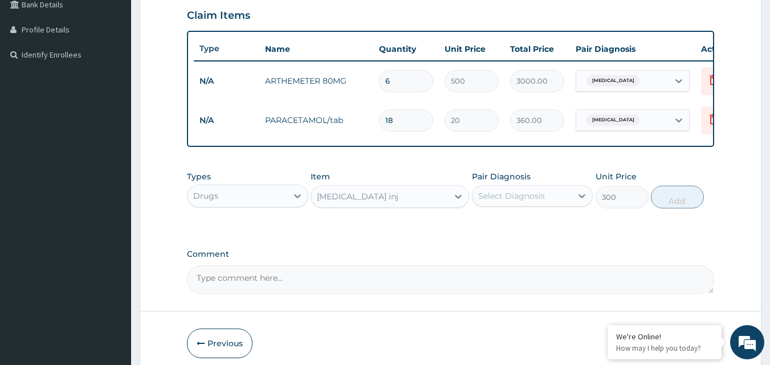
click at [565, 205] on div "Select Diagnosis" at bounding box center [522, 196] width 100 height 18
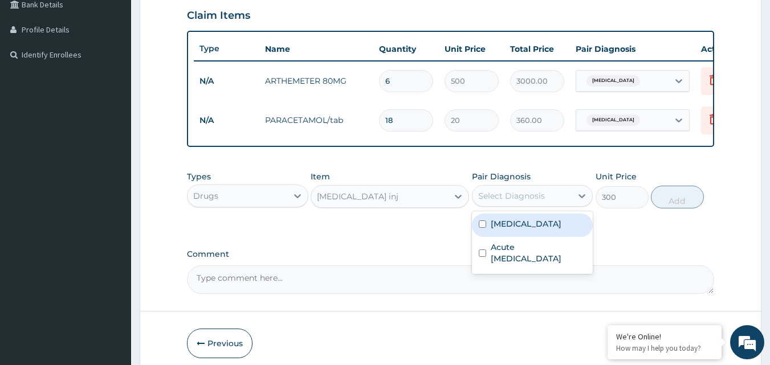
click at [481, 228] on input "checkbox" at bounding box center [482, 223] width 7 height 7
checkbox input "true"
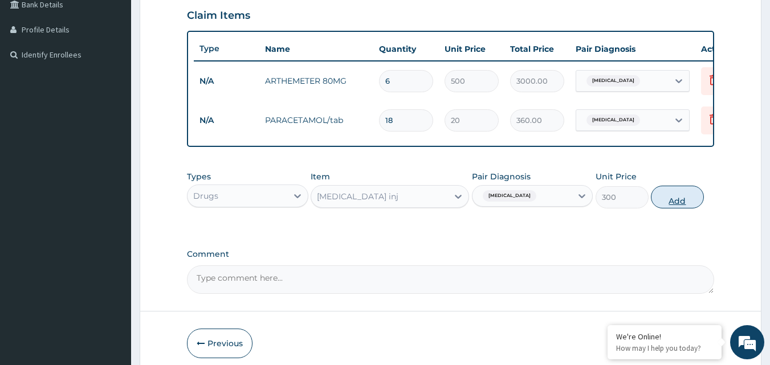
click at [681, 208] on button "Add" at bounding box center [677, 197] width 53 height 23
type input "0"
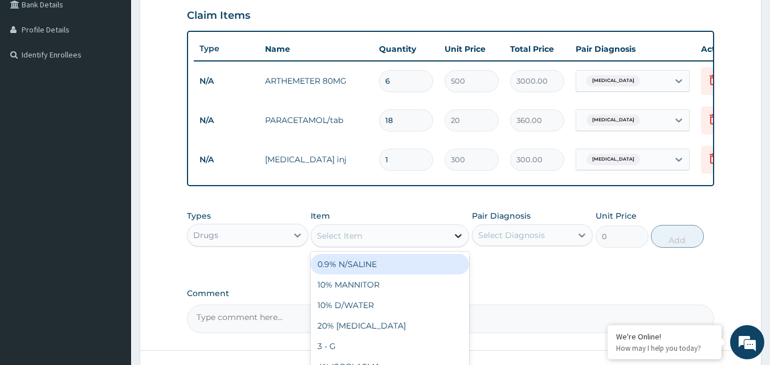
click at [456, 242] on icon at bounding box center [457, 235] width 11 height 11
type input "ERYTHR"
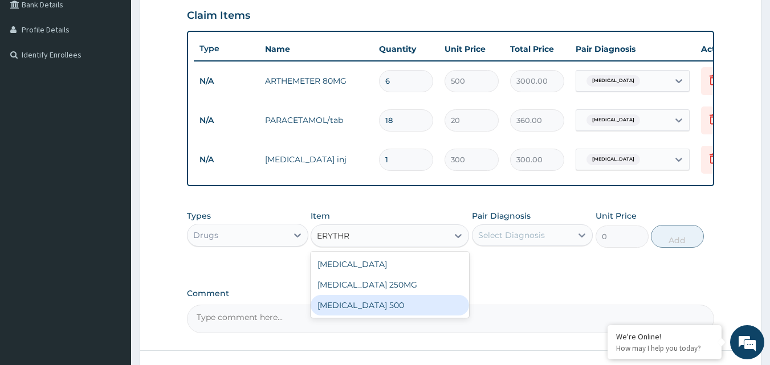
click at [372, 316] on div "[MEDICAL_DATA] 500" at bounding box center [389, 305] width 158 height 21
type input "80"
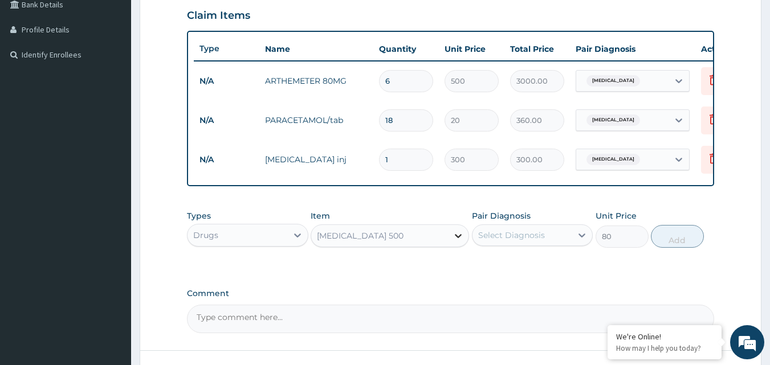
click at [455, 242] on icon at bounding box center [457, 235] width 11 height 11
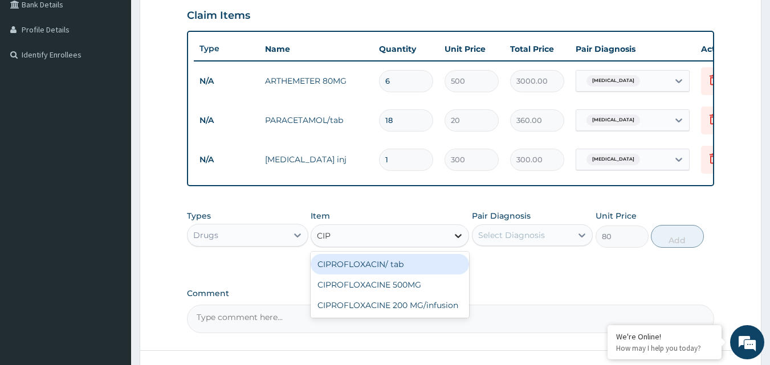
scroll to position [0, 0]
type input "CIPR"
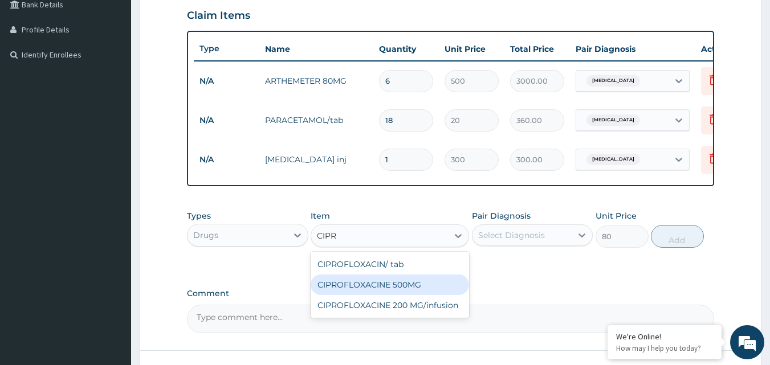
click at [405, 293] on div "CIPROFLOXACINE 500MG" at bounding box center [389, 285] width 158 height 21
type input "120"
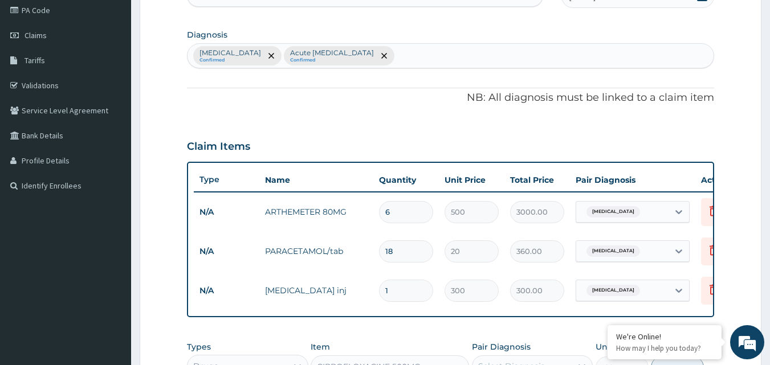
scroll to position [99, 0]
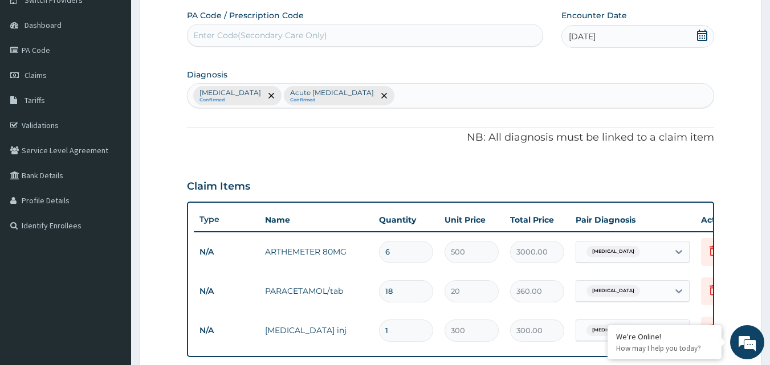
click at [419, 95] on div "Malaria Confirmed Acute upper respiratory infection Confirmed" at bounding box center [450, 96] width 526 height 24
type input "U"
type input "E"
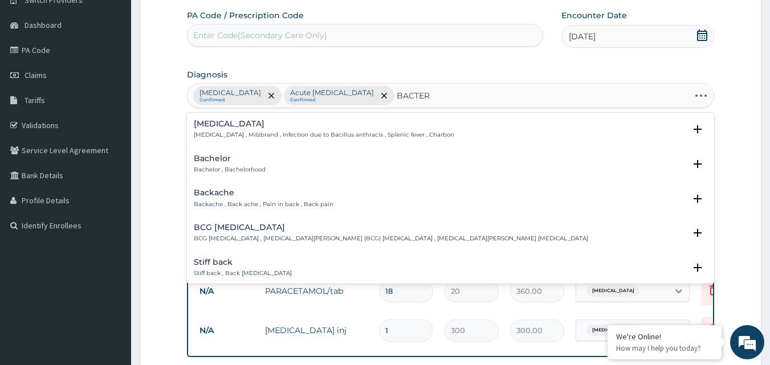
type input "BACTERE"
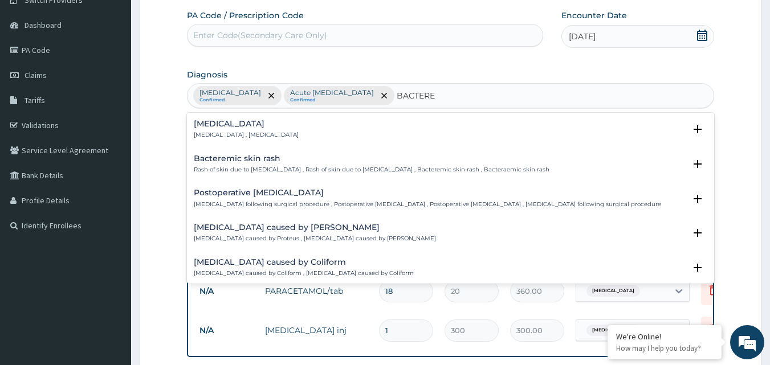
click at [206, 133] on p "Bacteremia , Bacteraemia" at bounding box center [246, 135] width 105 height 8
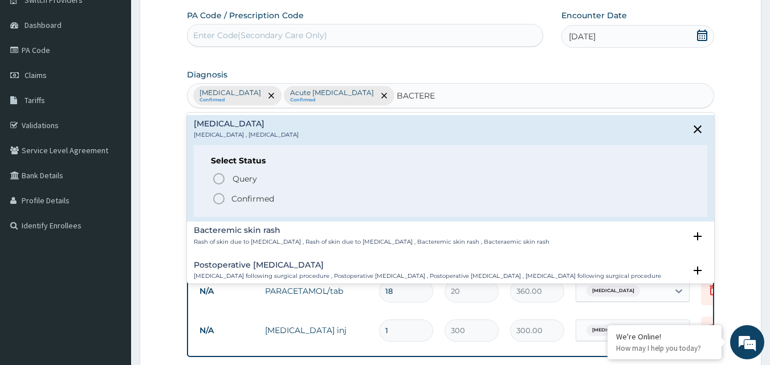
click at [222, 195] on circle "status option filled" at bounding box center [219, 199] width 10 height 10
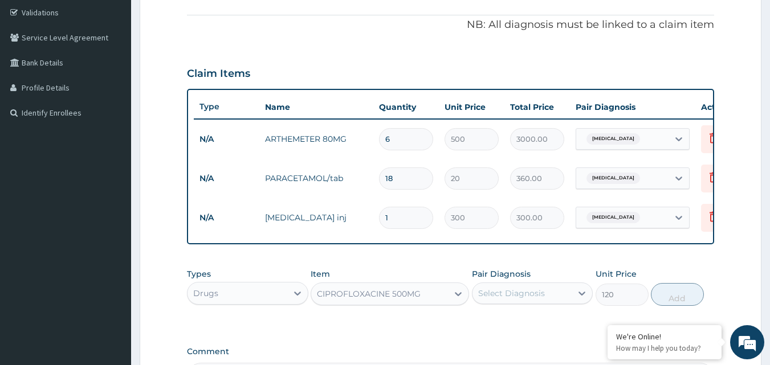
scroll to position [213, 0]
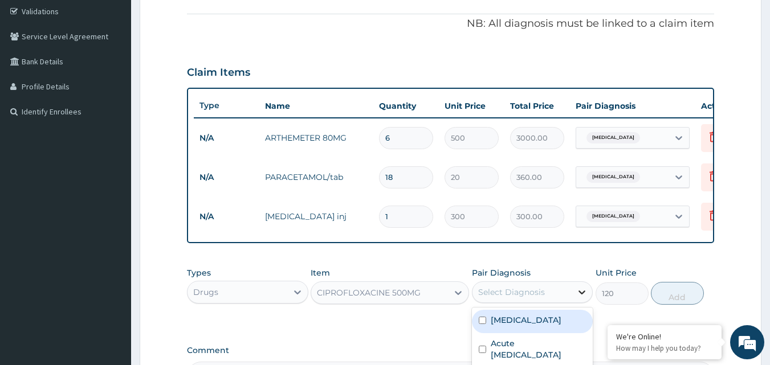
click at [582, 295] on icon at bounding box center [582, 293] width 7 height 4
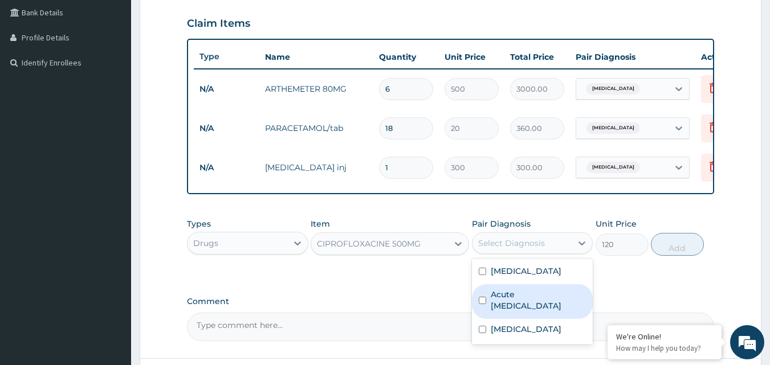
scroll to position [327, 0]
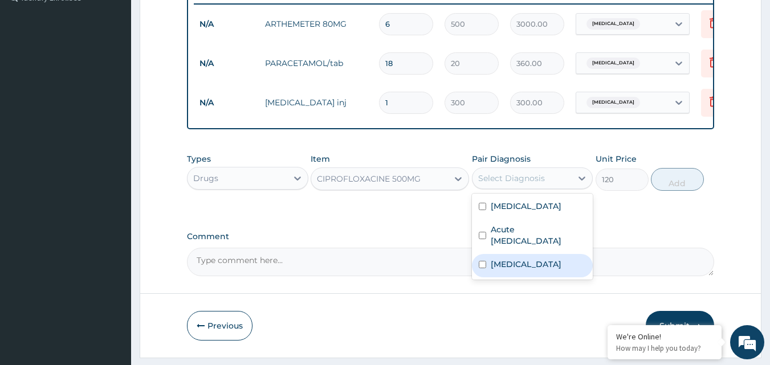
click at [481, 268] on input "checkbox" at bounding box center [482, 264] width 7 height 7
checkbox input "true"
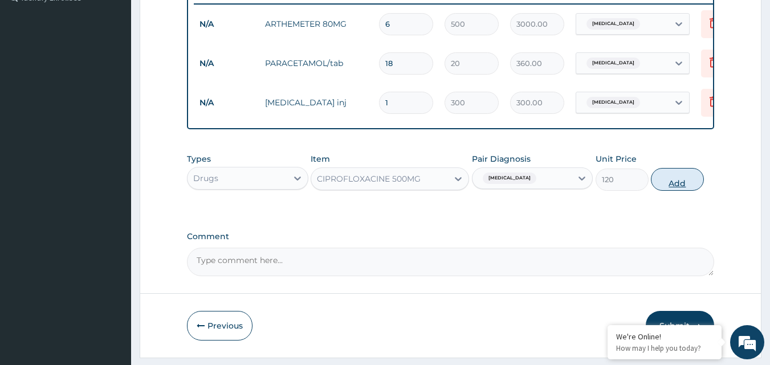
click at [682, 190] on button "Add" at bounding box center [677, 179] width 53 height 23
type input "0"
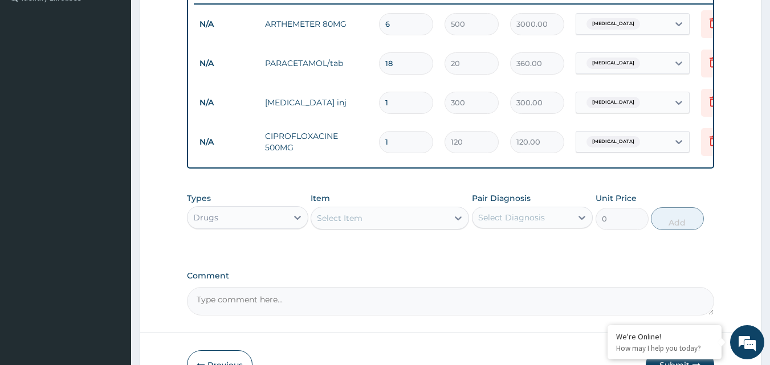
type input "10"
type input "1200.00"
type input "10"
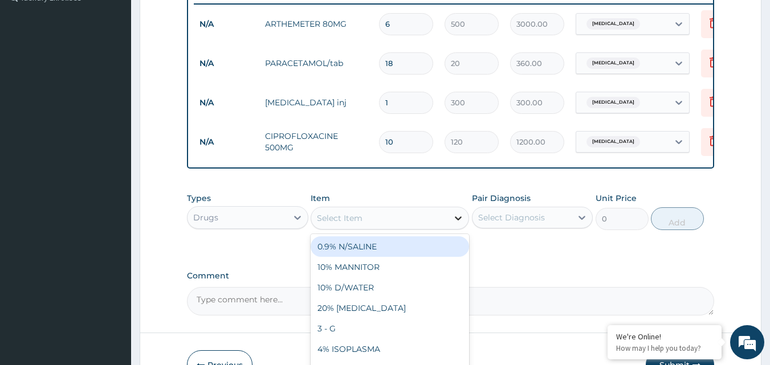
click at [459, 220] on icon at bounding box center [458, 218] width 7 height 4
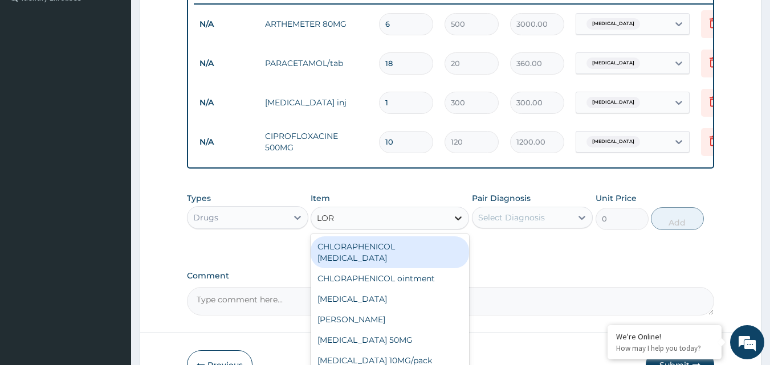
type input "LORA"
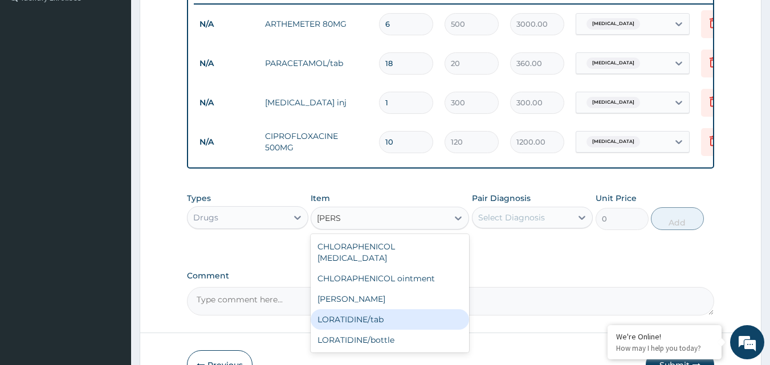
click at [370, 315] on div "LORATIDINE/tab" at bounding box center [389, 319] width 158 height 21
type input "30"
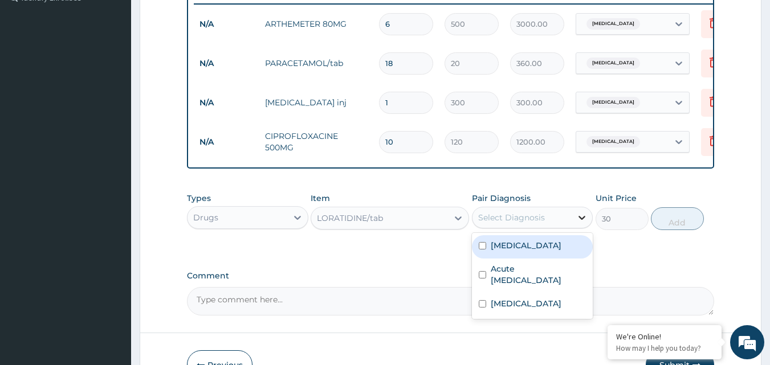
click at [580, 223] on icon at bounding box center [581, 217] width 11 height 11
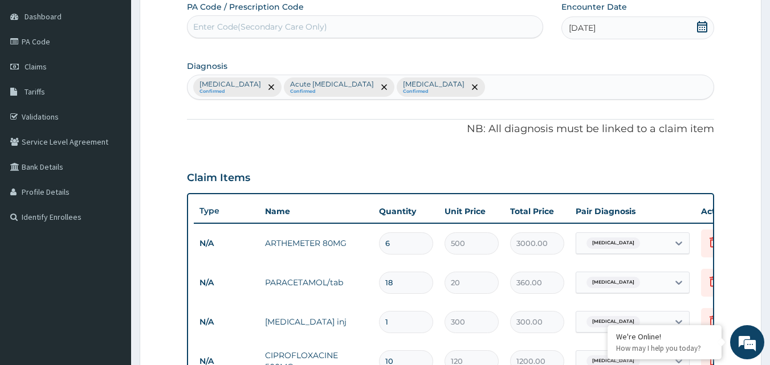
scroll to position [99, 0]
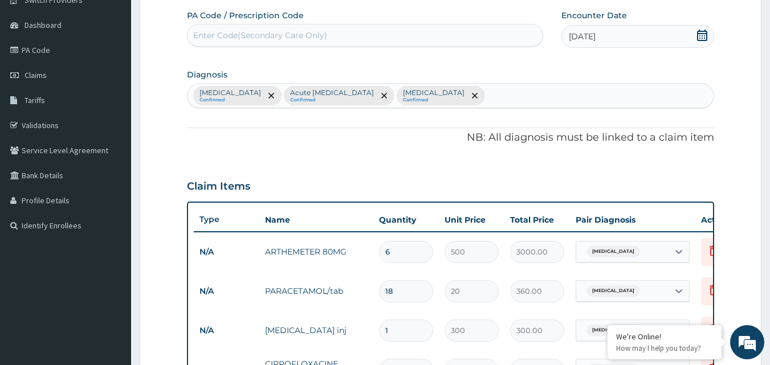
click at [483, 97] on div "Malaria Confirmed Acute upper respiratory infection Confirmed Bacteremia Confir…" at bounding box center [450, 96] width 526 height 24
type input "U"
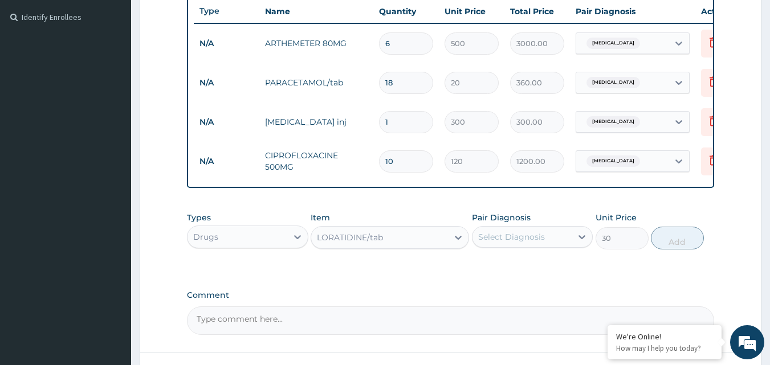
scroll to position [327, 0]
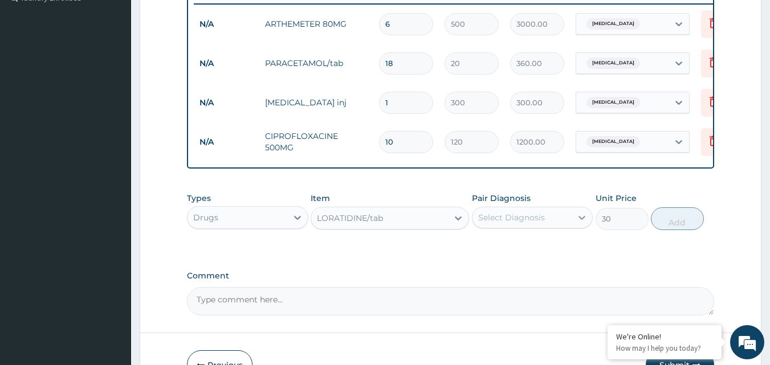
click at [581, 223] on icon at bounding box center [581, 217] width 11 height 11
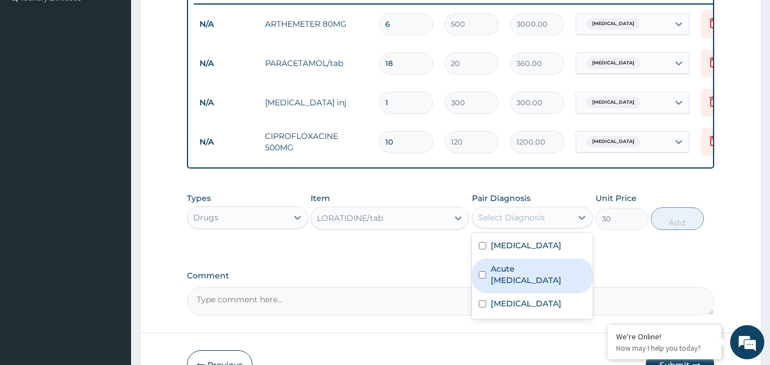
click at [480, 279] on input "checkbox" at bounding box center [482, 274] width 7 height 7
checkbox input "true"
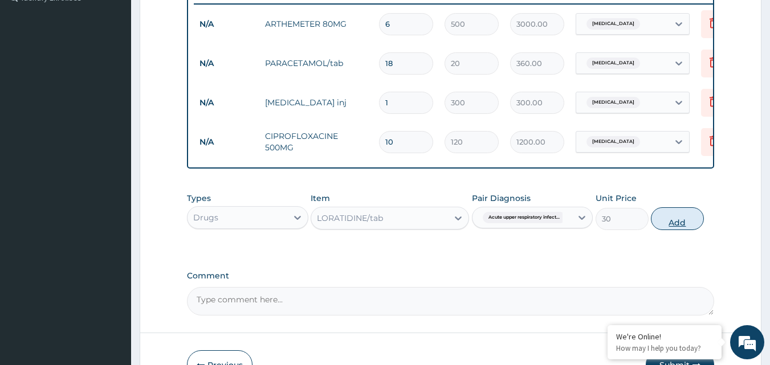
click at [675, 227] on button "Add" at bounding box center [677, 218] width 53 height 23
type input "0"
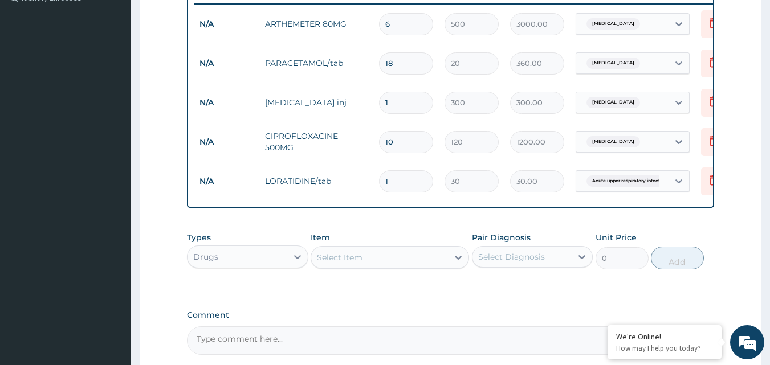
click at [408, 181] on input "1" at bounding box center [406, 181] width 54 height 22
type input "0.00"
type input "5"
type input "150.00"
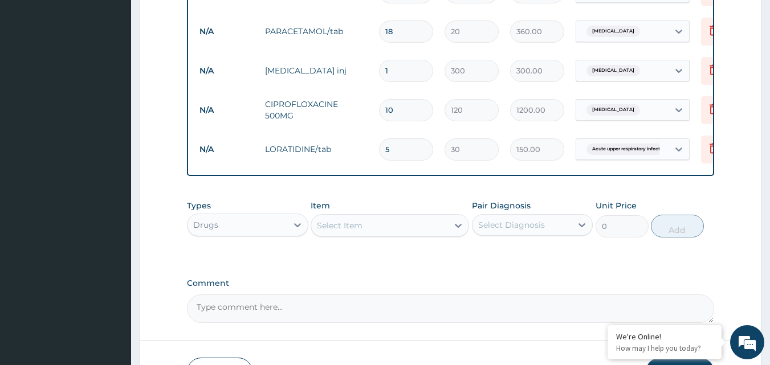
scroll to position [384, 0]
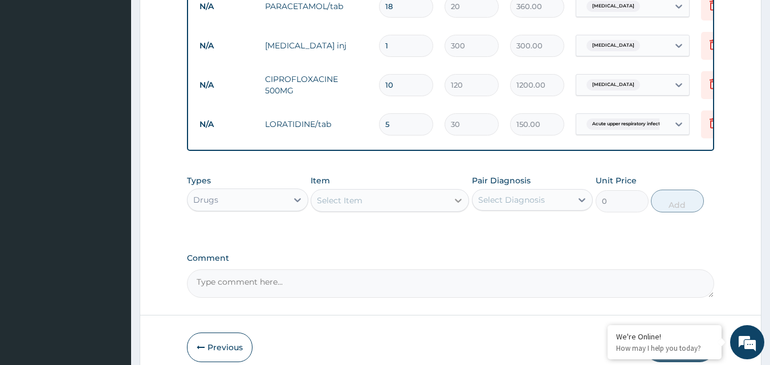
type input "5"
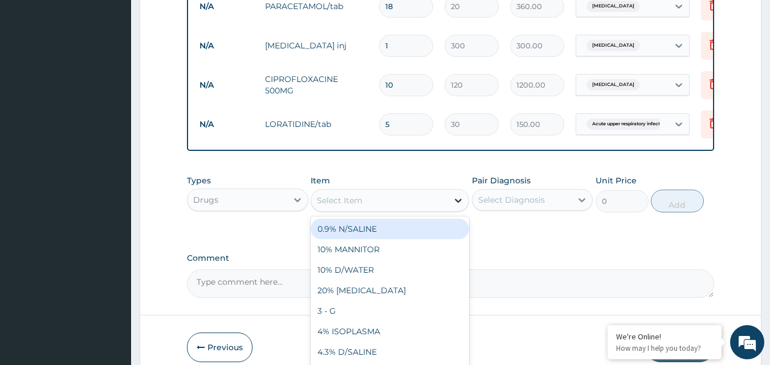
click at [457, 206] on icon at bounding box center [457, 200] width 11 height 11
type input "BEN"
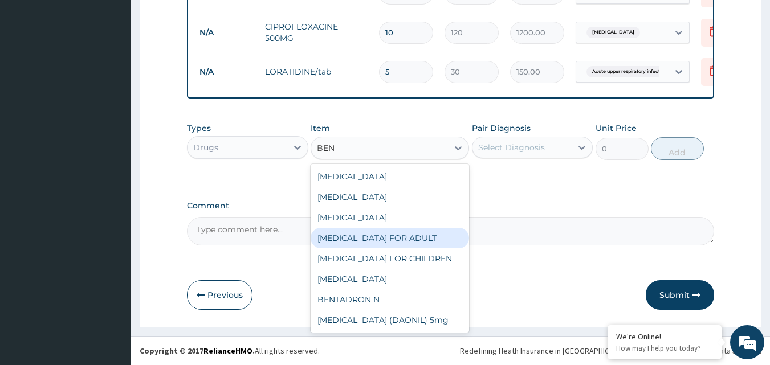
click at [383, 242] on div "[MEDICAL_DATA] FOR ADULT" at bounding box center [389, 238] width 158 height 21
type input "1200"
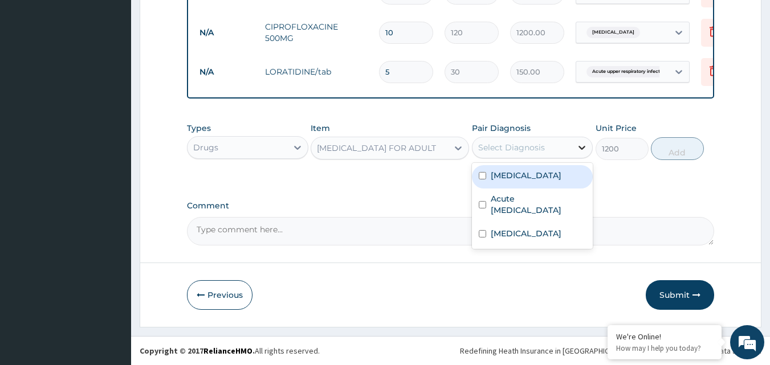
click at [579, 157] on div at bounding box center [581, 147] width 21 height 21
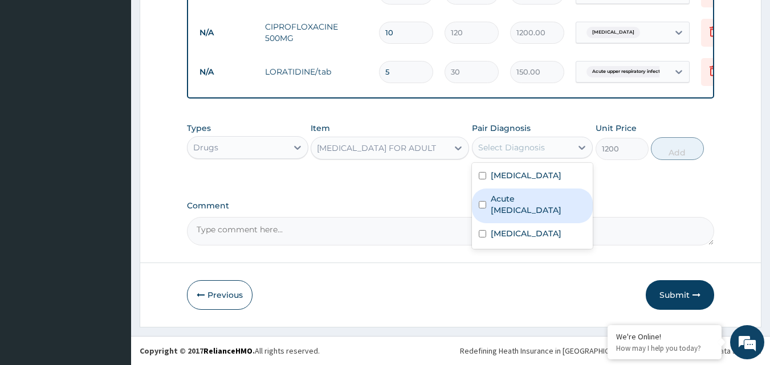
click at [481, 209] on input "checkbox" at bounding box center [482, 204] width 7 height 7
checkbox input "true"
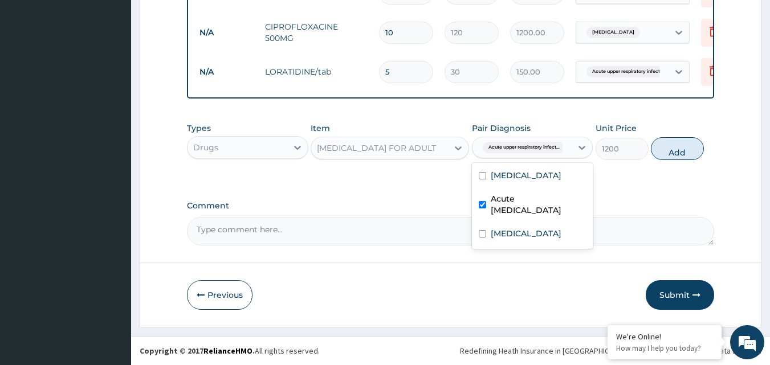
click at [669, 152] on button "Add" at bounding box center [677, 148] width 53 height 23
type input "0"
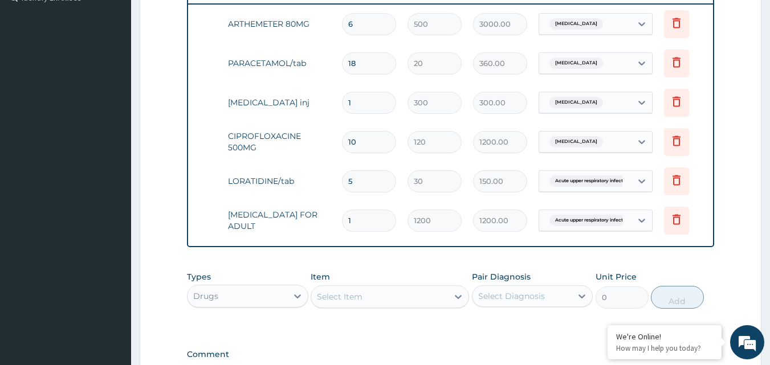
scroll to position [0, 44]
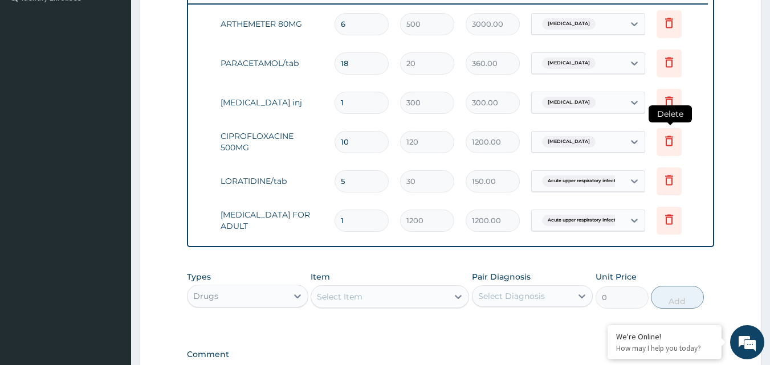
click at [668, 144] on icon at bounding box center [669, 141] width 14 height 14
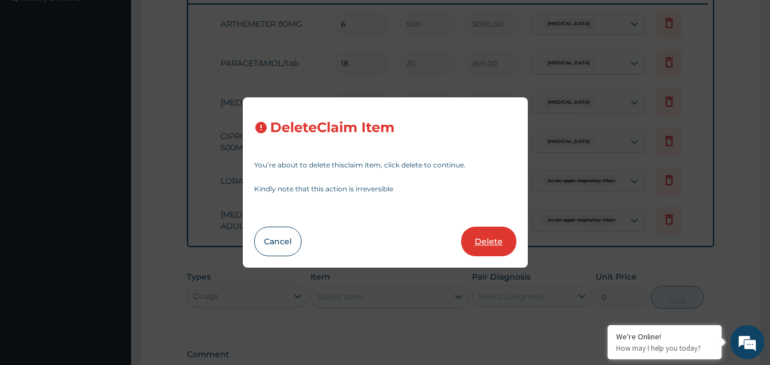
click at [492, 240] on button "Delete" at bounding box center [488, 242] width 55 height 30
type input "5"
type input "30"
type input "150.00"
type input "1"
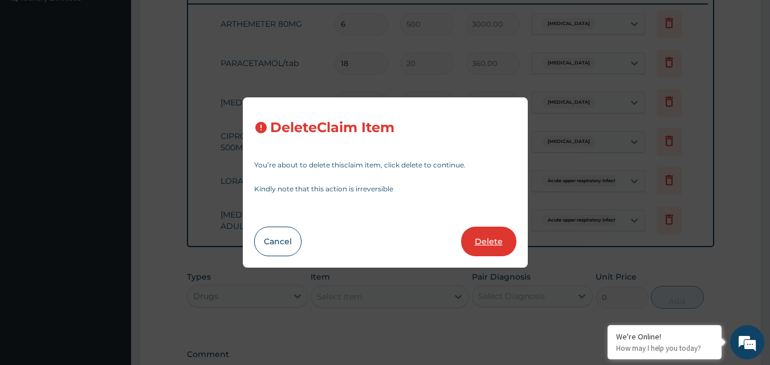
type input "1200"
type input "1200.00"
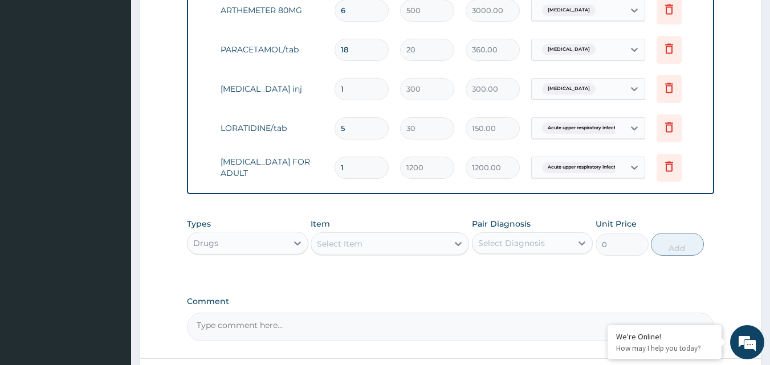
scroll to position [384, 0]
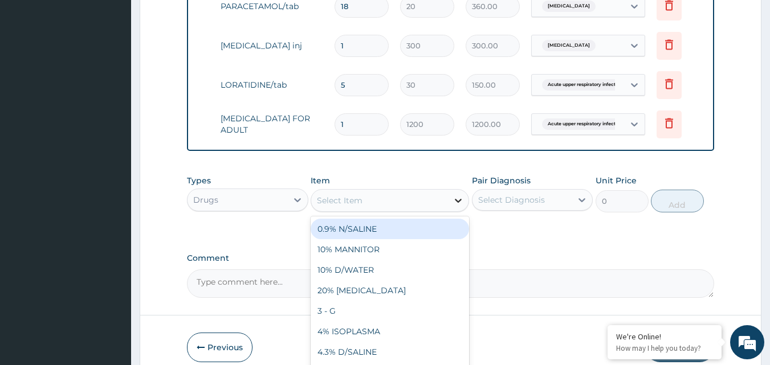
click at [461, 206] on icon at bounding box center [457, 200] width 11 height 11
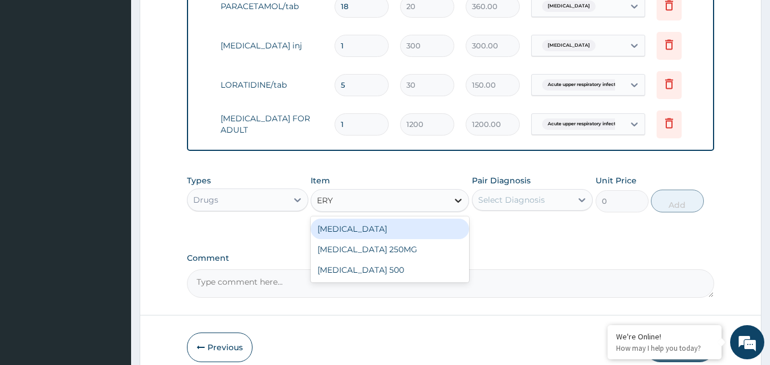
type input "ERYT"
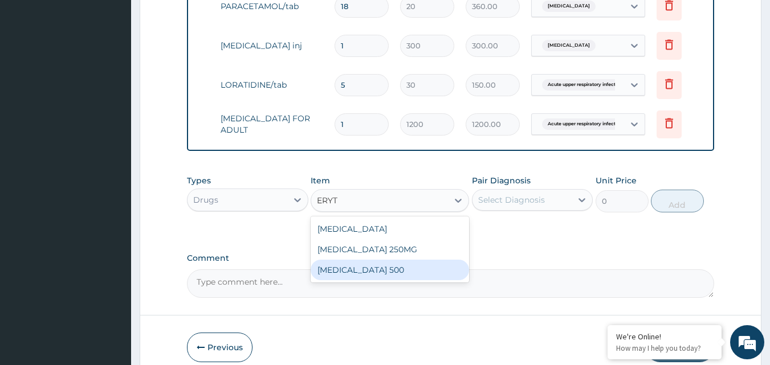
click at [408, 280] on div "[MEDICAL_DATA] 500" at bounding box center [389, 270] width 158 height 21
type input "80"
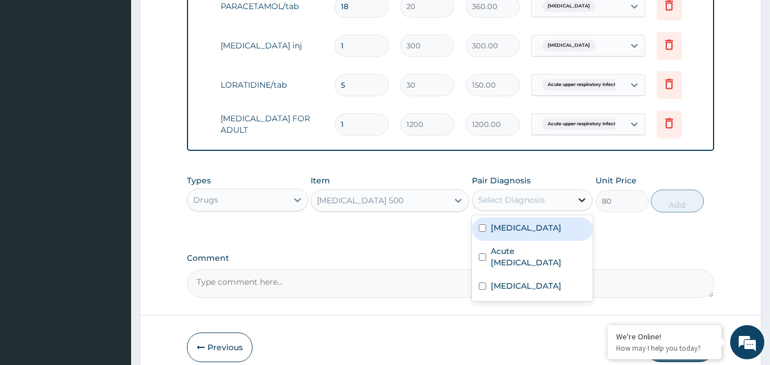
click at [584, 202] on icon at bounding box center [582, 200] width 7 height 4
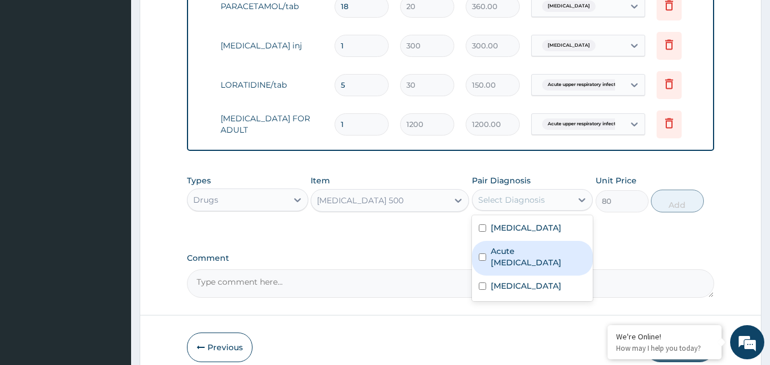
click at [484, 261] on input "checkbox" at bounding box center [482, 257] width 7 height 7
checkbox input "true"
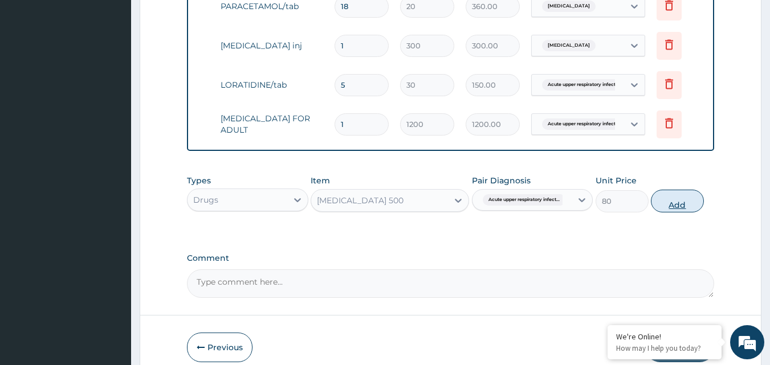
click at [675, 207] on button "Add" at bounding box center [677, 201] width 53 height 23
type input "0"
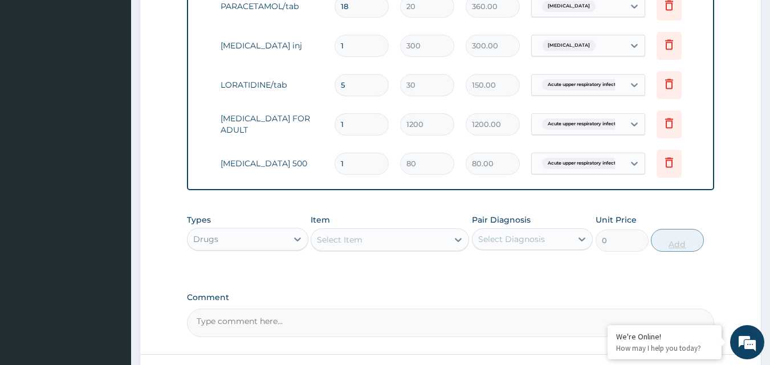
type input "10"
type input "800.00"
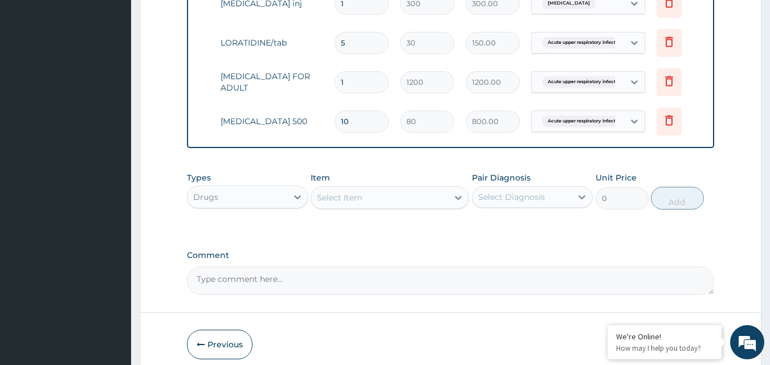
scroll to position [427, 0]
type input "10"
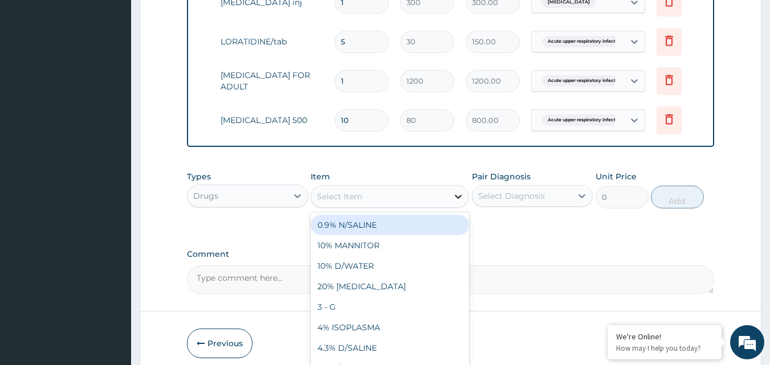
click at [456, 199] on icon at bounding box center [458, 197] width 7 height 4
type input "PARA"
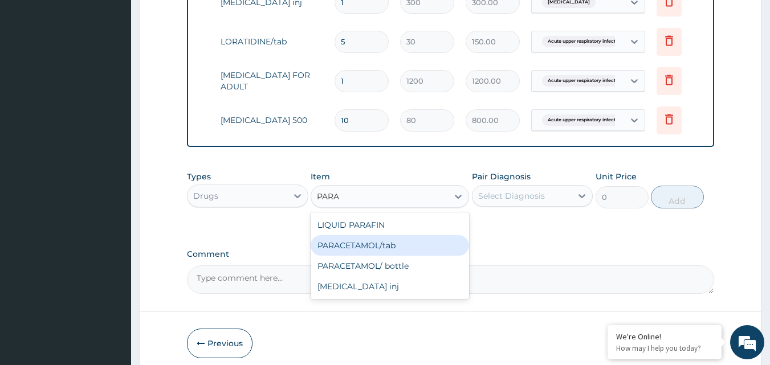
click at [371, 250] on div "PARACETAMOL/tab" at bounding box center [389, 245] width 158 height 21
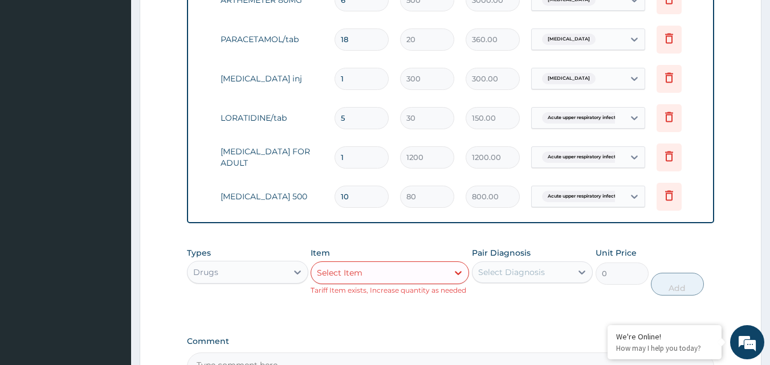
scroll to position [370, 0]
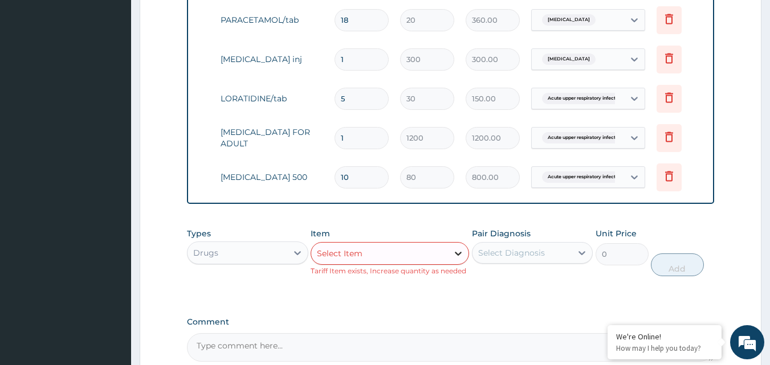
click at [461, 259] on icon at bounding box center [457, 253] width 11 height 11
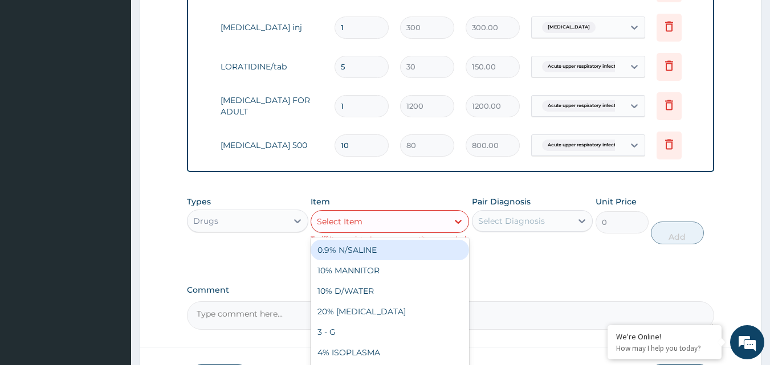
scroll to position [427, 0]
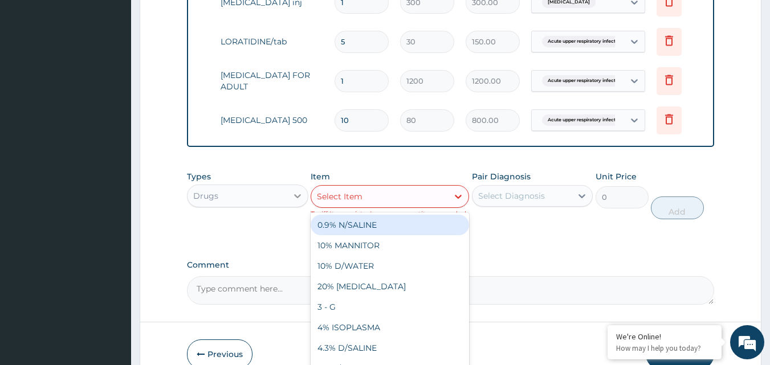
click at [292, 202] on icon at bounding box center [297, 195] width 11 height 11
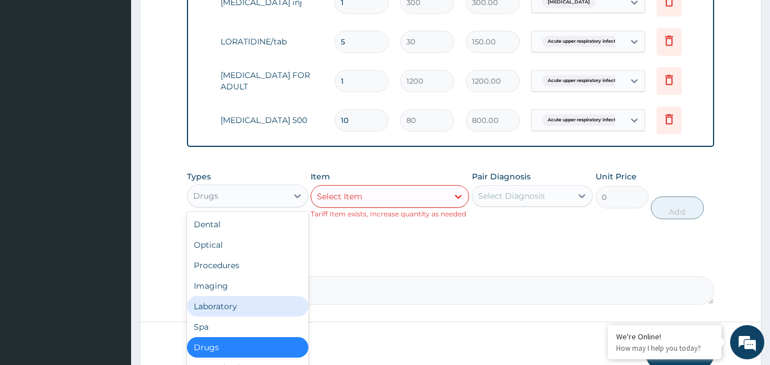
click at [236, 314] on div "Laboratory" at bounding box center [247, 306] width 121 height 21
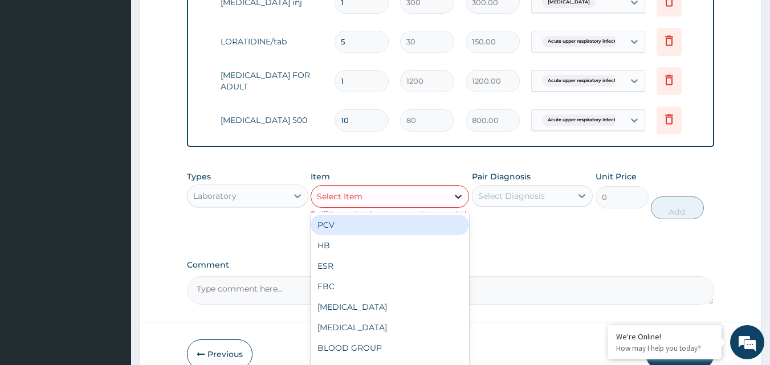
click at [462, 202] on icon at bounding box center [457, 196] width 11 height 11
type input "MP"
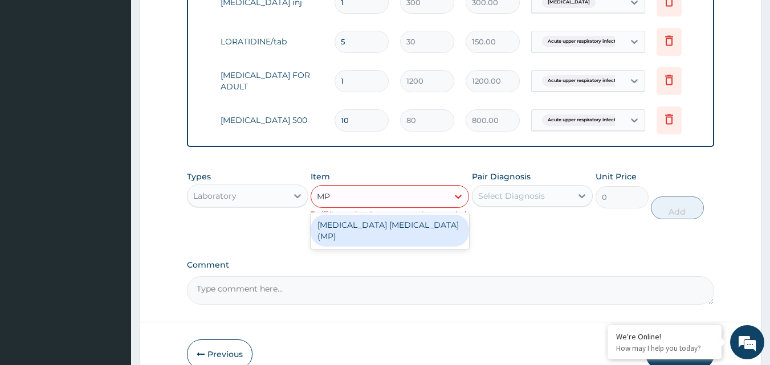
click at [384, 235] on div "[MEDICAL_DATA] [MEDICAL_DATA] (MP)" at bounding box center [389, 231] width 158 height 32
type input "800"
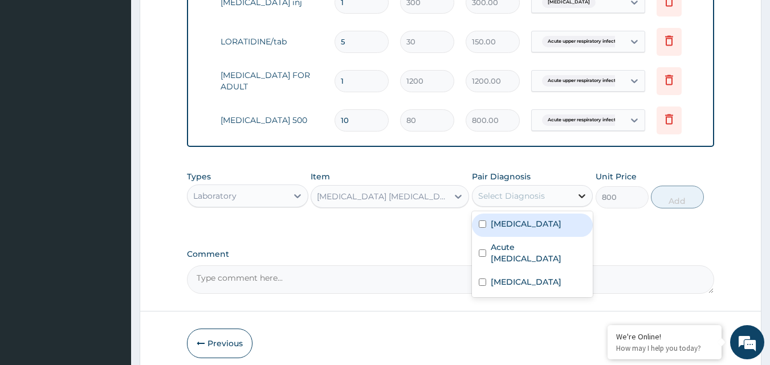
click at [579, 202] on icon at bounding box center [581, 195] width 11 height 11
click at [484, 228] on input "checkbox" at bounding box center [482, 223] width 7 height 7
checkbox input "true"
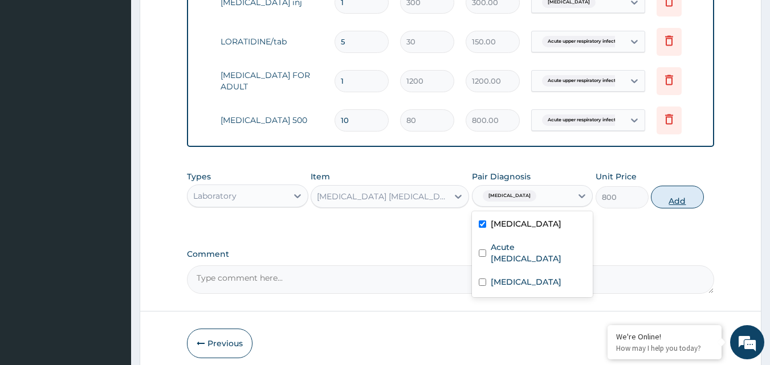
click at [672, 209] on button "Add" at bounding box center [677, 197] width 53 height 23
type input "0"
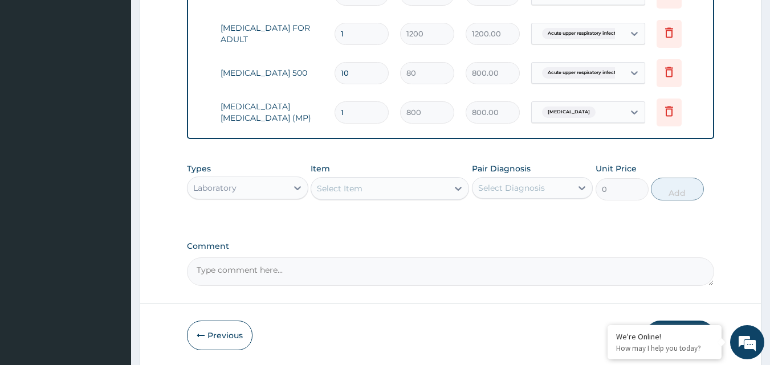
scroll to position [484, 0]
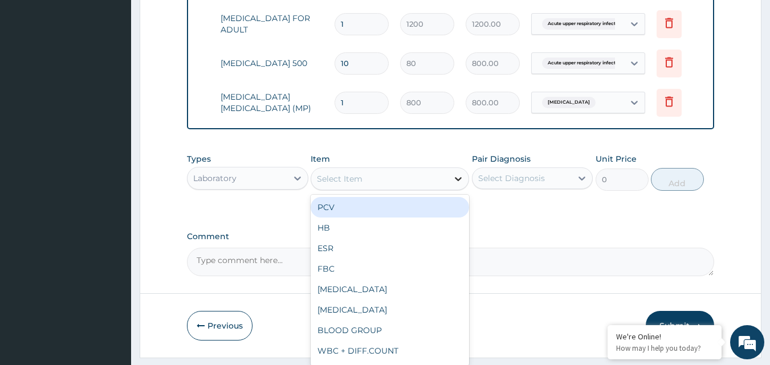
click at [459, 185] on icon at bounding box center [457, 178] width 11 height 11
type input "F"
click at [383, 217] on div "FBC" at bounding box center [389, 207] width 158 height 21
type input "2000"
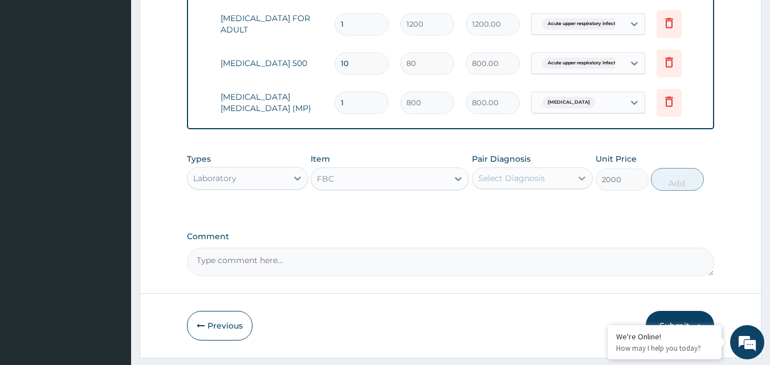
click at [579, 183] on icon at bounding box center [581, 178] width 11 height 11
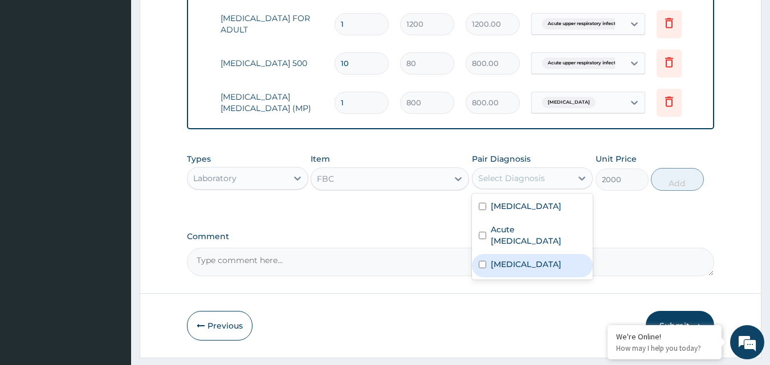
click at [481, 268] on input "checkbox" at bounding box center [482, 264] width 7 height 7
checkbox input "true"
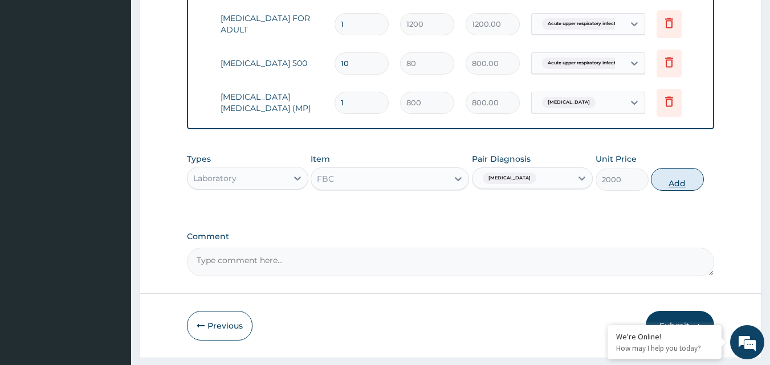
click at [676, 188] on button "Add" at bounding box center [677, 179] width 53 height 23
type input "0"
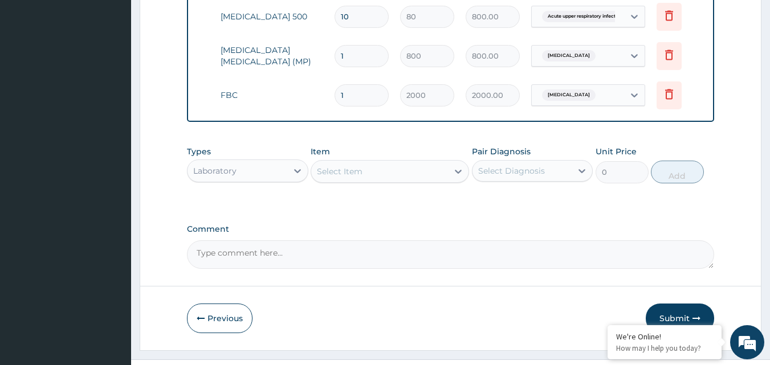
scroll to position [563, 0]
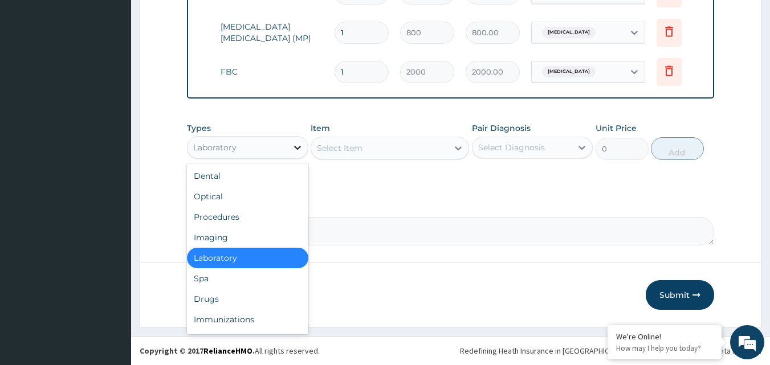
click at [297, 145] on icon at bounding box center [297, 147] width 11 height 11
click at [247, 219] on div "Procedures" at bounding box center [247, 217] width 121 height 21
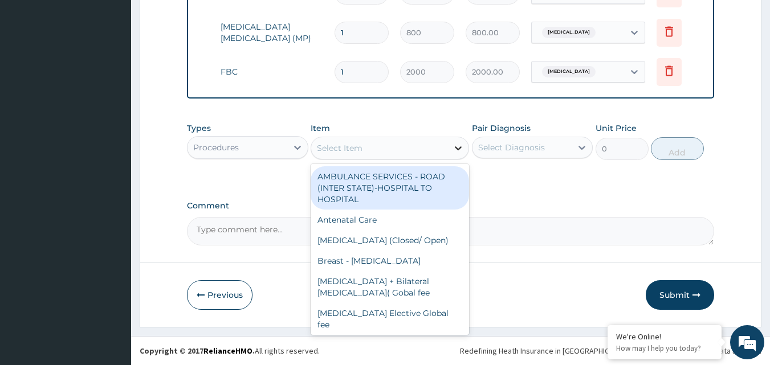
click at [460, 146] on icon at bounding box center [457, 147] width 11 height 11
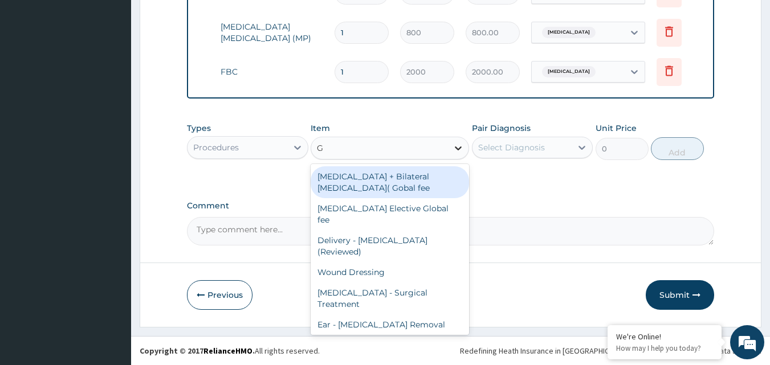
type input "GP"
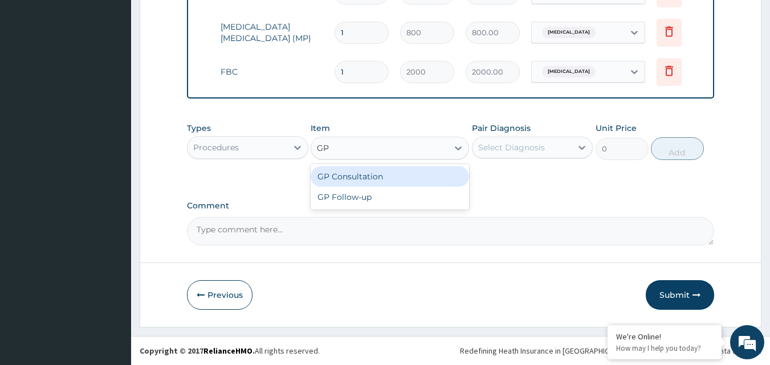
click at [429, 177] on div "GP Consultation" at bounding box center [389, 176] width 158 height 21
type input "1500"
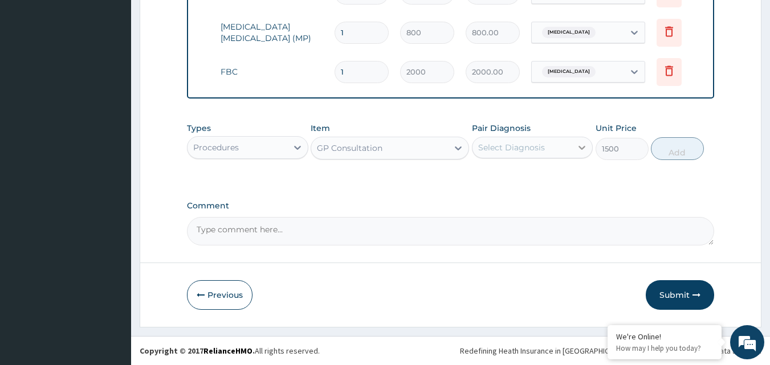
click at [581, 145] on icon at bounding box center [581, 147] width 11 height 11
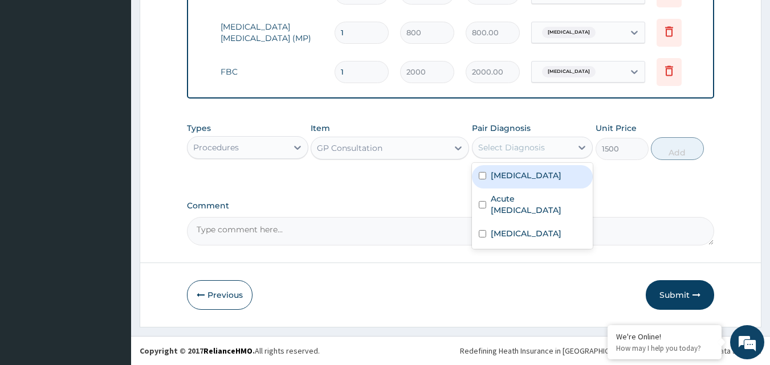
click at [485, 174] on input "checkbox" at bounding box center [482, 175] width 7 height 7
checkbox input "true"
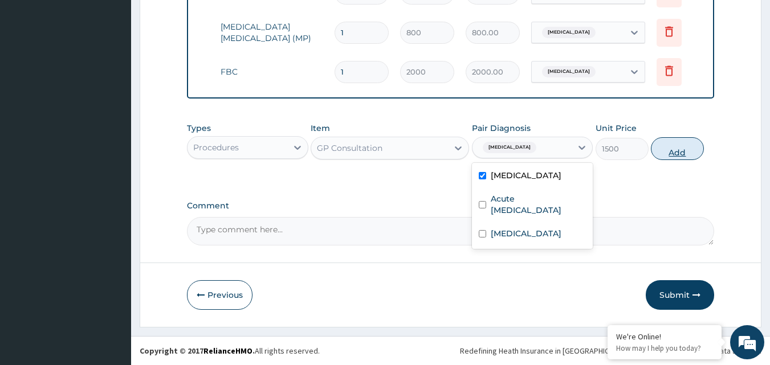
click at [686, 148] on button "Add" at bounding box center [677, 148] width 53 height 23
type input "0"
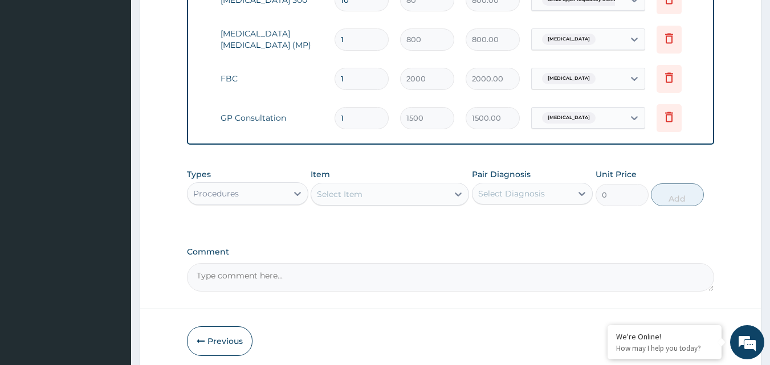
scroll to position [602, 0]
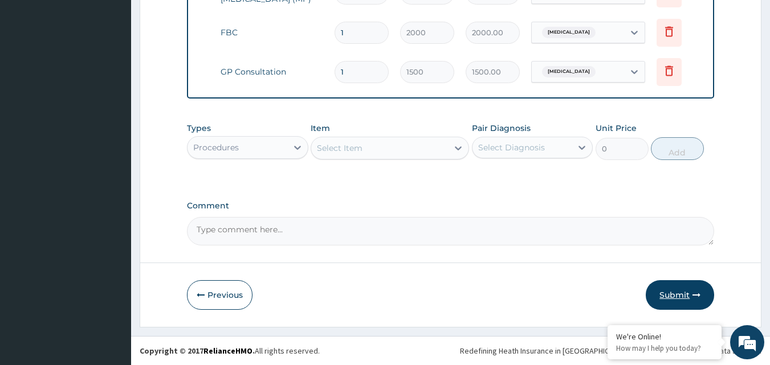
click at [664, 292] on button "Submit" at bounding box center [679, 295] width 68 height 30
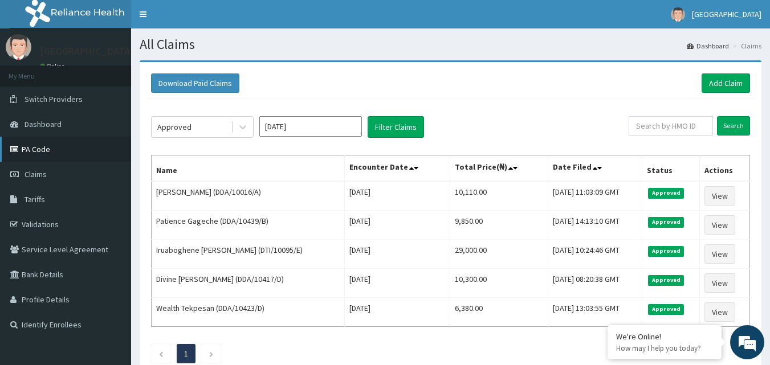
click at [50, 149] on link "PA Code" at bounding box center [65, 149] width 131 height 25
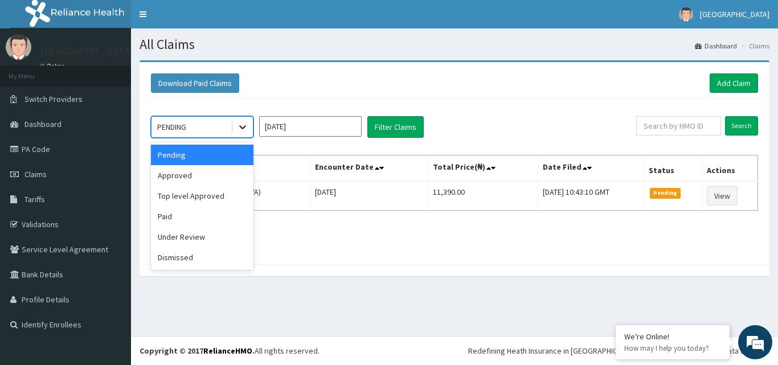
click at [243, 128] on icon at bounding box center [242, 126] width 11 height 11
click at [202, 174] on div "Approved" at bounding box center [202, 175] width 103 height 21
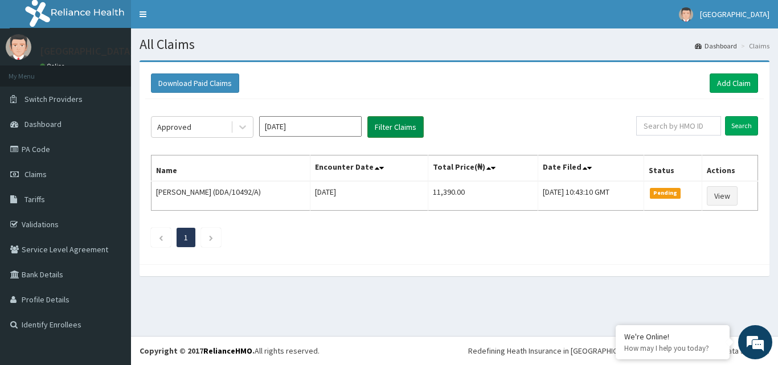
click at [398, 125] on button "Filter Claims" at bounding box center [395, 127] width 56 height 22
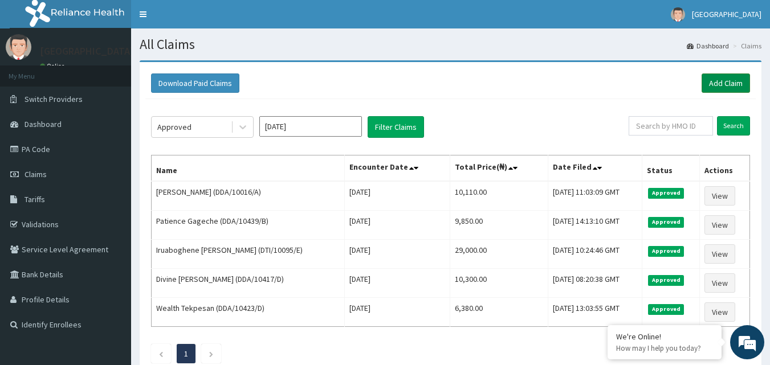
click at [722, 83] on link "Add Claim" at bounding box center [725, 82] width 48 height 19
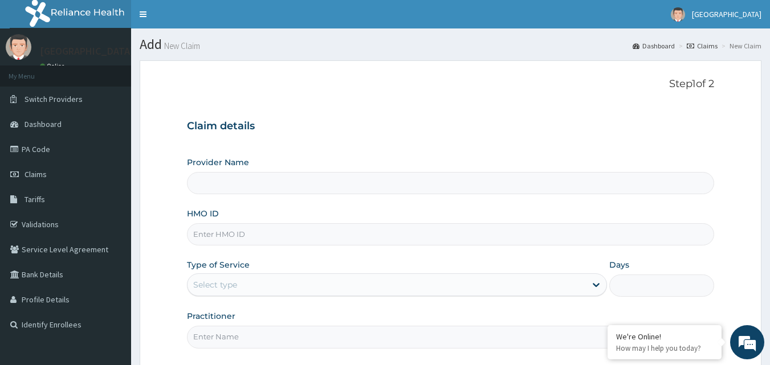
click at [319, 232] on input "HMO ID" at bounding box center [451, 234] width 528 height 22
type input "Mascap Hospital limited -Sapele"
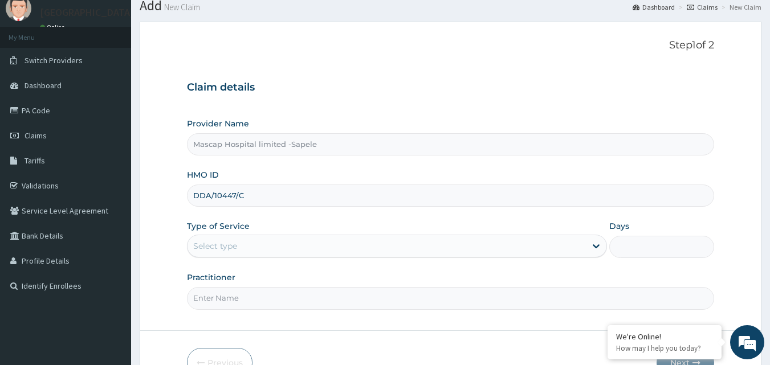
scroll to position [57, 0]
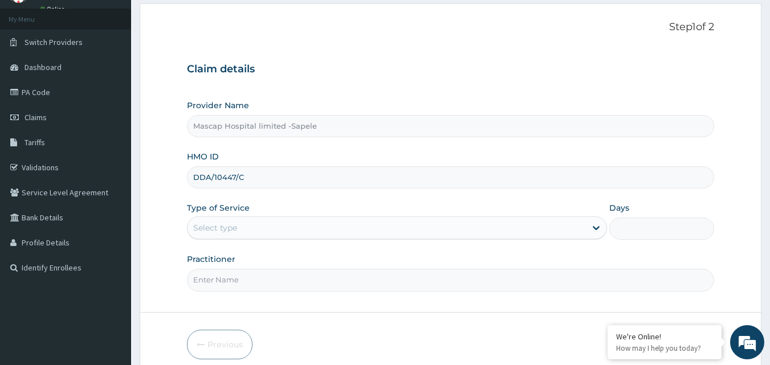
type input "DDA/10447/C"
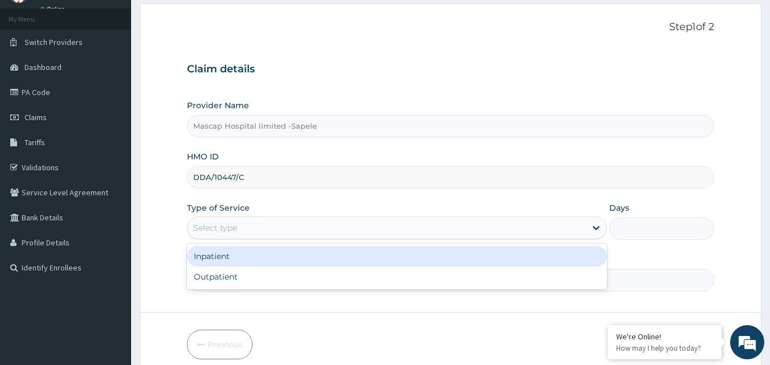
click at [432, 222] on div "Select type" at bounding box center [386, 228] width 398 height 18
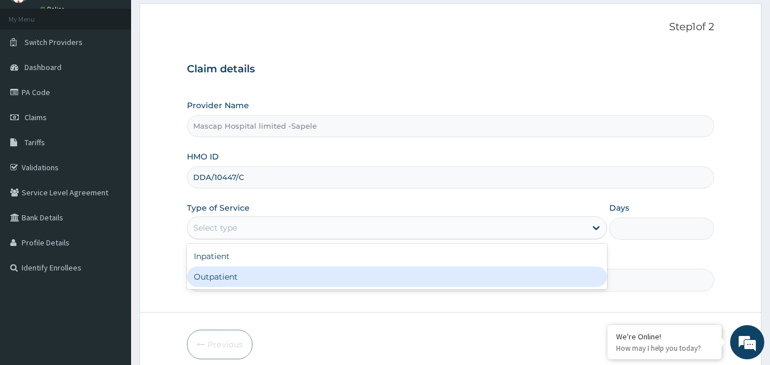
click at [373, 273] on div "Outpatient" at bounding box center [397, 277] width 420 height 21
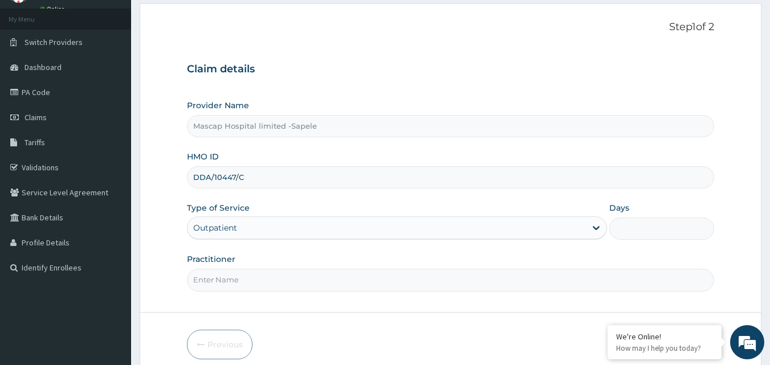
type input "1"
click at [371, 278] on input "Practitioner" at bounding box center [451, 280] width 528 height 22
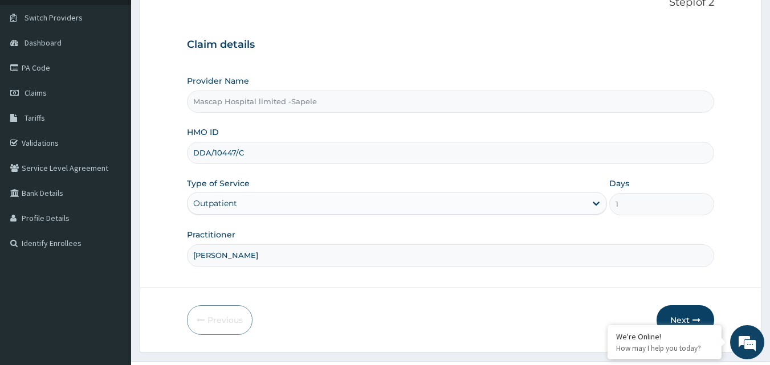
scroll to position [107, 0]
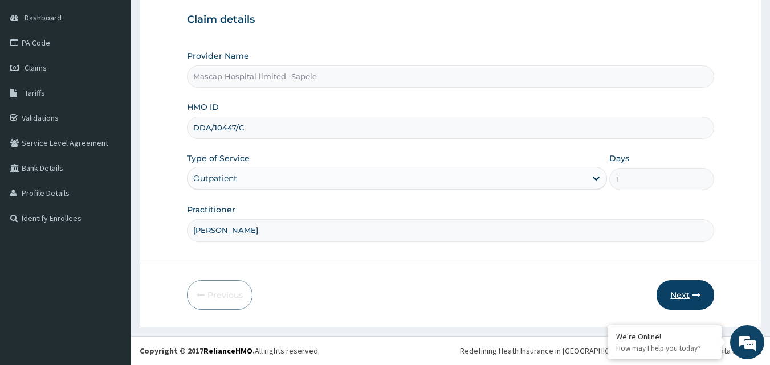
type input "[PERSON_NAME]"
click at [683, 297] on button "Next" at bounding box center [685, 295] width 58 height 30
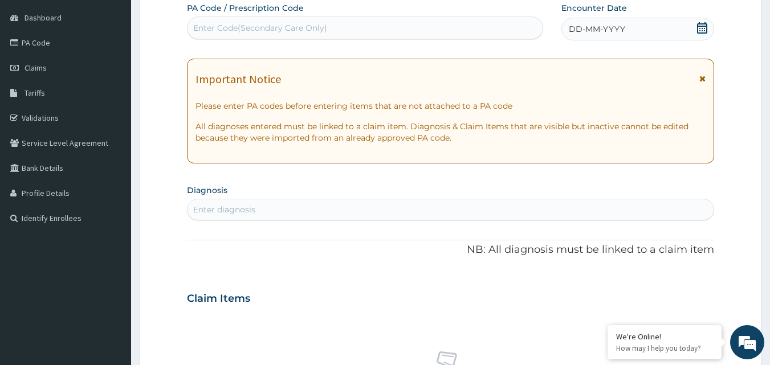
click at [701, 76] on icon at bounding box center [702, 79] width 6 height 8
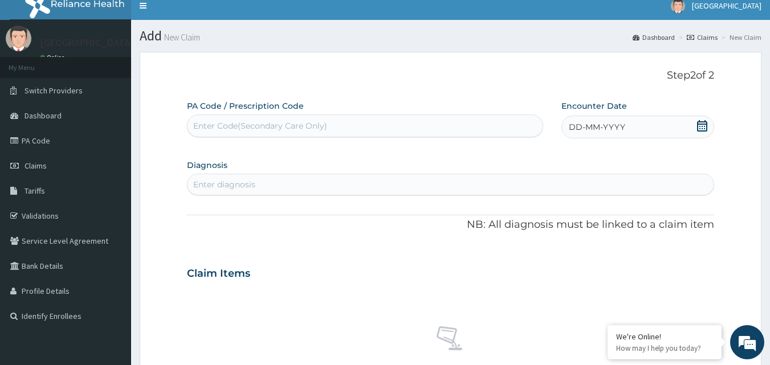
scroll to position [0, 0]
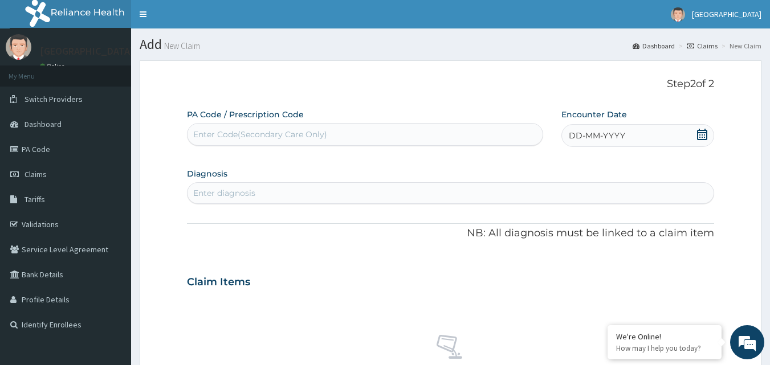
click at [703, 133] on icon at bounding box center [702, 134] width 10 height 11
click at [589, 223] on div "5" at bounding box center [587, 225] width 17 height 17
click at [335, 196] on div "Enter diagnosis" at bounding box center [450, 193] width 526 height 18
type input "[MEDICAL_DATA]"
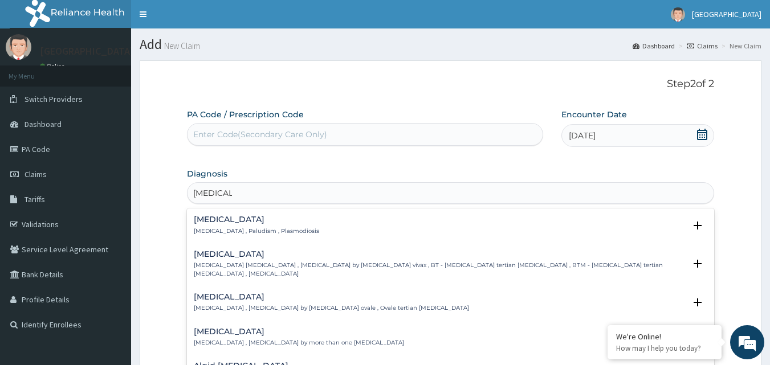
click at [199, 230] on p "[MEDICAL_DATA] , Paludism , Plasmodiosis" at bounding box center [256, 231] width 125 height 8
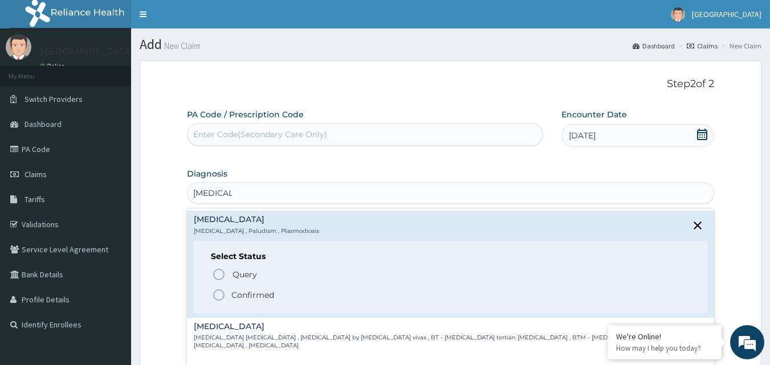
click at [216, 293] on icon "status option filled" at bounding box center [219, 295] width 14 height 14
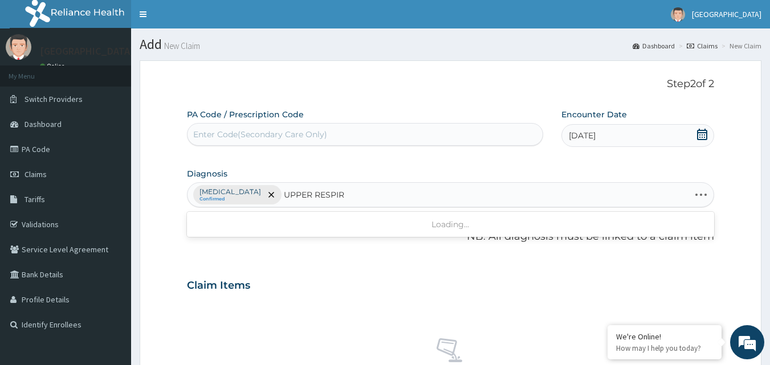
type input "UPPER RESPIRA"
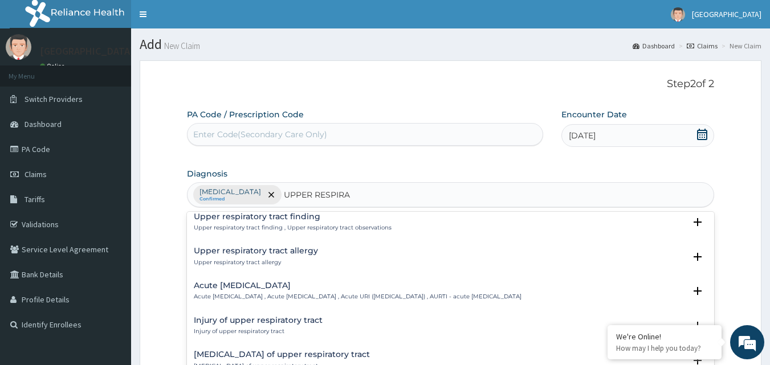
scroll to position [57, 0]
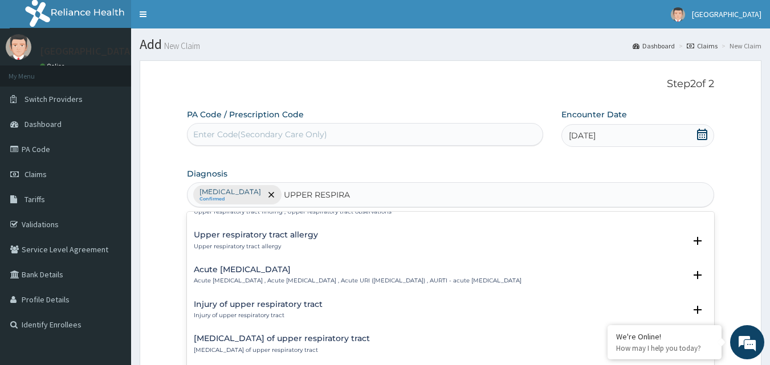
click at [346, 279] on p "Acute [MEDICAL_DATA] , Acute [MEDICAL_DATA] , Acute URI ([MEDICAL_DATA]) , AURT…" at bounding box center [358, 281] width 328 height 8
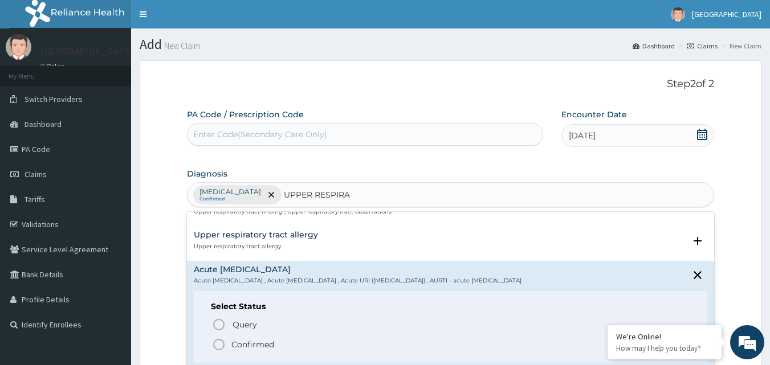
click at [216, 344] on icon "status option filled" at bounding box center [219, 345] width 14 height 14
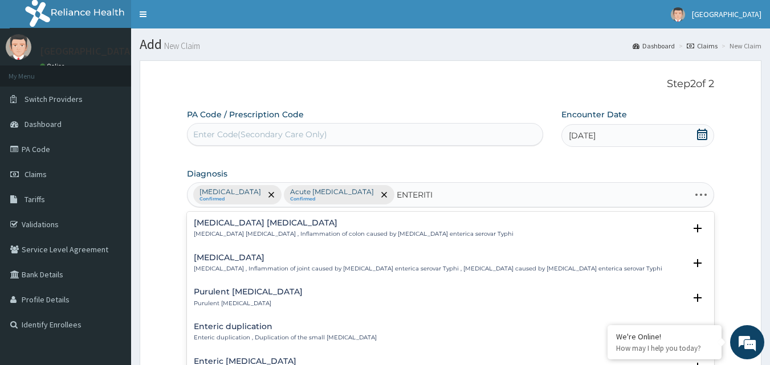
type input "[MEDICAL_DATA]"
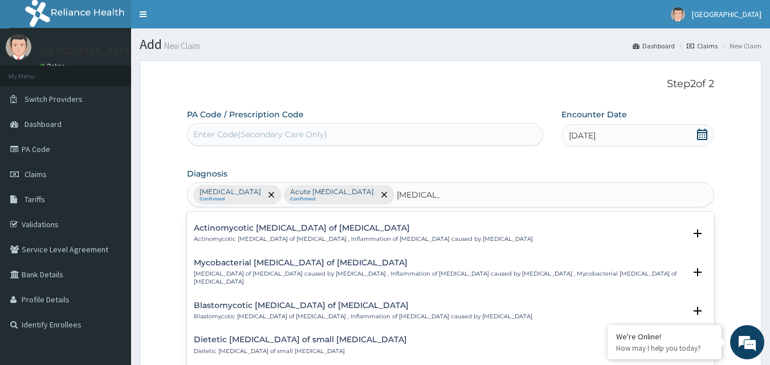
scroll to position [1595, 0]
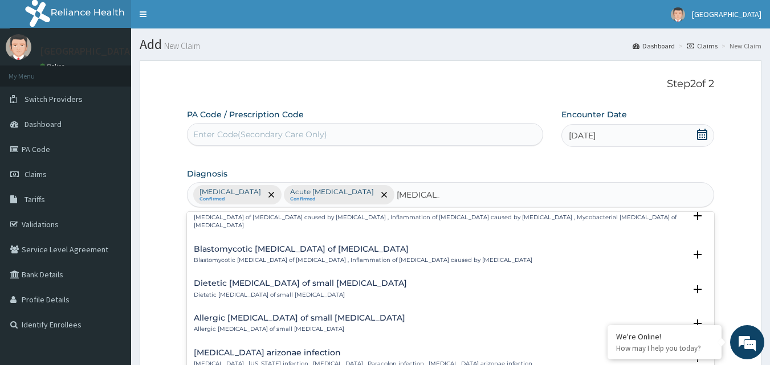
click at [312, 360] on p "[MEDICAL_DATA] , [US_STATE] infection , [MEDICAL_DATA] , Paracolon infection , …" at bounding box center [363, 364] width 338 height 8
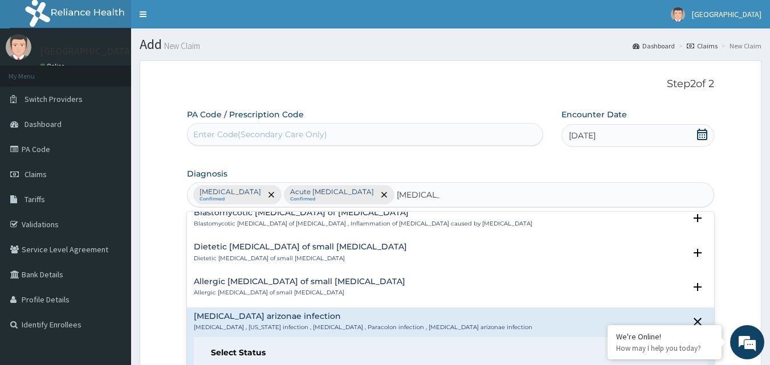
scroll to position [1666, 0]
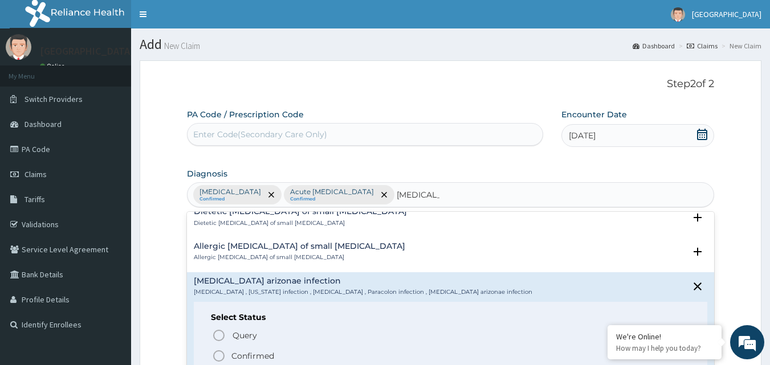
click at [219, 349] on icon "status option filled" at bounding box center [219, 356] width 14 height 14
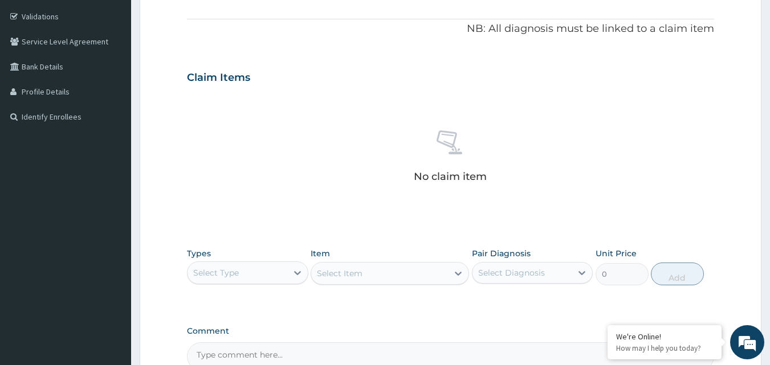
scroll to position [228, 0]
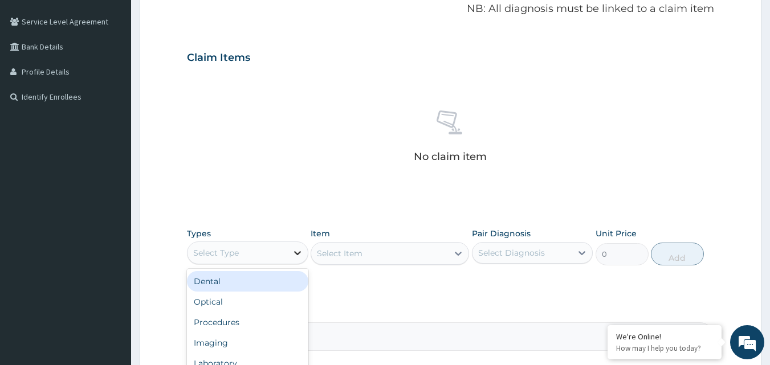
click at [294, 251] on icon at bounding box center [297, 252] width 11 height 11
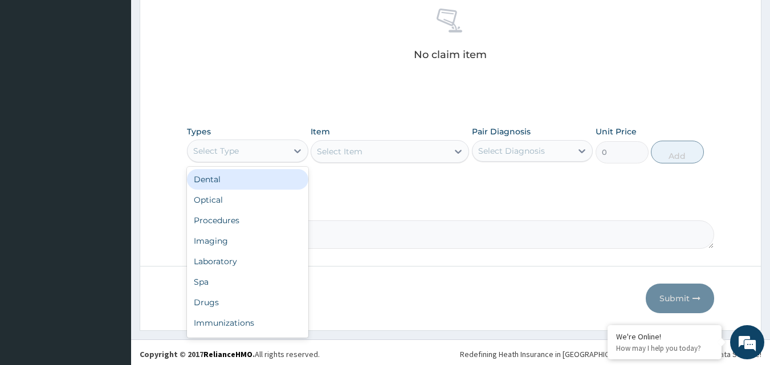
scroll to position [333, 0]
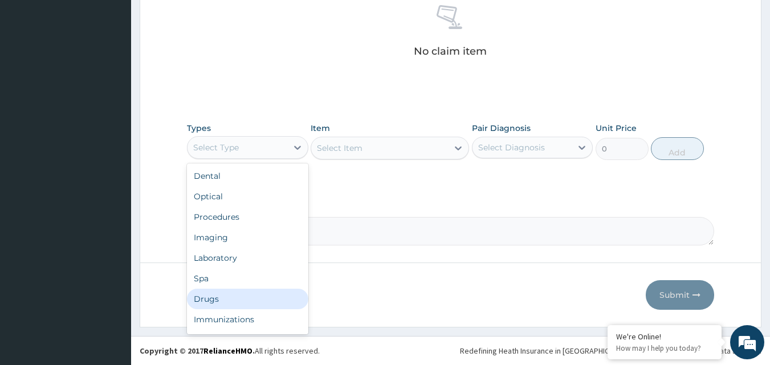
click at [227, 299] on div "Drugs" at bounding box center [247, 299] width 121 height 21
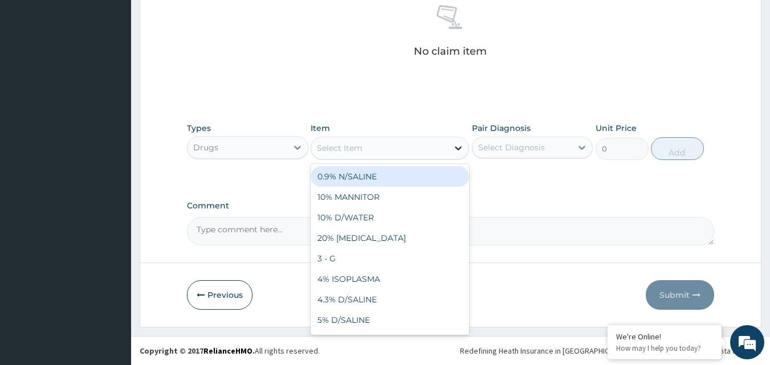
click at [463, 149] on icon at bounding box center [457, 147] width 11 height 11
type input "MAL"
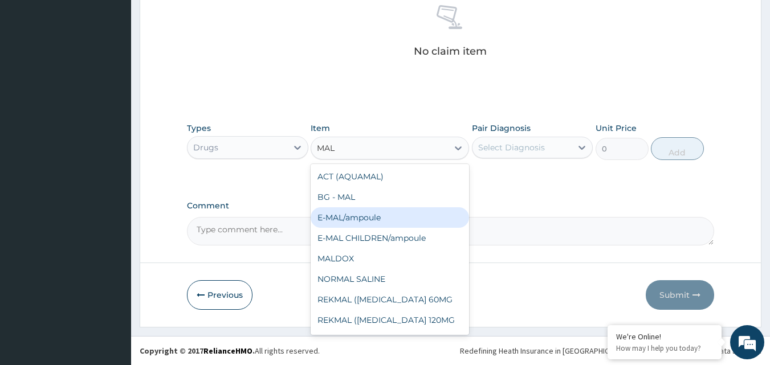
click at [378, 220] on div "E-MAL/ampoule" at bounding box center [389, 217] width 158 height 21
type input "1000"
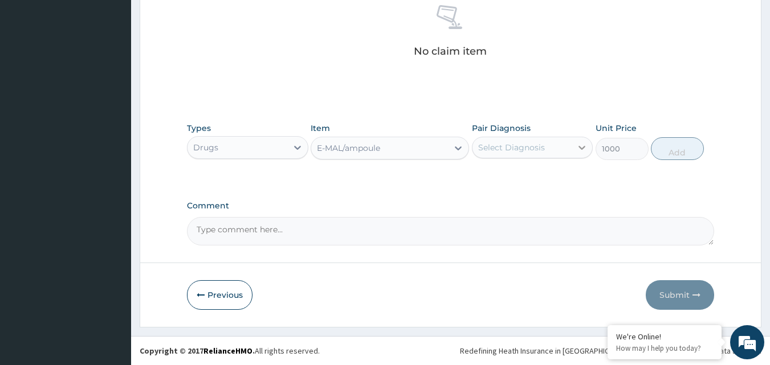
click at [581, 145] on icon at bounding box center [581, 147] width 11 height 11
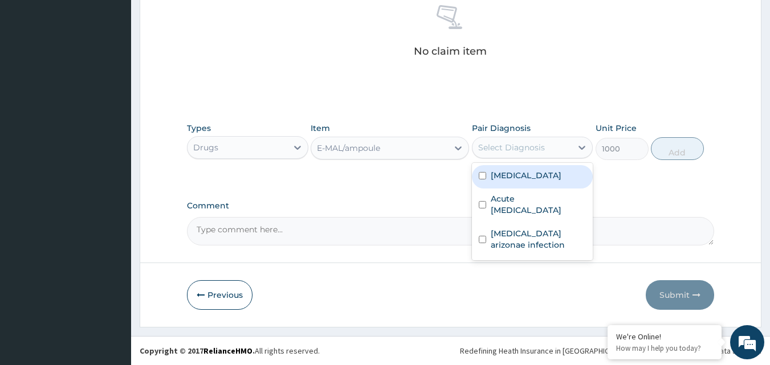
click at [483, 176] on input "checkbox" at bounding box center [482, 175] width 7 height 7
checkbox input "true"
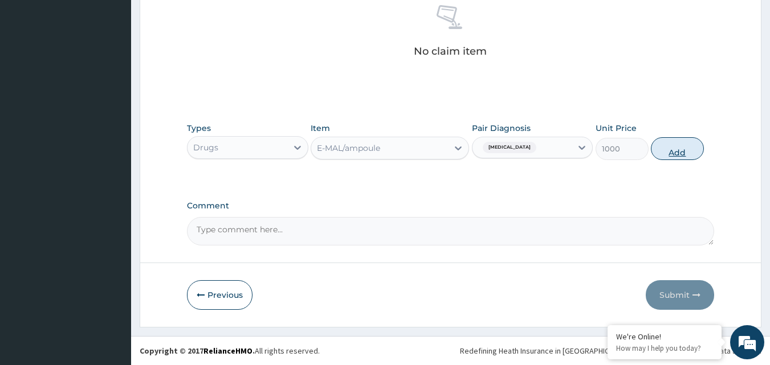
click at [675, 146] on button "Add" at bounding box center [677, 148] width 53 height 23
type input "0"
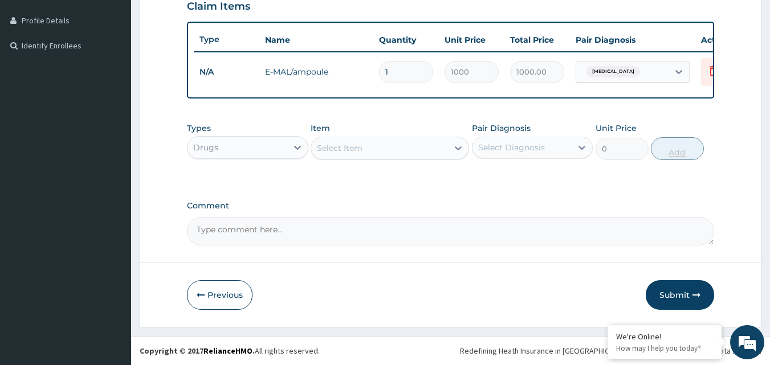
scroll to position [288, 0]
type input "0.00"
type input "3"
type input "3000.00"
type input "3"
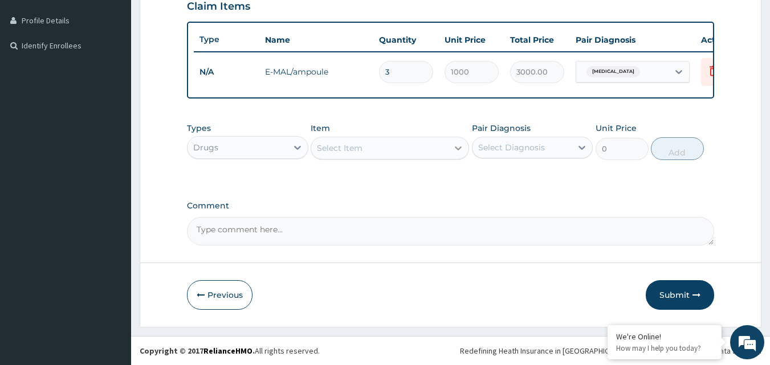
click at [456, 147] on icon at bounding box center [458, 148] width 7 height 4
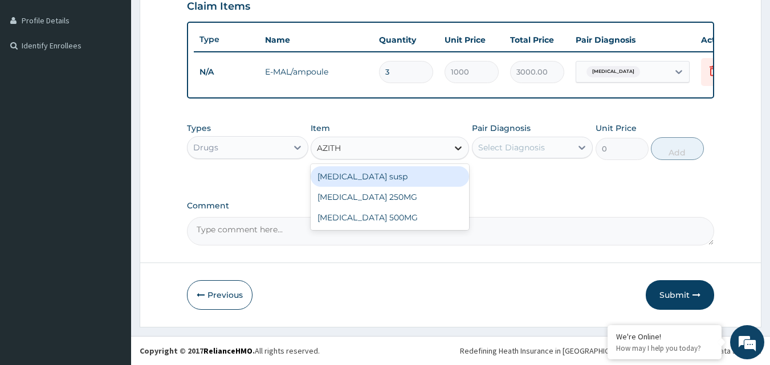
type input "AZITHR"
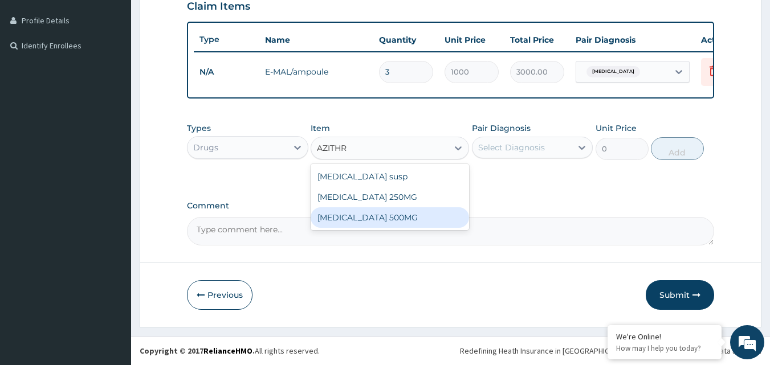
click at [401, 219] on div "[MEDICAL_DATA] 500MG" at bounding box center [389, 217] width 158 height 21
type input "250"
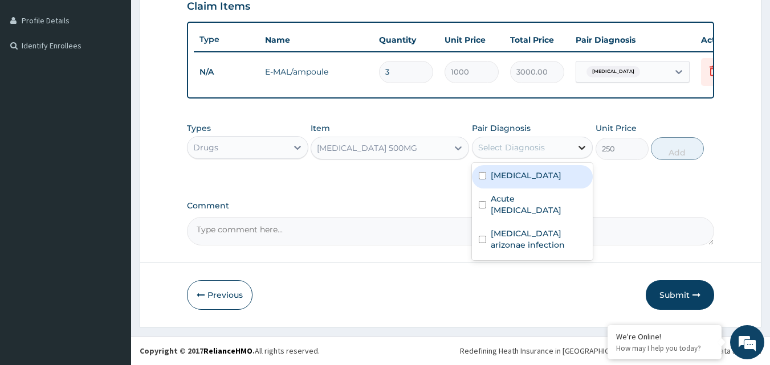
click at [581, 148] on icon at bounding box center [582, 148] width 7 height 4
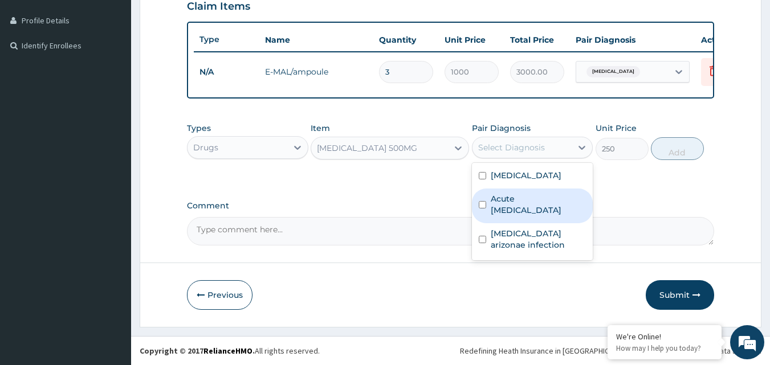
click at [484, 205] on input "checkbox" at bounding box center [482, 204] width 7 height 7
checkbox input "true"
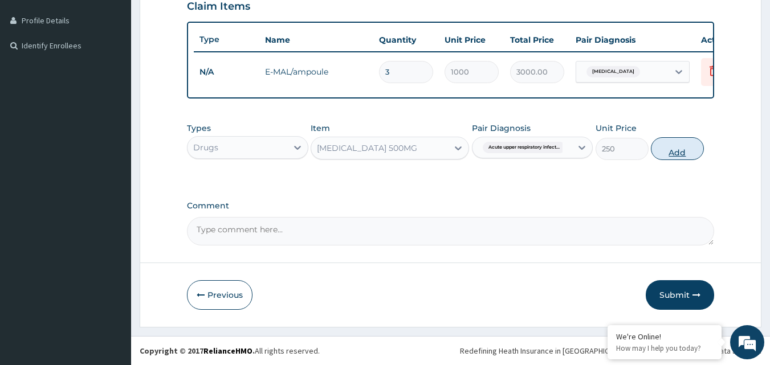
click at [684, 147] on button "Add" at bounding box center [677, 148] width 53 height 23
type input "0"
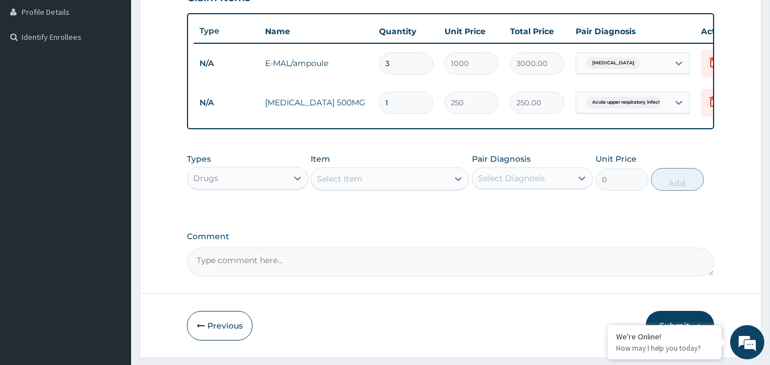
type input "0.00"
type input "5"
type input "1250.00"
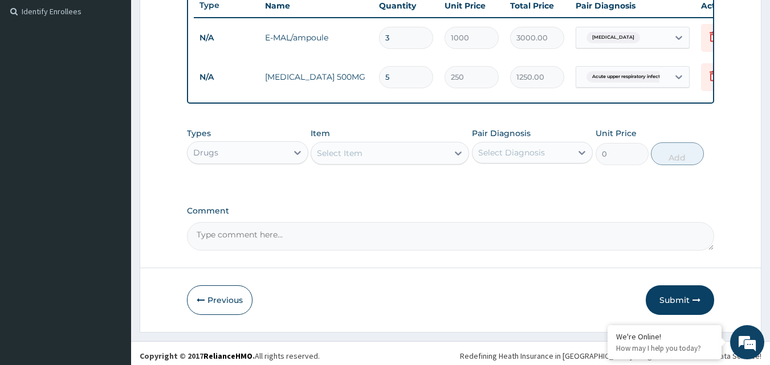
scroll to position [327, 0]
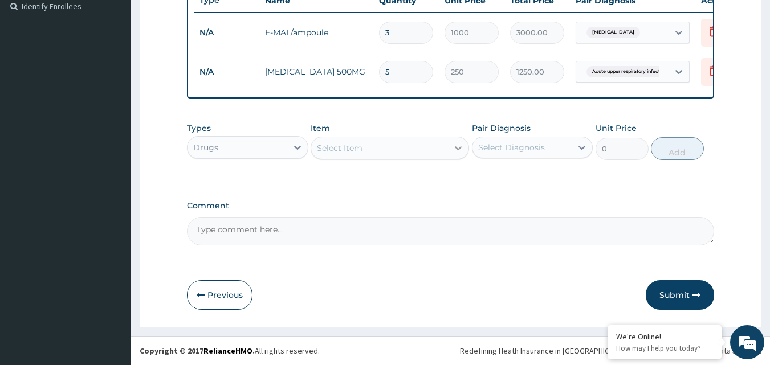
type input "5"
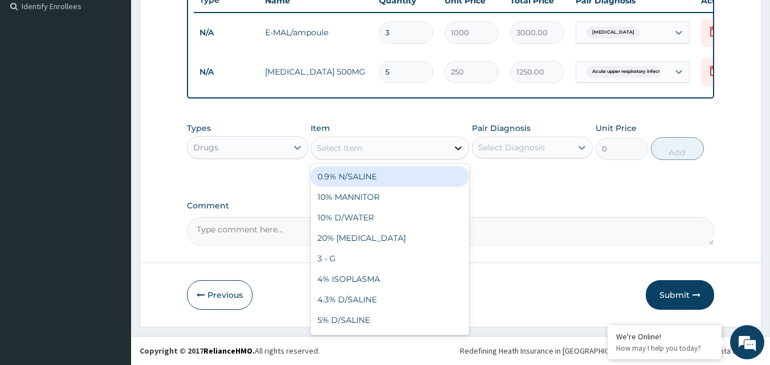
click at [455, 147] on icon at bounding box center [457, 147] width 11 height 11
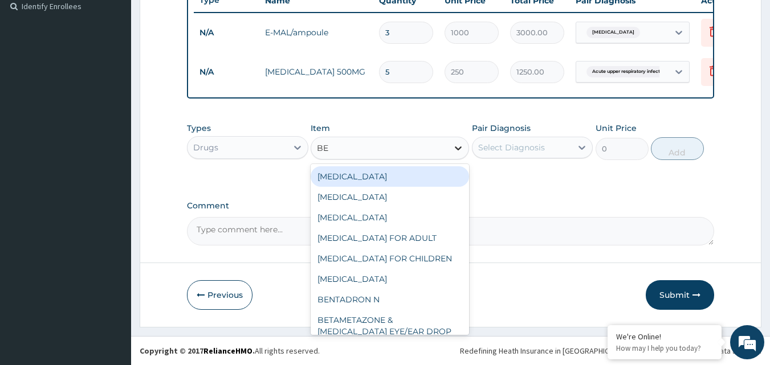
type input "BEN"
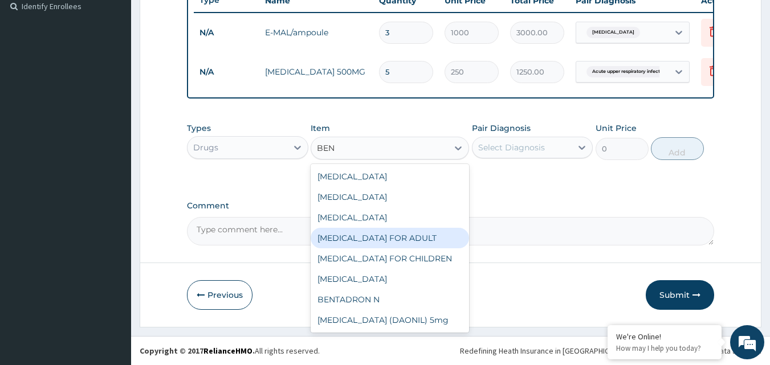
drag, startPoint x: 391, startPoint y: 236, endPoint x: 403, endPoint y: 232, distance: 12.6
click at [393, 236] on div "[MEDICAL_DATA] FOR ADULT" at bounding box center [389, 238] width 158 height 21
type input "1200"
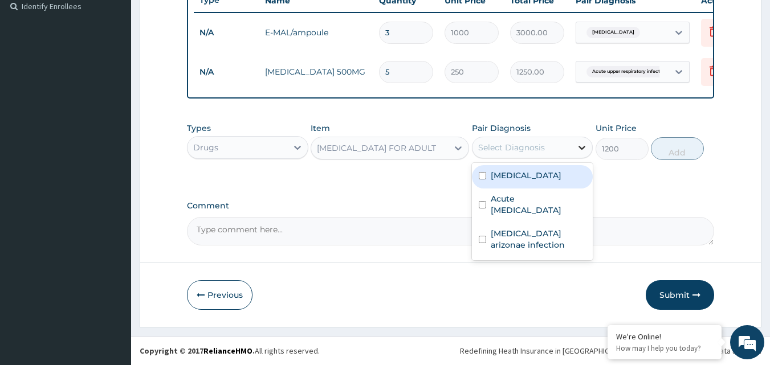
click at [574, 146] on div at bounding box center [581, 147] width 21 height 21
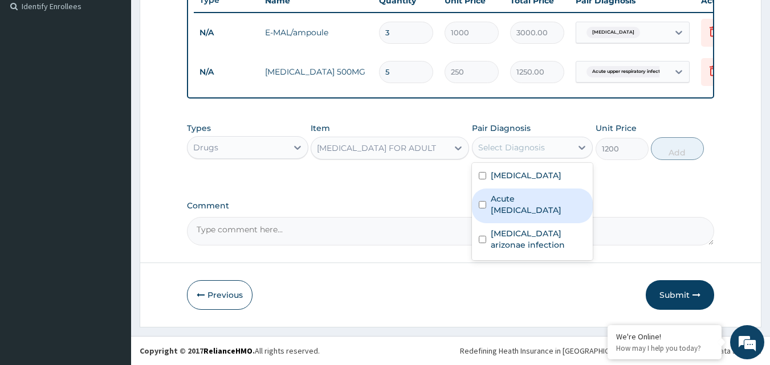
click at [487, 202] on div "Acute [MEDICAL_DATA]" at bounding box center [532, 206] width 121 height 35
checkbox input "true"
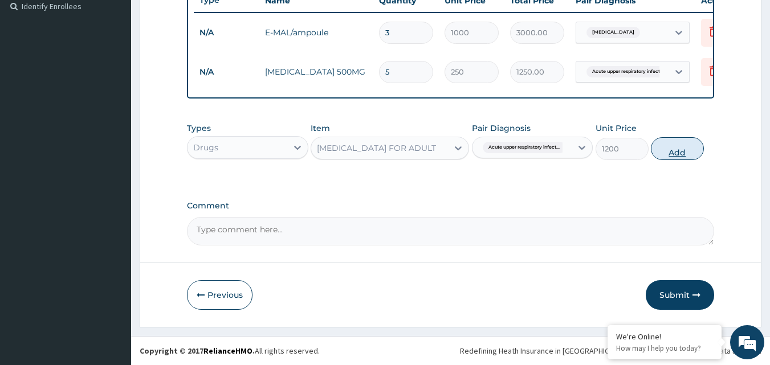
click at [683, 149] on button "Add" at bounding box center [677, 148] width 53 height 23
type input "0"
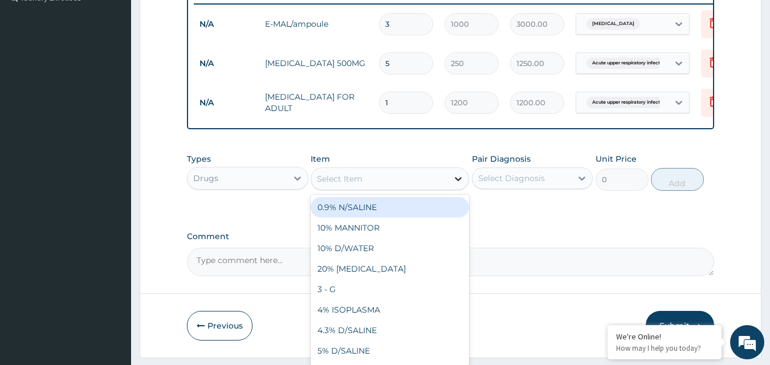
click at [454, 185] on icon at bounding box center [457, 178] width 11 height 11
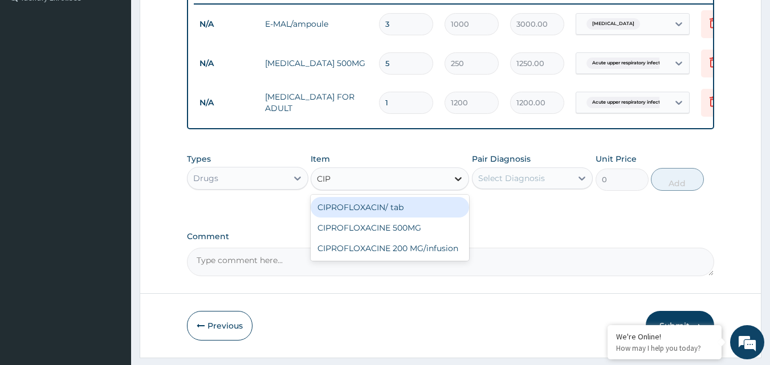
type input "CIPR"
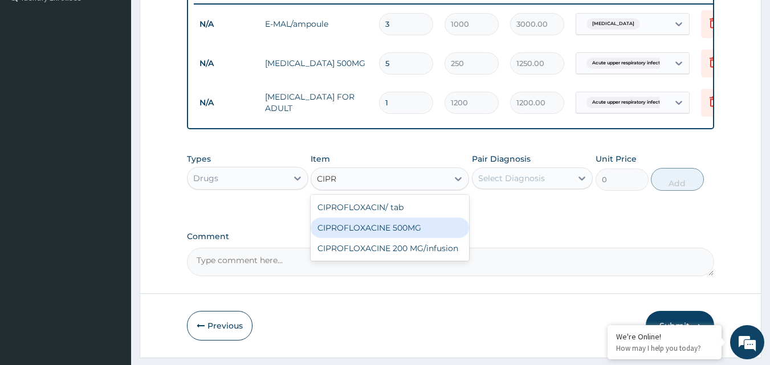
click at [407, 235] on div "CIPROFLOXACINE 500MG" at bounding box center [389, 228] width 158 height 21
type input "120"
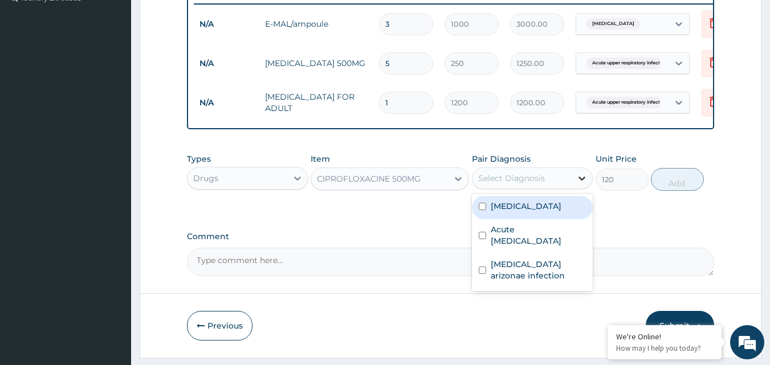
click at [581, 184] on icon at bounding box center [581, 178] width 11 height 11
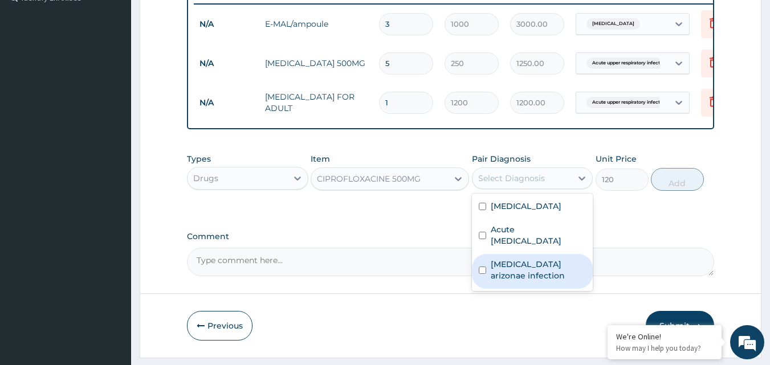
click at [481, 274] on input "checkbox" at bounding box center [482, 270] width 7 height 7
checkbox input "true"
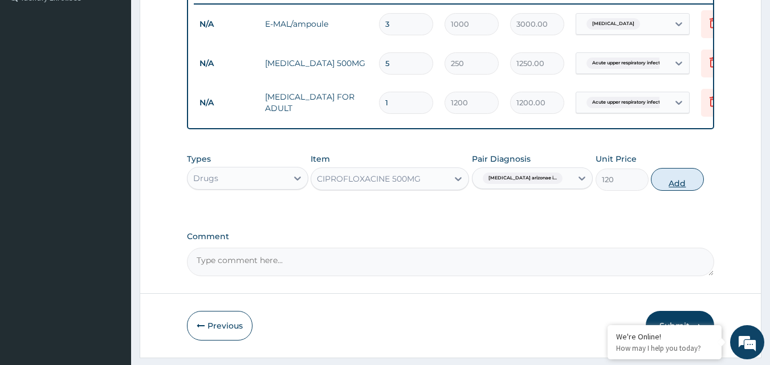
click at [680, 186] on button "Add" at bounding box center [677, 179] width 53 height 23
type input "0"
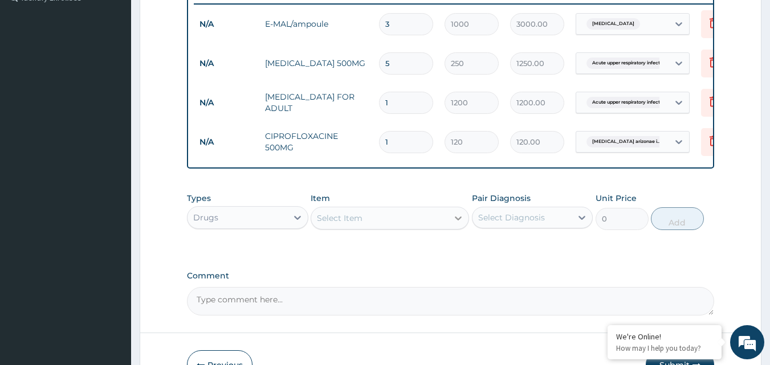
click at [461, 220] on icon at bounding box center [458, 218] width 7 height 4
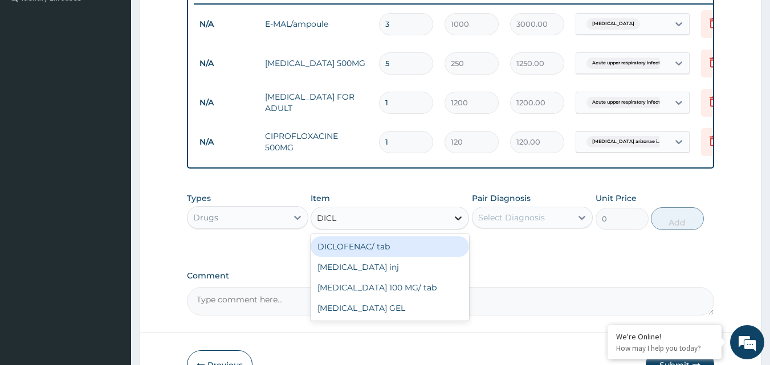
type input "DICLO"
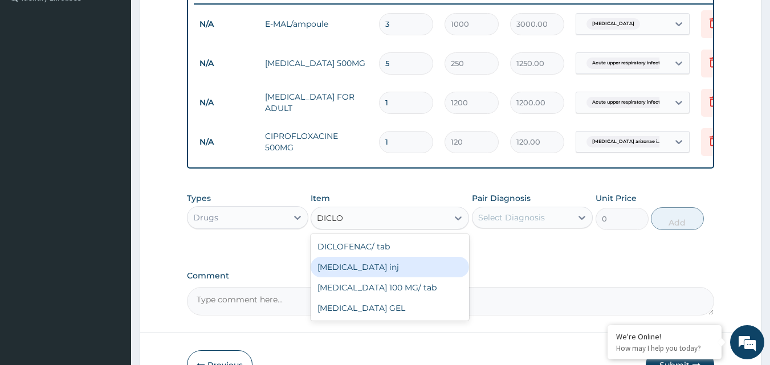
click at [386, 277] on div "[MEDICAL_DATA] inj" at bounding box center [389, 267] width 158 height 21
type input "300"
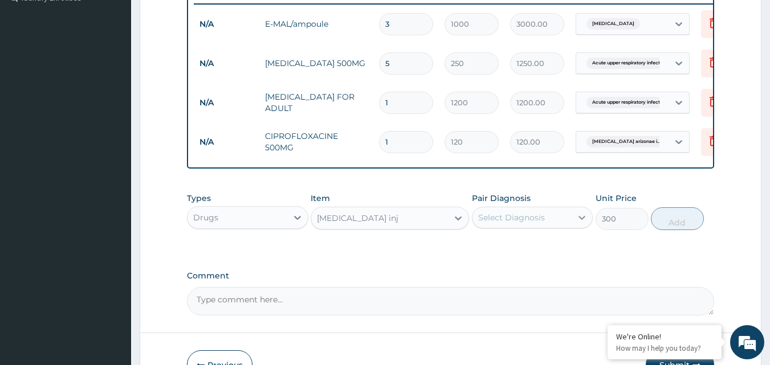
click at [582, 220] on icon at bounding box center [582, 218] width 7 height 4
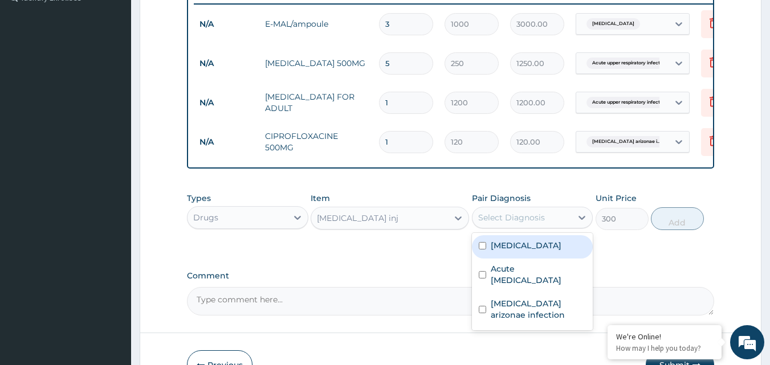
click at [483, 250] on input "checkbox" at bounding box center [482, 245] width 7 height 7
checkbox input "true"
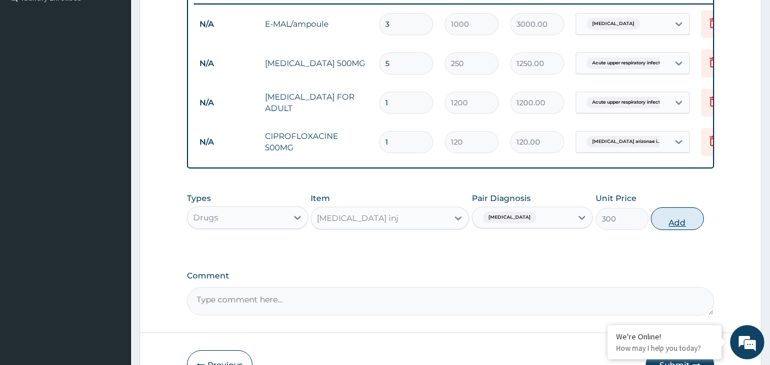
click at [676, 223] on button "Add" at bounding box center [677, 218] width 53 height 23
type input "0"
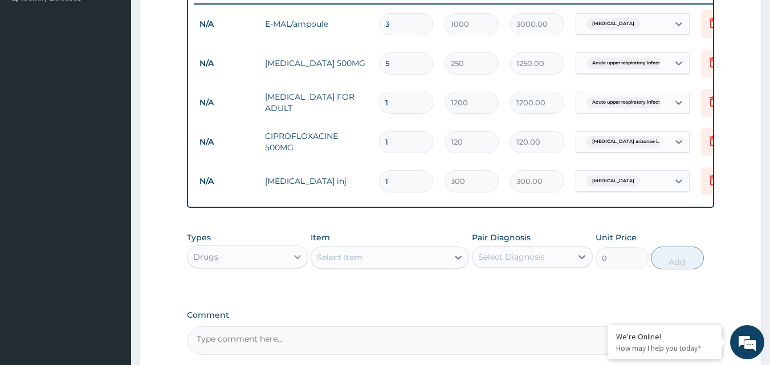
click at [299, 263] on icon at bounding box center [297, 256] width 11 height 11
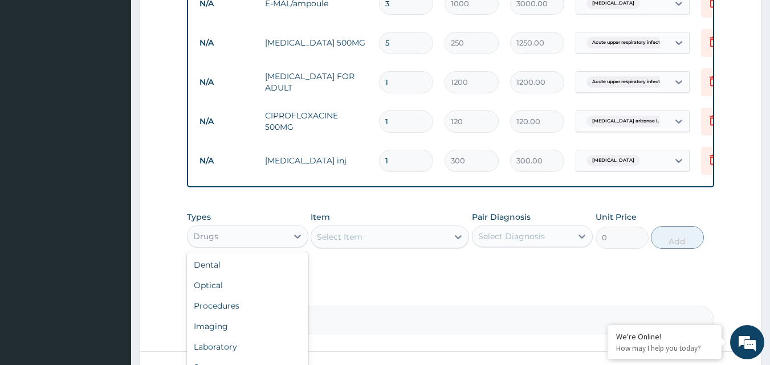
scroll to position [384, 0]
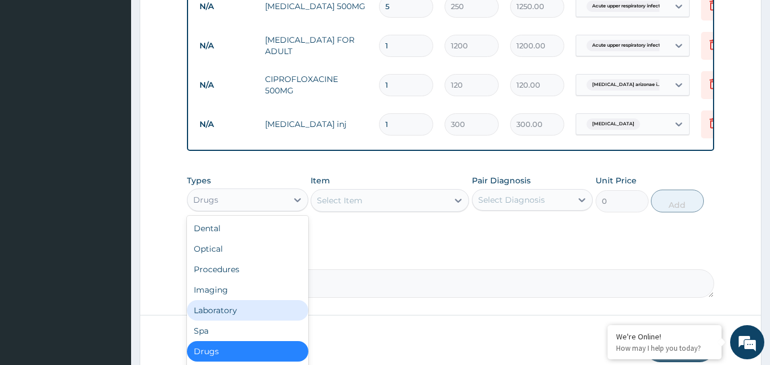
click at [240, 321] on div "Laboratory" at bounding box center [247, 310] width 121 height 21
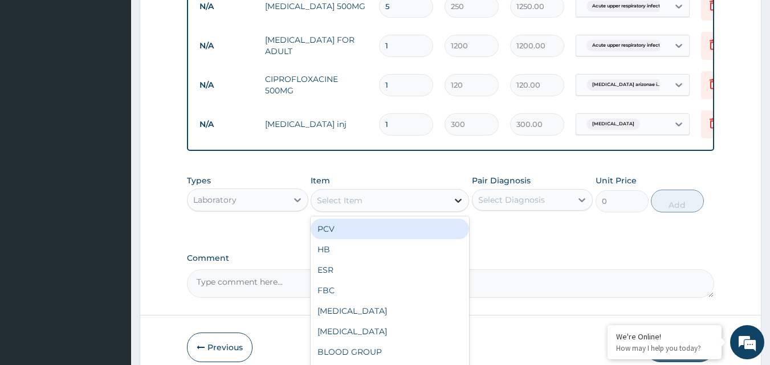
click at [461, 206] on icon at bounding box center [457, 200] width 11 height 11
type input "MP"
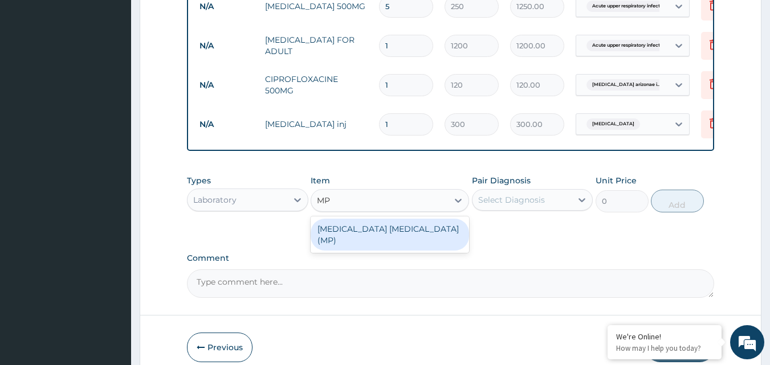
click at [381, 236] on div "[MEDICAL_DATA] [MEDICAL_DATA] (MP)" at bounding box center [389, 235] width 158 height 32
type input "800"
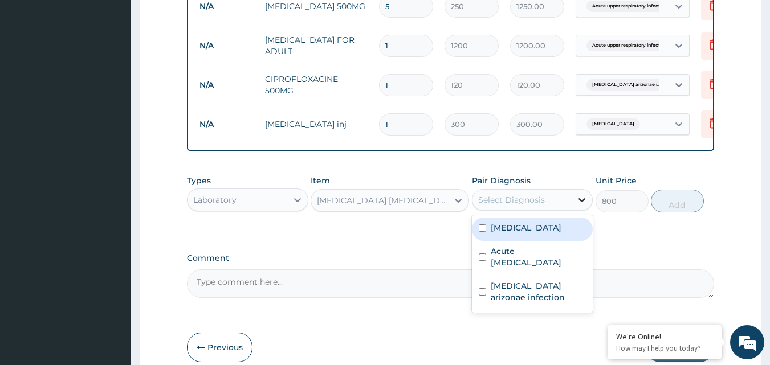
click at [586, 206] on icon at bounding box center [581, 199] width 11 height 11
click at [480, 232] on input "checkbox" at bounding box center [482, 227] width 7 height 7
checkbox input "true"
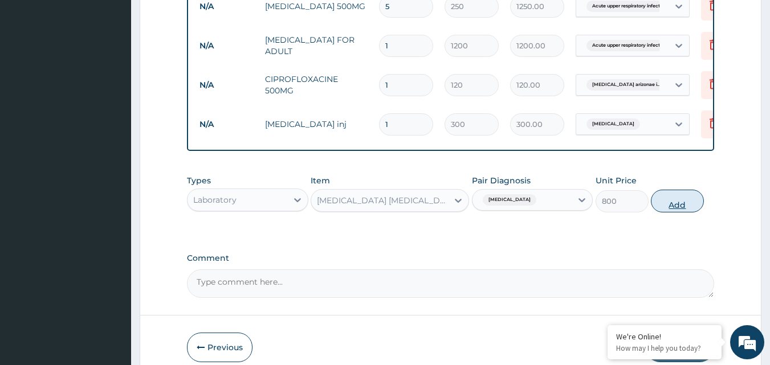
click at [674, 209] on button "Add" at bounding box center [677, 201] width 53 height 23
type input "0"
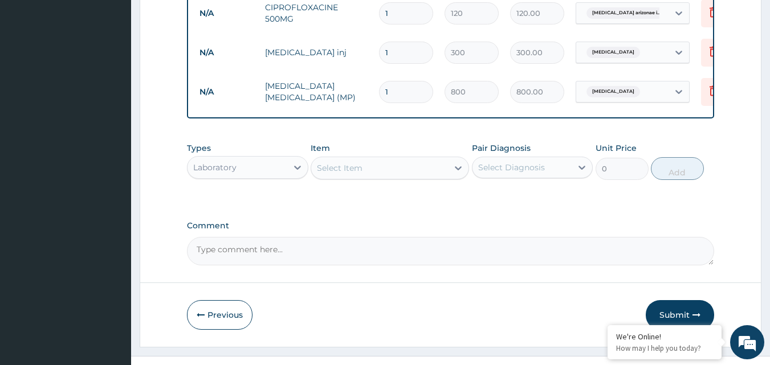
scroll to position [484, 0]
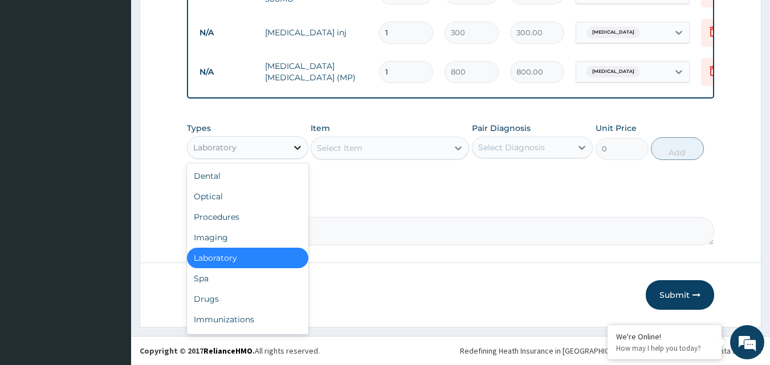
click at [303, 147] on div at bounding box center [297, 147] width 21 height 21
click at [254, 220] on div "Procedures" at bounding box center [247, 217] width 121 height 21
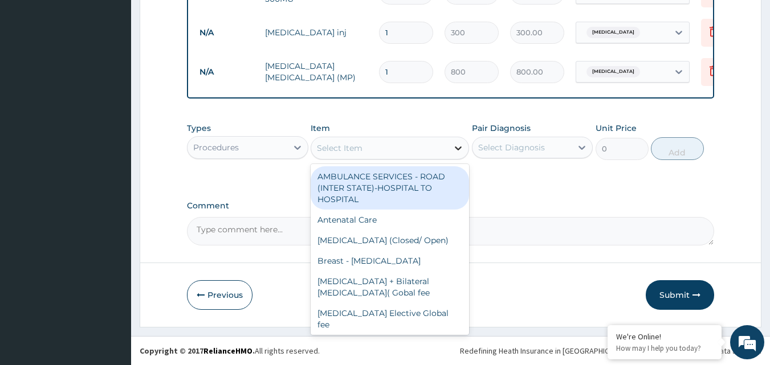
click at [457, 147] on icon at bounding box center [457, 147] width 11 height 11
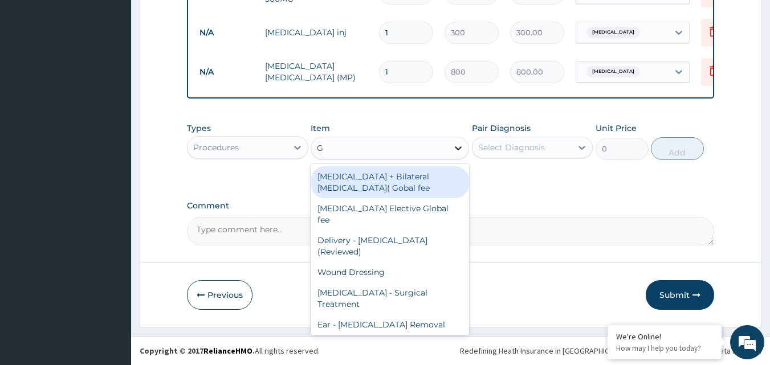
type input "GP"
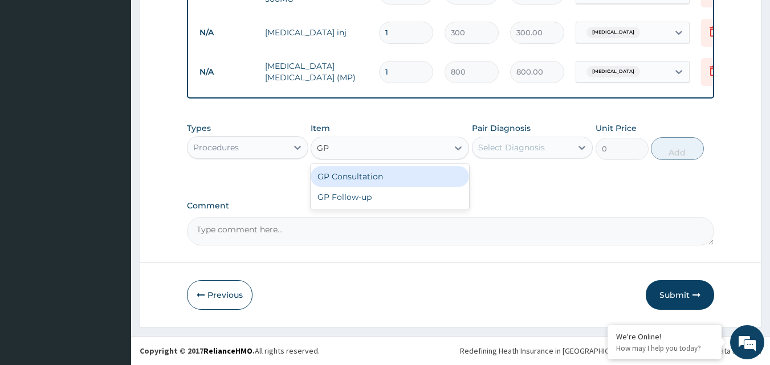
click at [392, 179] on div "GP Consultation" at bounding box center [389, 176] width 158 height 21
type input "1500"
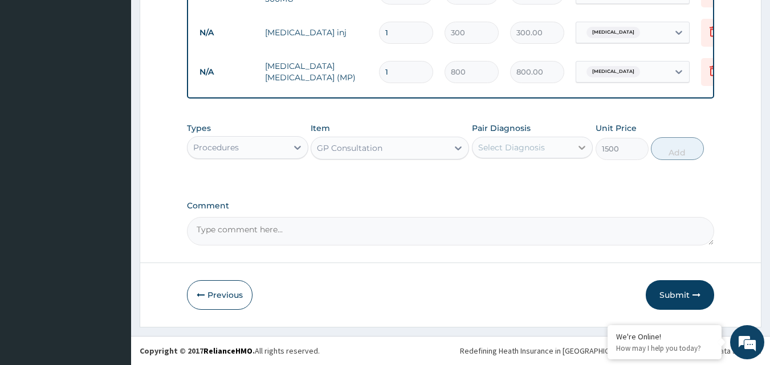
click at [582, 145] on icon at bounding box center [581, 147] width 11 height 11
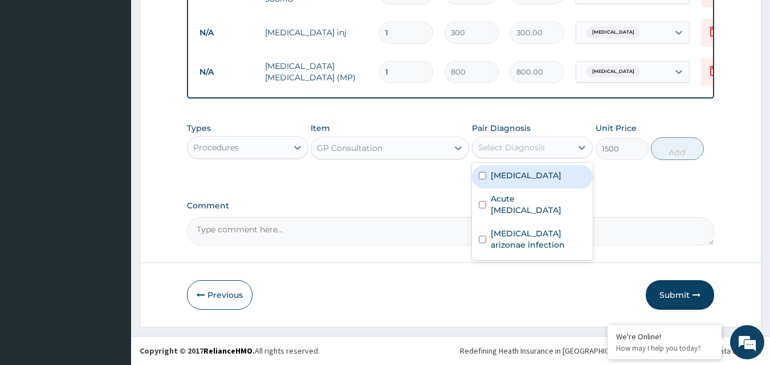
drag, startPoint x: 480, startPoint y: 174, endPoint x: 554, endPoint y: 191, distance: 76.4
click at [480, 174] on input "checkbox" at bounding box center [482, 175] width 7 height 7
checkbox input "true"
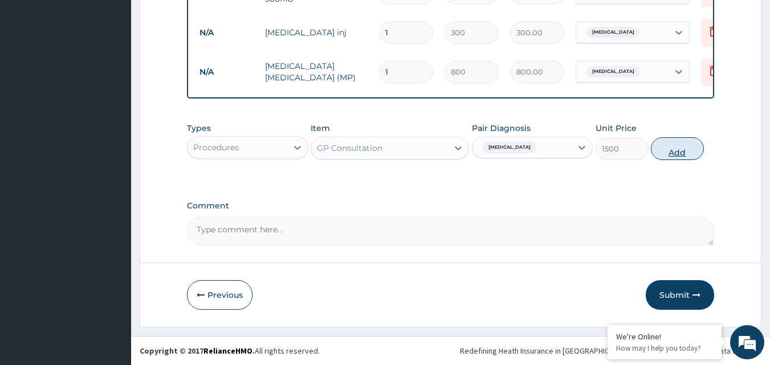
click at [679, 146] on button "Add" at bounding box center [677, 148] width 53 height 23
type input "0"
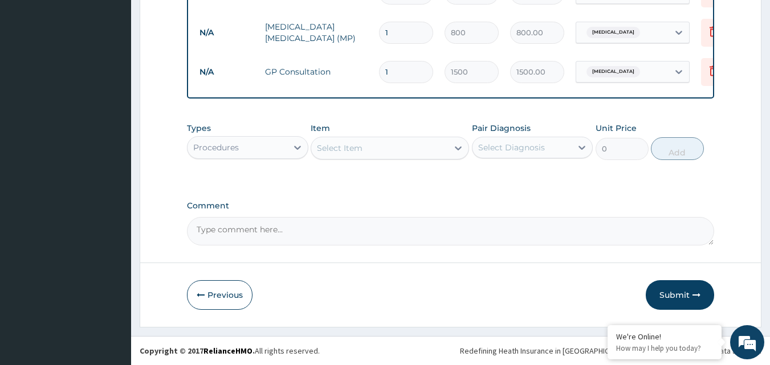
scroll to position [524, 0]
click at [673, 292] on button "Submit" at bounding box center [679, 295] width 68 height 30
